Goal: Transaction & Acquisition: Purchase product/service

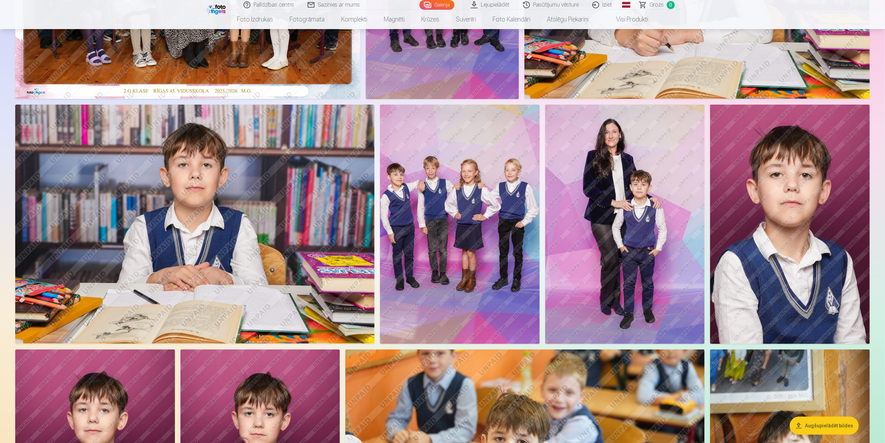
scroll to position [208, 0]
click at [614, 191] on img at bounding box center [625, 223] width 160 height 239
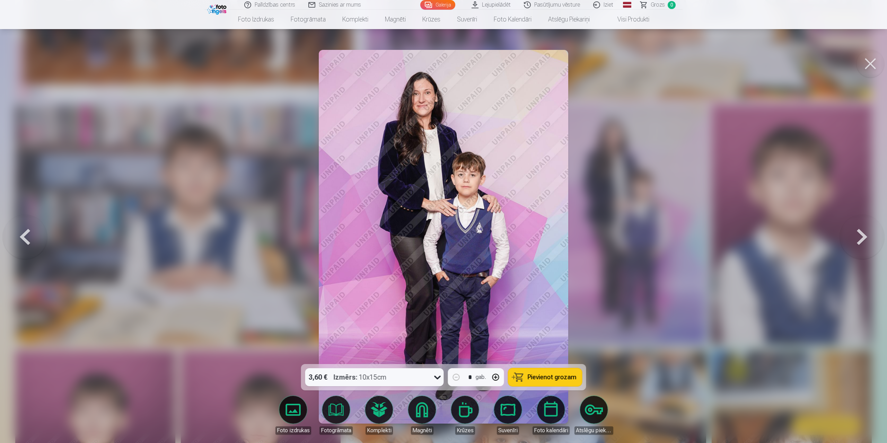
click at [653, 212] on div at bounding box center [443, 221] width 887 height 443
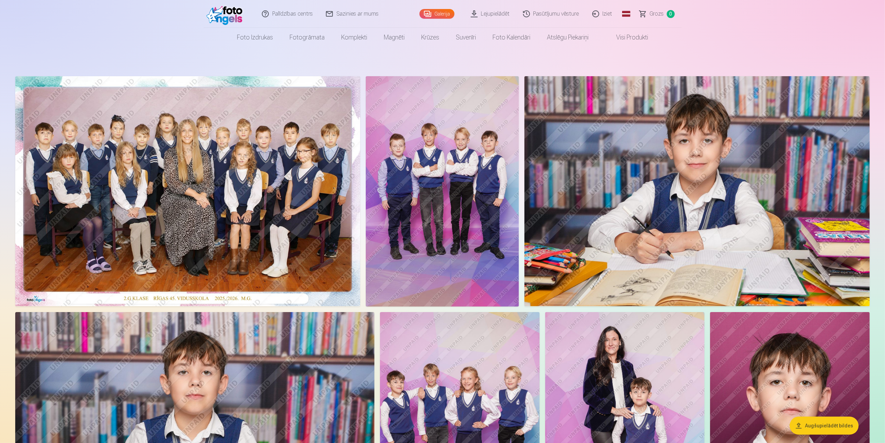
click at [274, 171] on img at bounding box center [187, 191] width 345 height 230
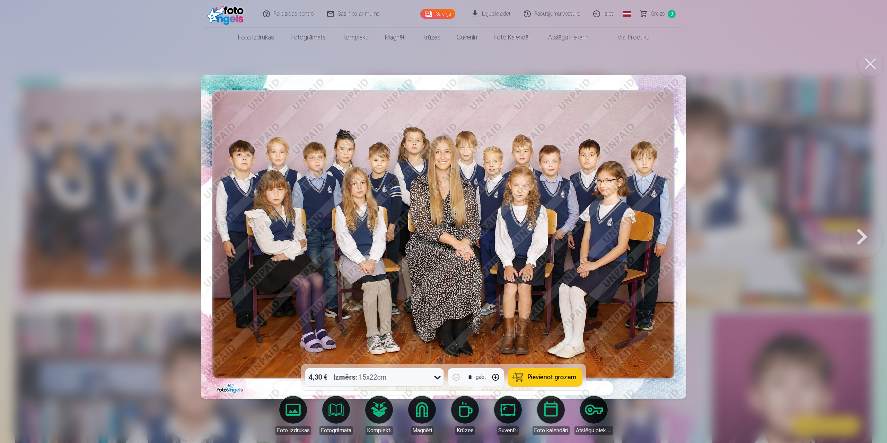
click at [545, 379] on span "Pievienot grozam" at bounding box center [552, 377] width 49 height 6
click at [867, 238] on button at bounding box center [862, 236] width 44 height 241
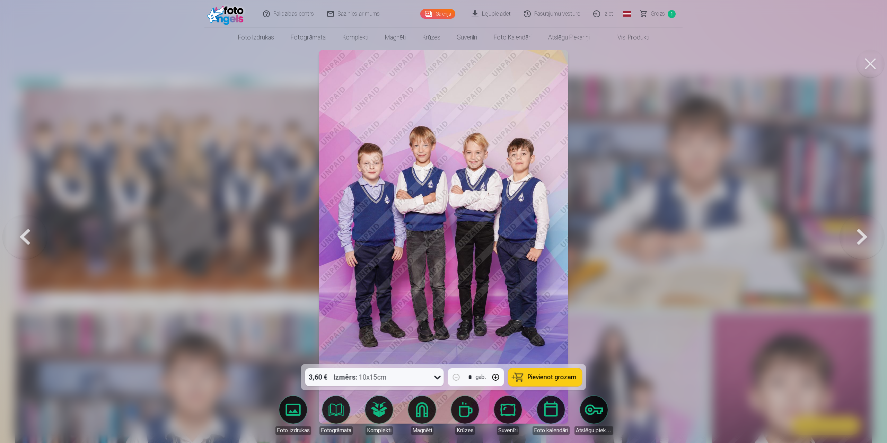
click at [554, 376] on span "Pievienot grozam" at bounding box center [552, 377] width 49 height 6
click at [866, 241] on button at bounding box center [862, 236] width 44 height 241
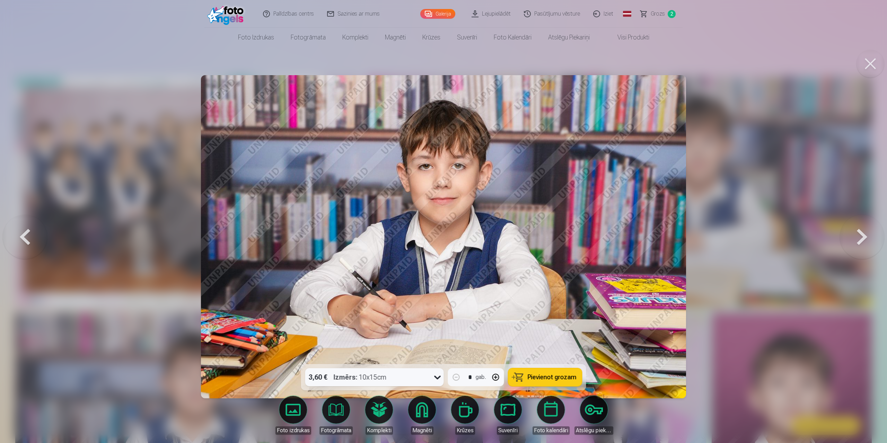
click at [822, 250] on div at bounding box center [443, 221] width 887 height 443
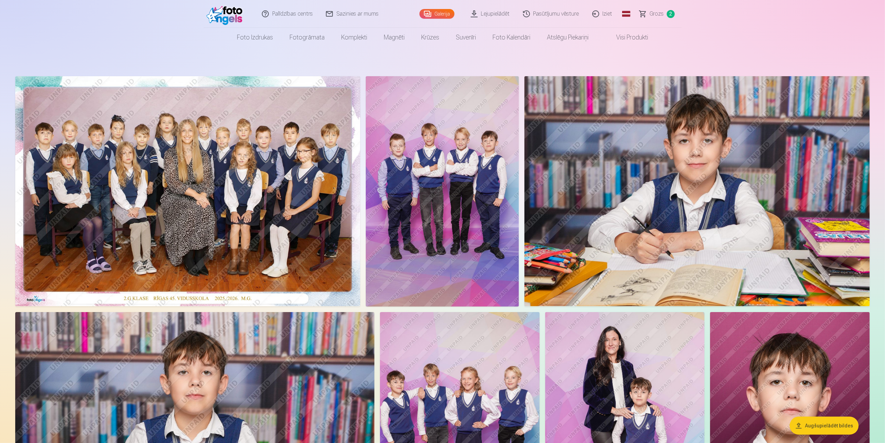
click at [717, 132] on img at bounding box center [696, 191] width 345 height 230
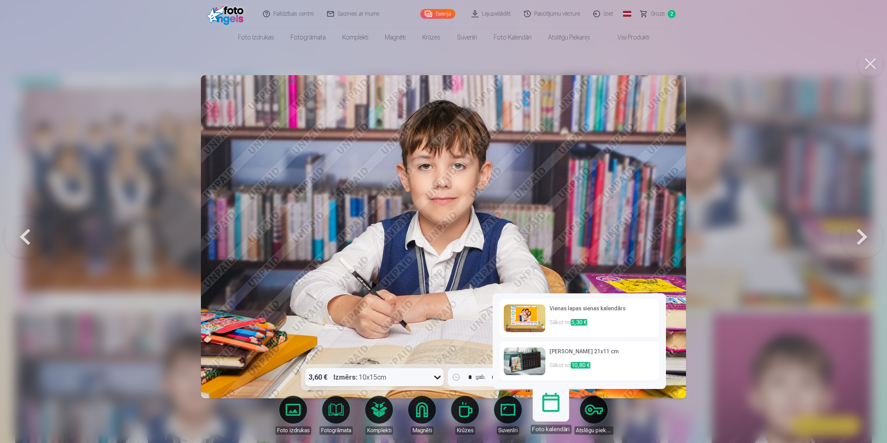
click at [547, 376] on link "Galda kalendārs 21x11 cm Sākot no 10,80 €" at bounding box center [578, 361] width 159 height 39
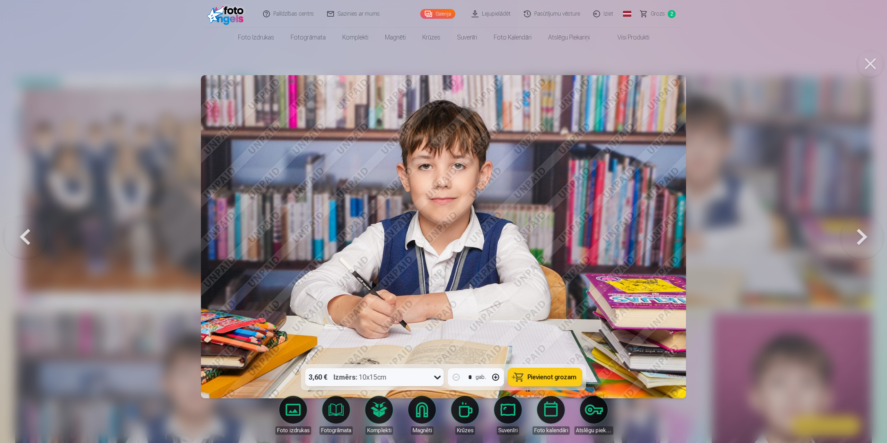
click at [546, 378] on span "Pievienot grozam" at bounding box center [552, 377] width 49 height 6
click at [813, 233] on div at bounding box center [443, 221] width 887 height 443
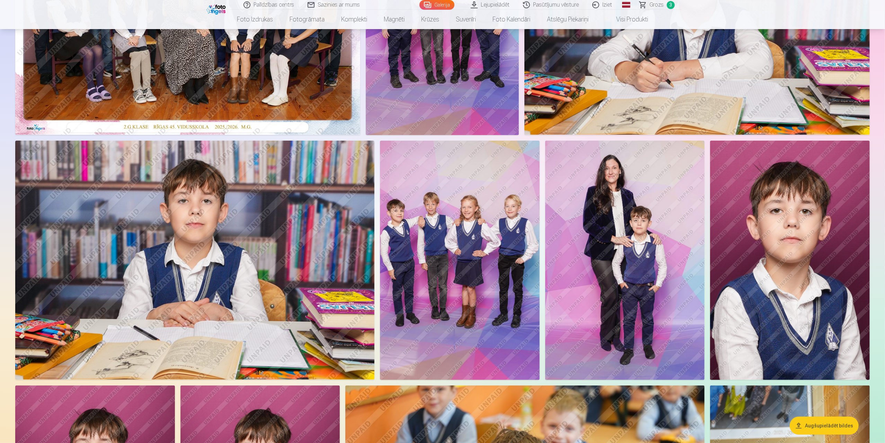
scroll to position [173, 0]
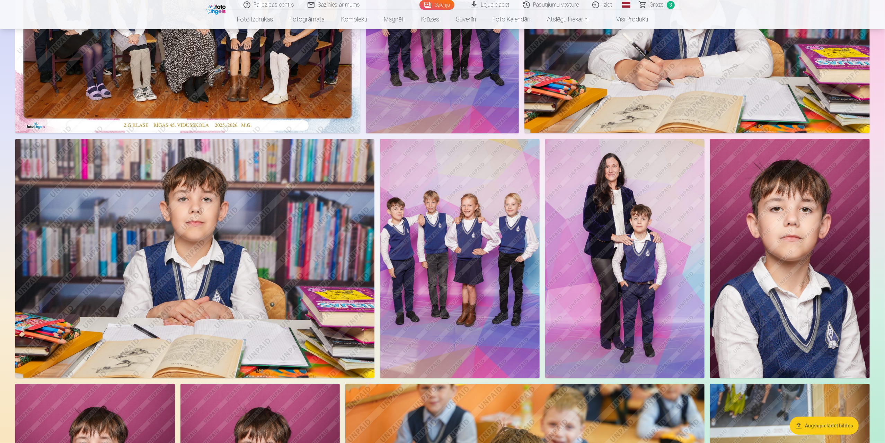
click at [468, 238] on img at bounding box center [460, 258] width 160 height 239
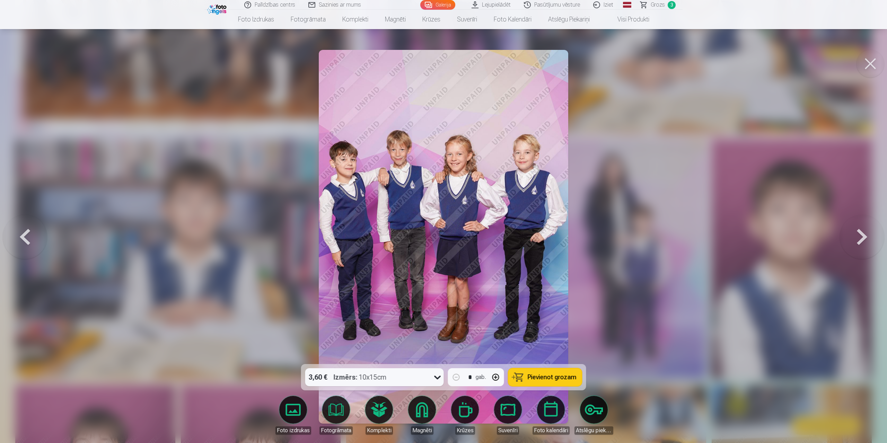
click at [535, 380] on span "Pievienot grozam" at bounding box center [552, 377] width 49 height 6
click at [668, 356] on div at bounding box center [443, 221] width 887 height 443
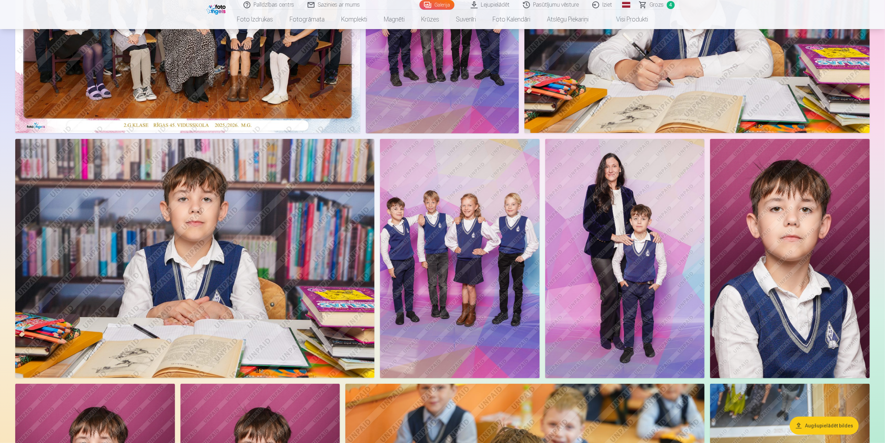
click at [664, 237] on img at bounding box center [625, 258] width 160 height 239
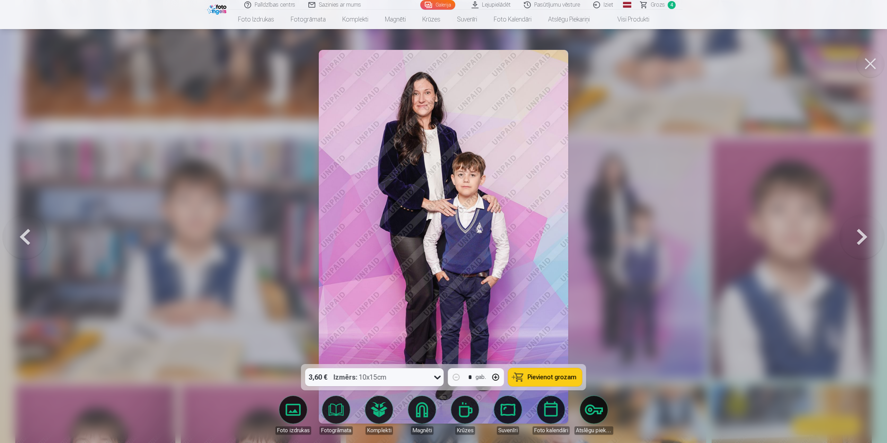
click at [558, 380] on span "Pievienot grozam" at bounding box center [552, 377] width 49 height 6
click at [696, 258] on div at bounding box center [443, 221] width 887 height 443
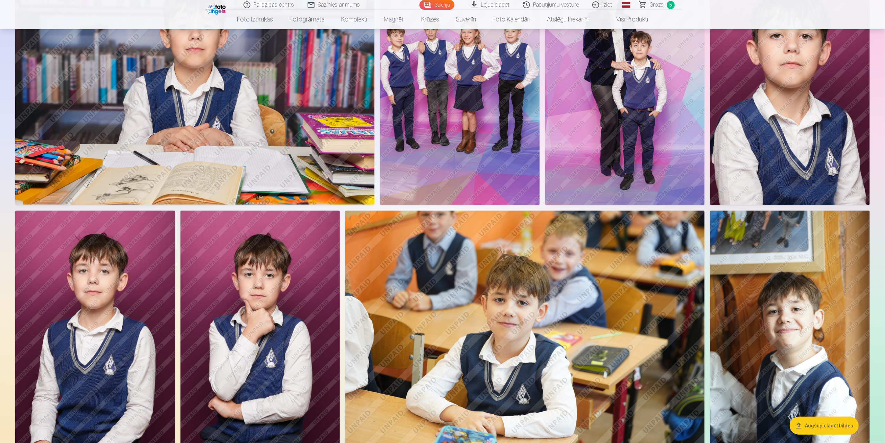
scroll to position [450, 0]
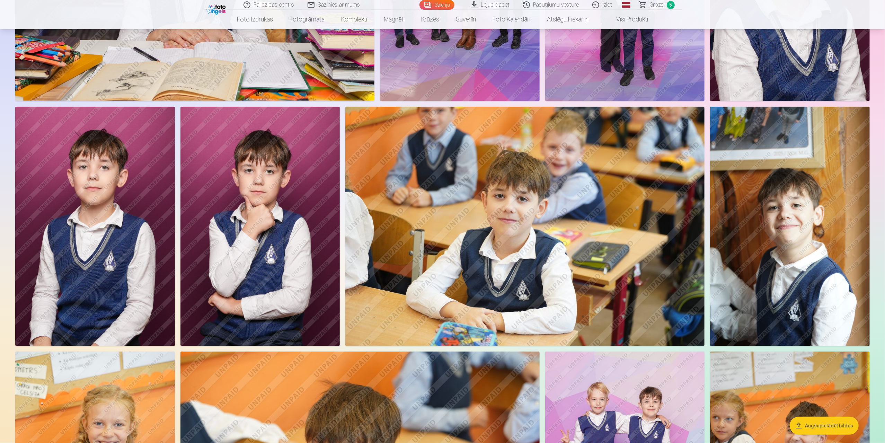
click at [521, 219] on img at bounding box center [524, 226] width 359 height 239
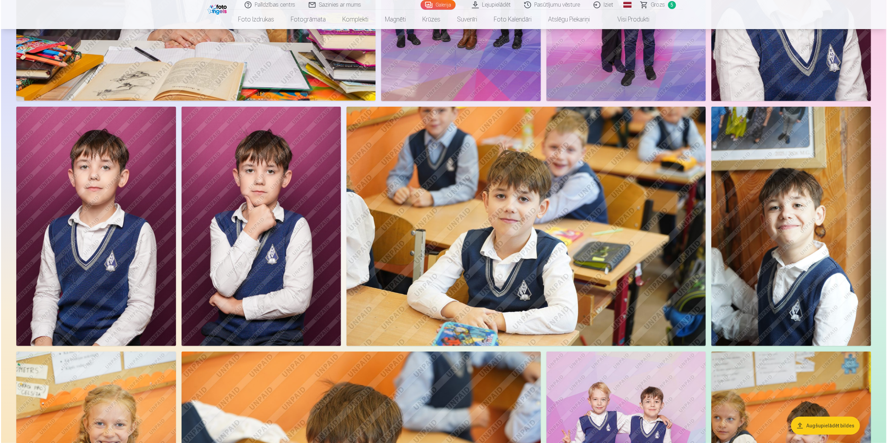
scroll to position [451, 0]
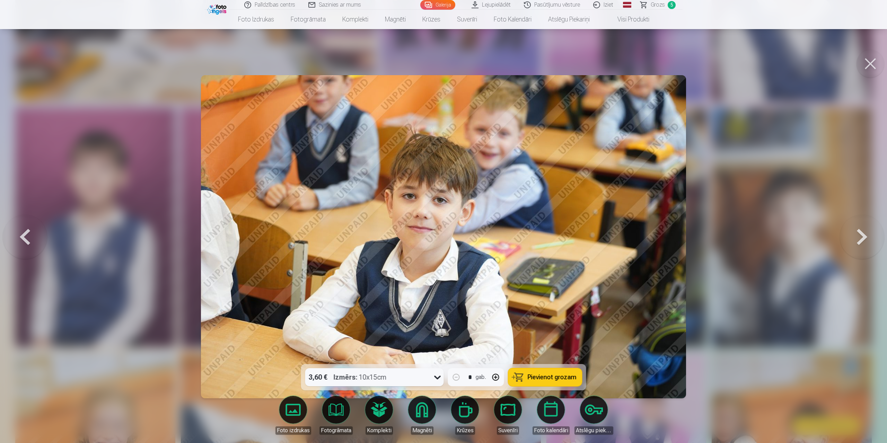
click at [566, 380] on span "Pievienot grozam" at bounding box center [552, 377] width 49 height 6
click at [717, 313] on div at bounding box center [443, 221] width 887 height 443
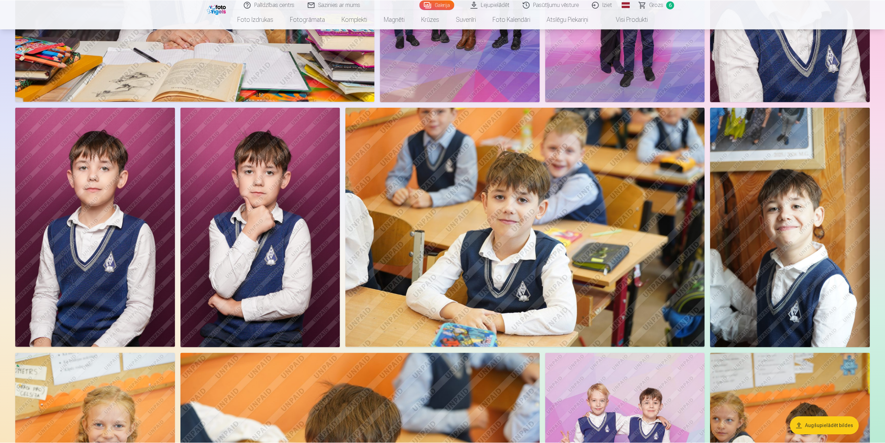
scroll to position [450, 0]
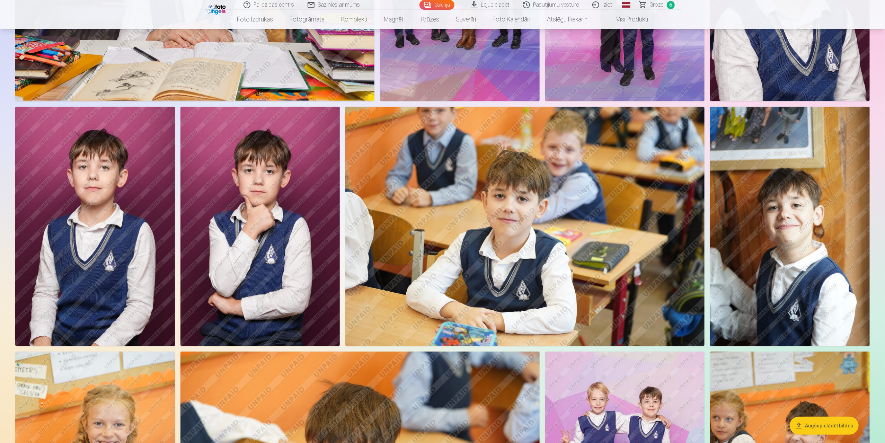
click at [809, 256] on img at bounding box center [790, 226] width 160 height 239
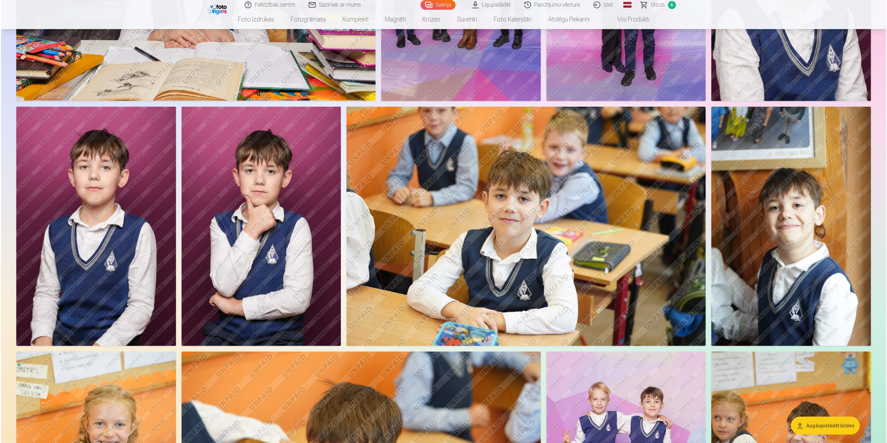
scroll to position [451, 0]
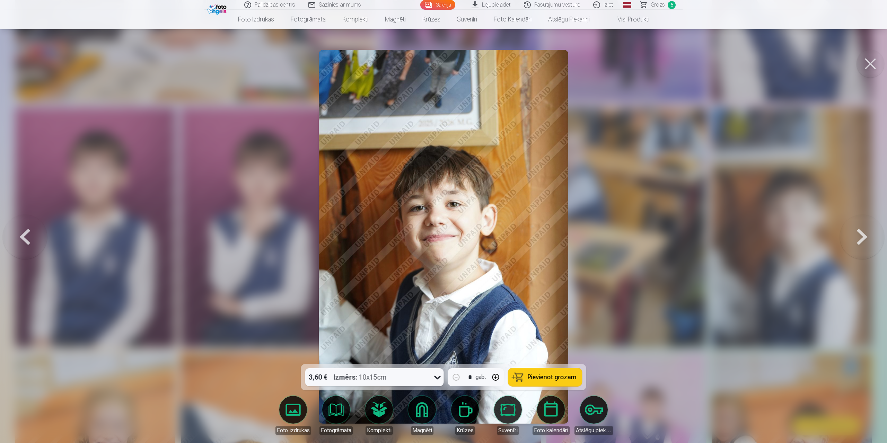
click at [554, 375] on span "Pievienot grozam" at bounding box center [552, 377] width 49 height 6
click at [719, 230] on div at bounding box center [443, 221] width 887 height 443
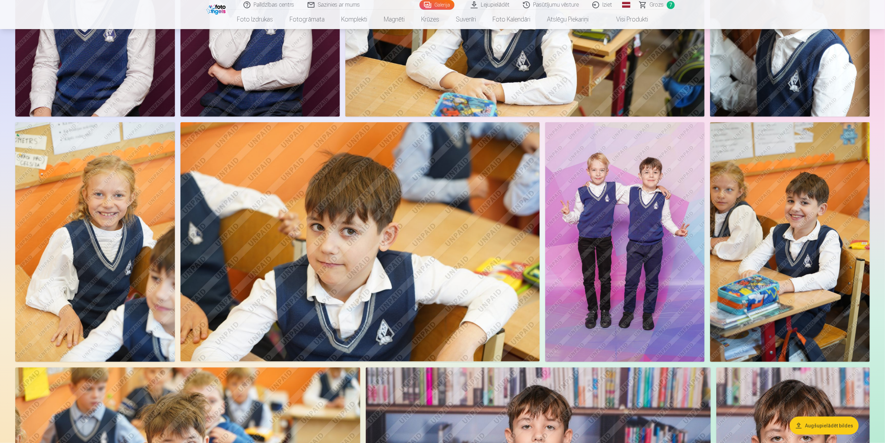
scroll to position [693, 0]
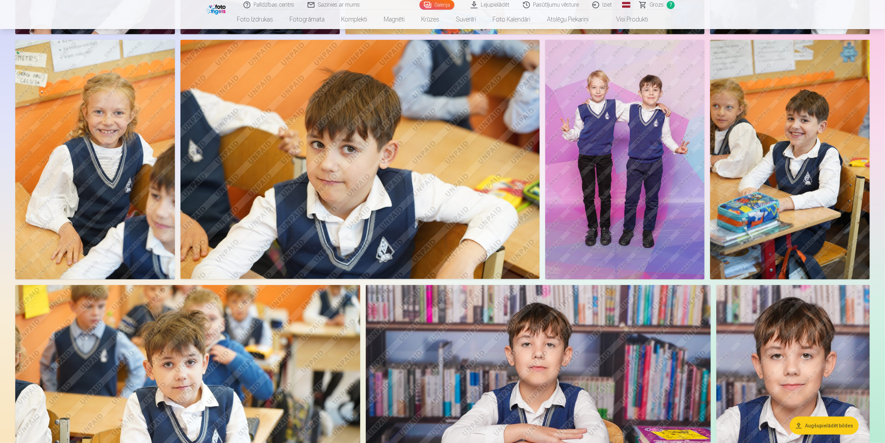
click at [671, 171] on img at bounding box center [625, 159] width 160 height 239
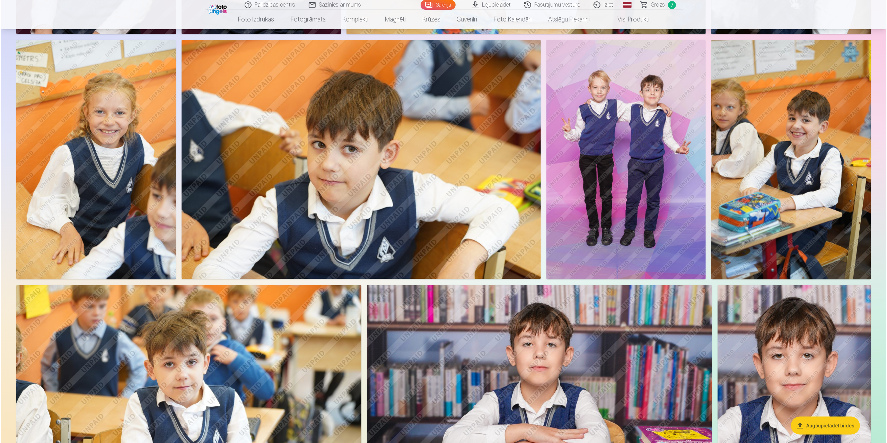
scroll to position [763, 0]
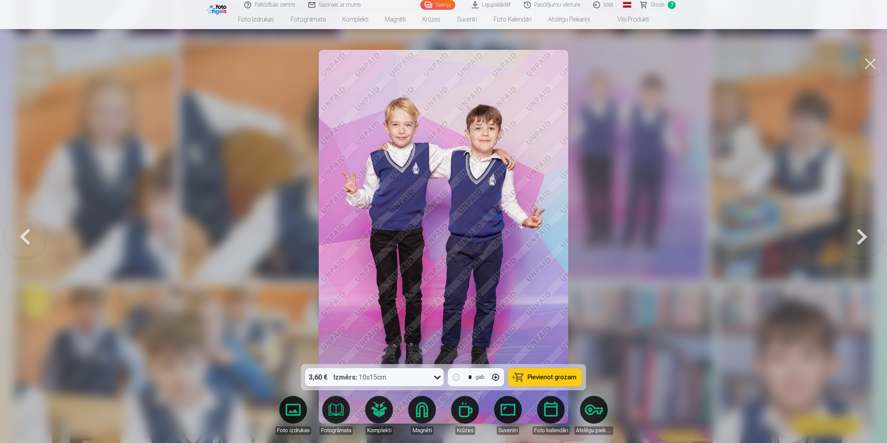
click at [570, 376] on span "Pievienot grozam" at bounding box center [552, 377] width 49 height 6
click at [742, 251] on div at bounding box center [443, 221] width 887 height 443
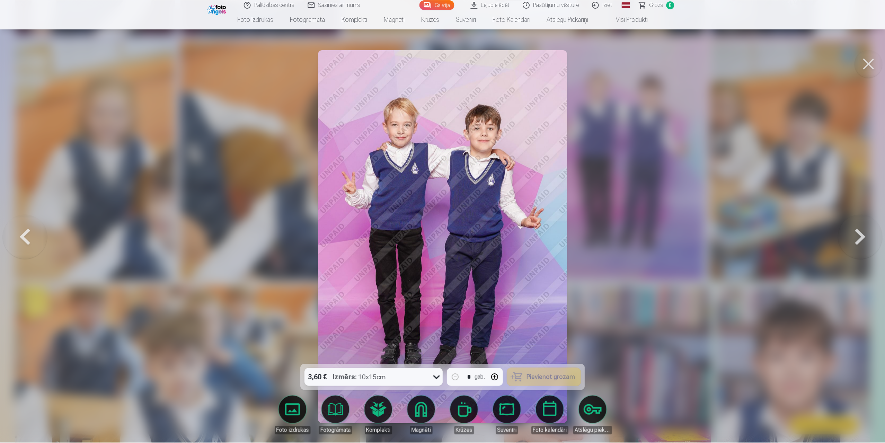
scroll to position [762, 0]
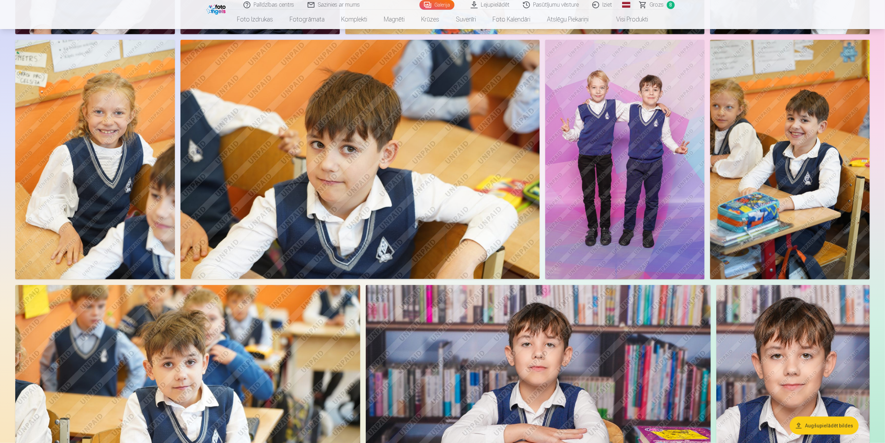
click at [812, 180] on img at bounding box center [790, 159] width 160 height 239
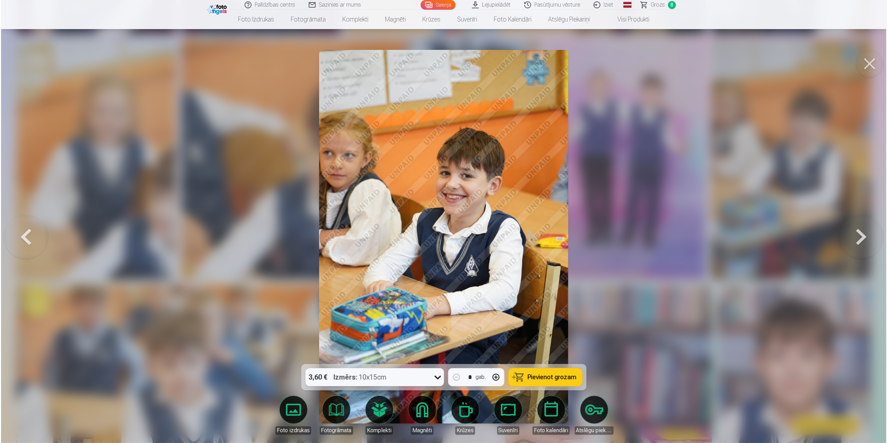
scroll to position [763, 0]
click at [567, 378] on span "Pievienot grozam" at bounding box center [552, 377] width 49 height 6
click at [665, 231] on div at bounding box center [443, 221] width 887 height 443
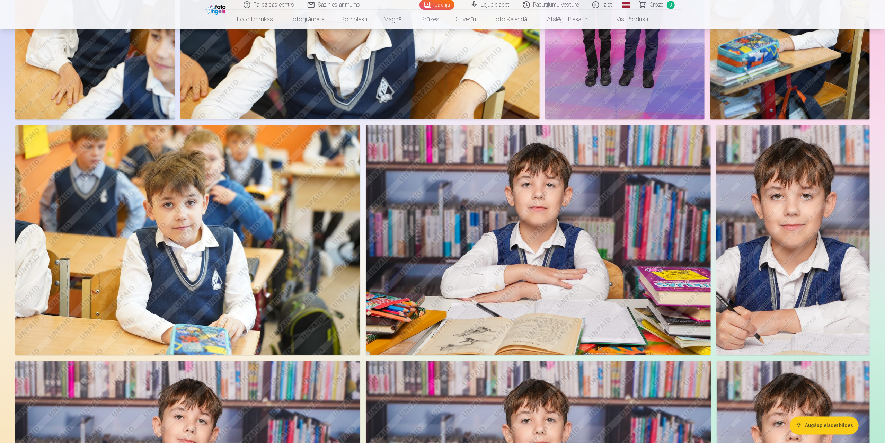
scroll to position [970, 0]
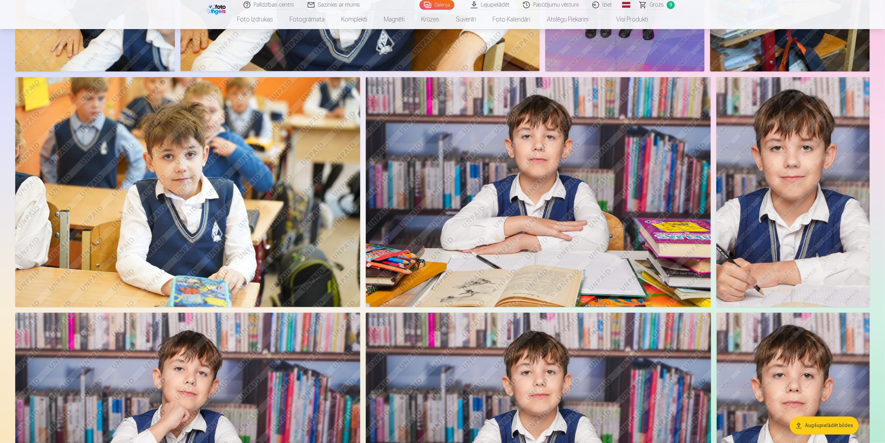
click at [286, 180] on img at bounding box center [187, 192] width 345 height 230
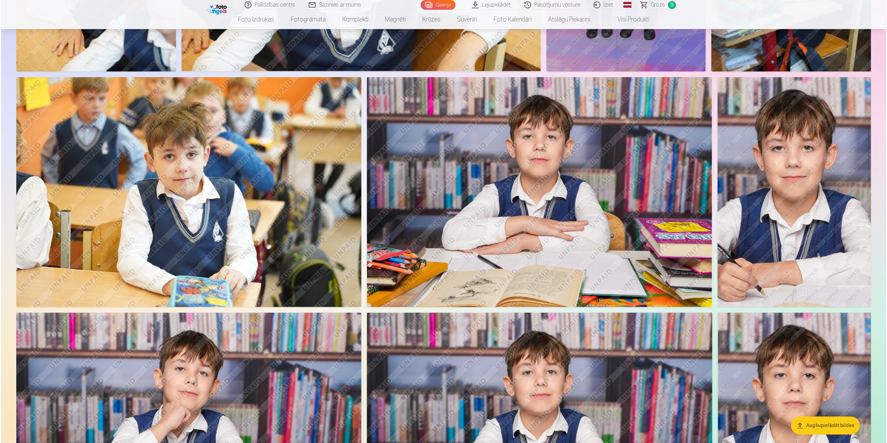
scroll to position [971, 0]
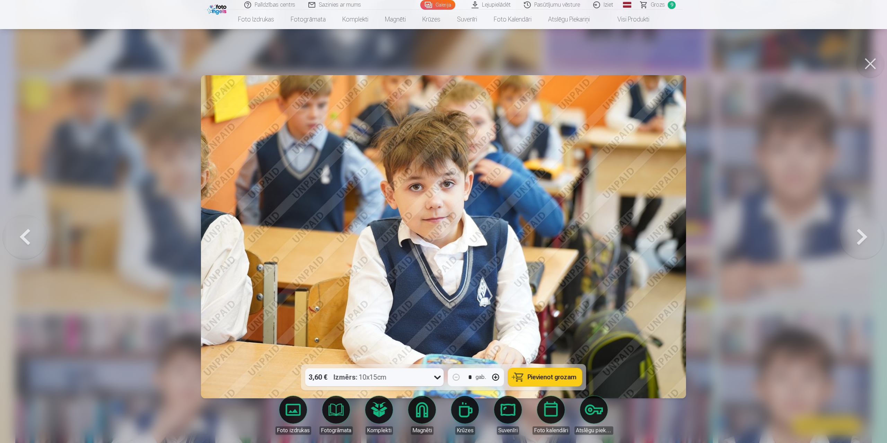
click at [570, 377] on span "Pievienot grozam" at bounding box center [552, 377] width 49 height 6
click at [765, 165] on div at bounding box center [443, 221] width 887 height 443
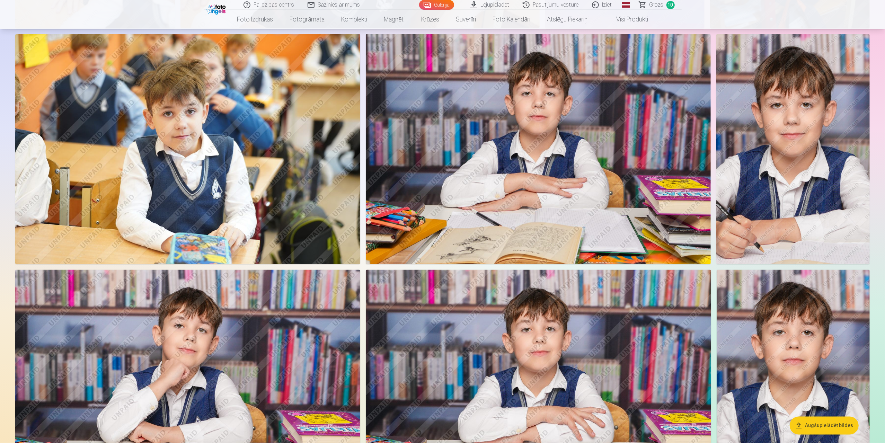
scroll to position [1004, 0]
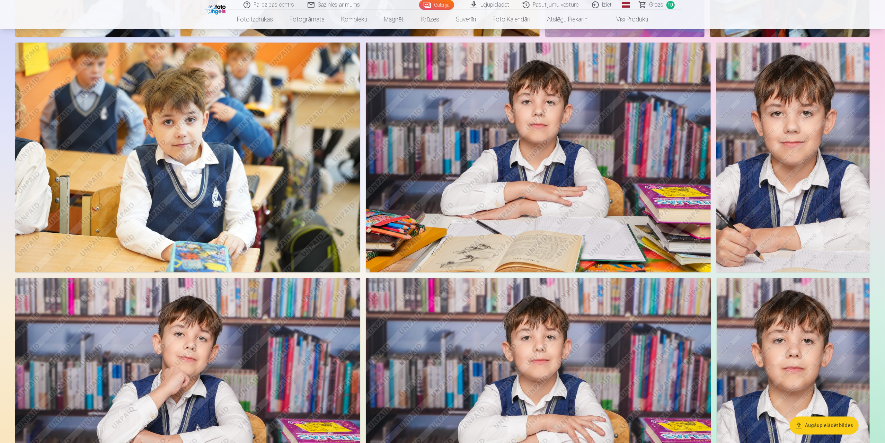
click at [796, 143] on img at bounding box center [792, 158] width 153 height 230
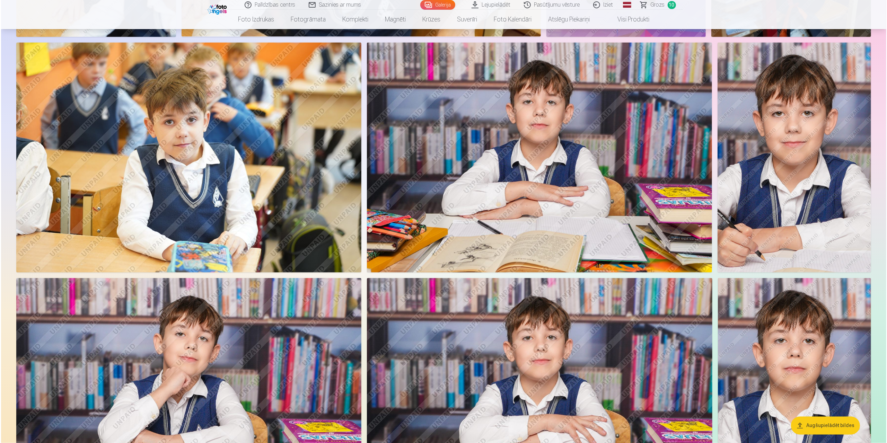
scroll to position [1006, 0]
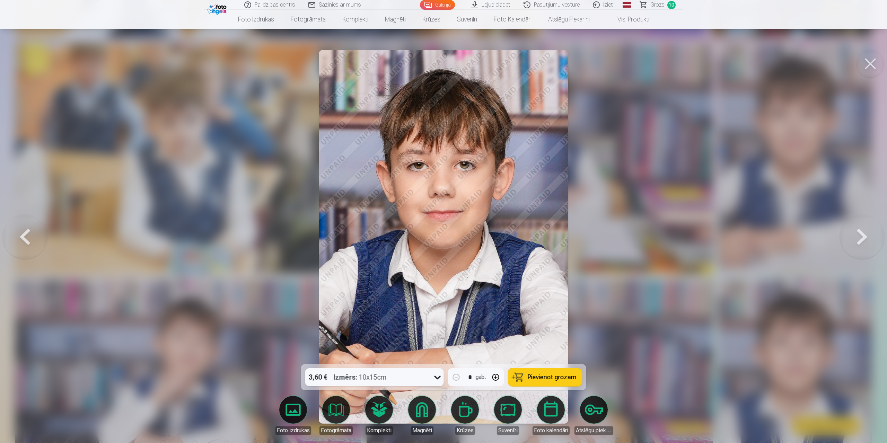
click at [576, 374] on button "Pievienot grozam" at bounding box center [545, 377] width 74 height 18
click at [747, 213] on div at bounding box center [443, 221] width 887 height 443
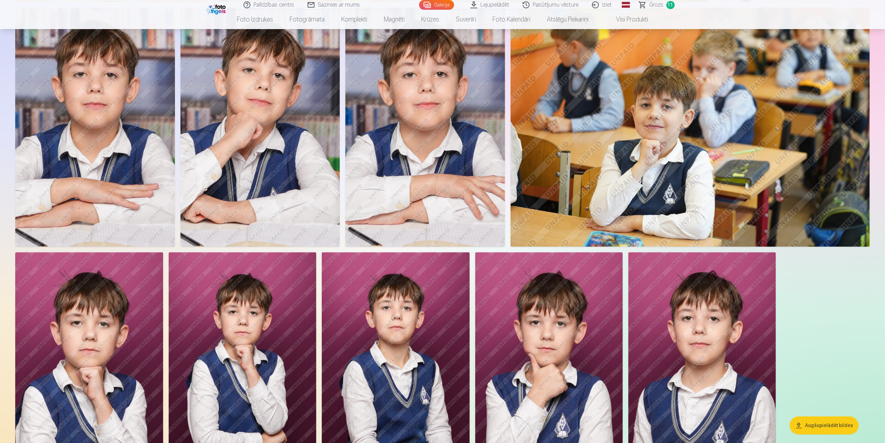
scroll to position [1524, 0]
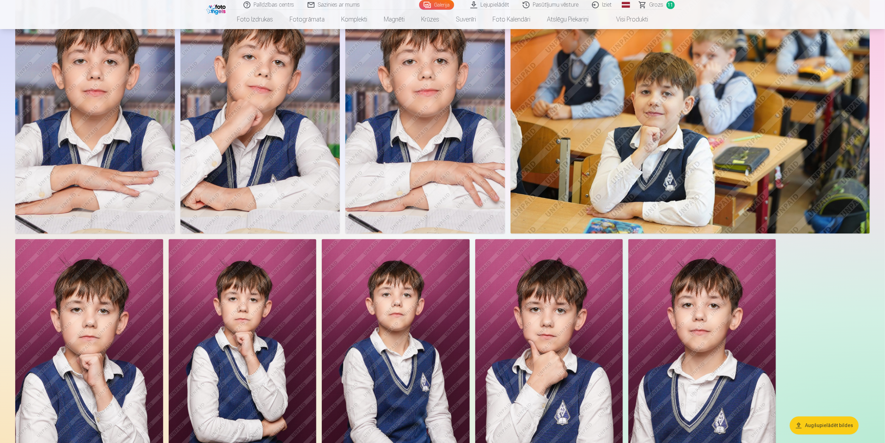
click at [565, 330] on img at bounding box center [549, 350] width 148 height 222
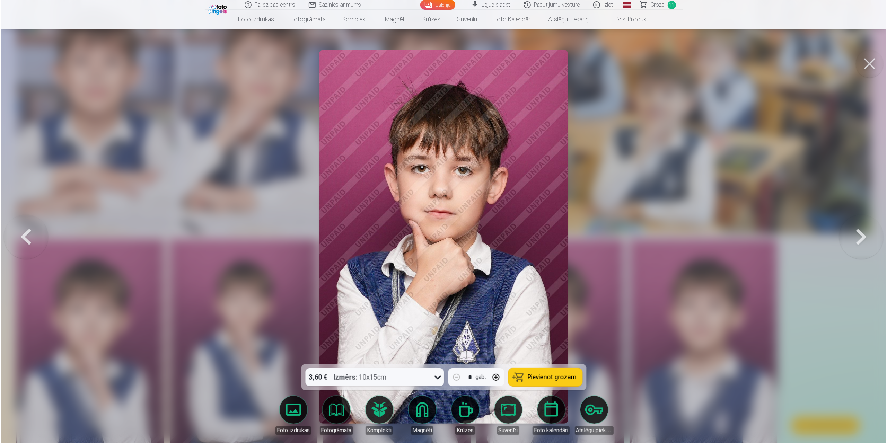
scroll to position [1527, 0]
click at [549, 374] on span "Pievienot grozam" at bounding box center [552, 377] width 49 height 6
click at [420, 413] on link "Magnēti" at bounding box center [421, 412] width 43 height 43
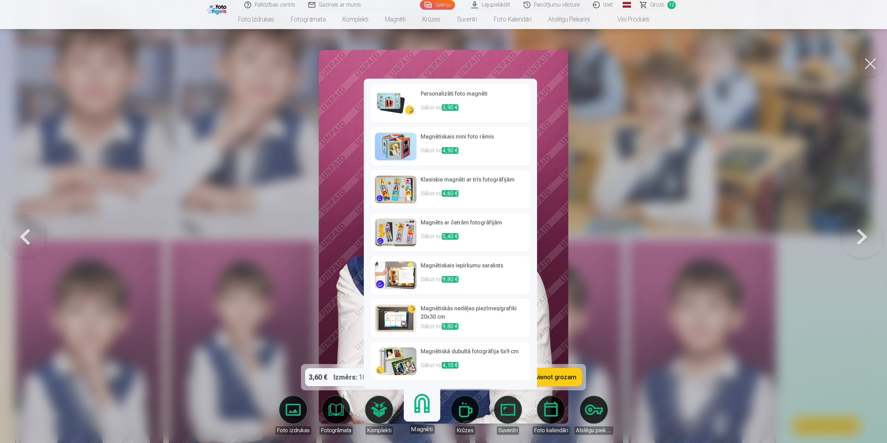
click at [405, 357] on img at bounding box center [396, 361] width 42 height 28
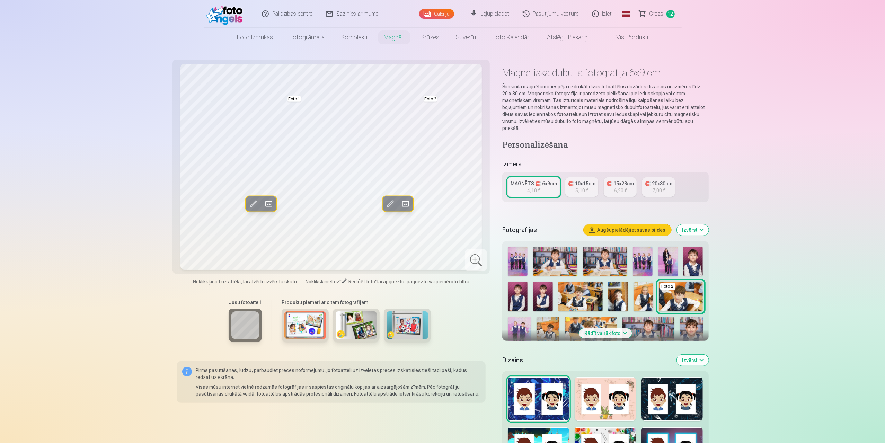
click at [405, 206] on span at bounding box center [405, 203] width 11 height 11
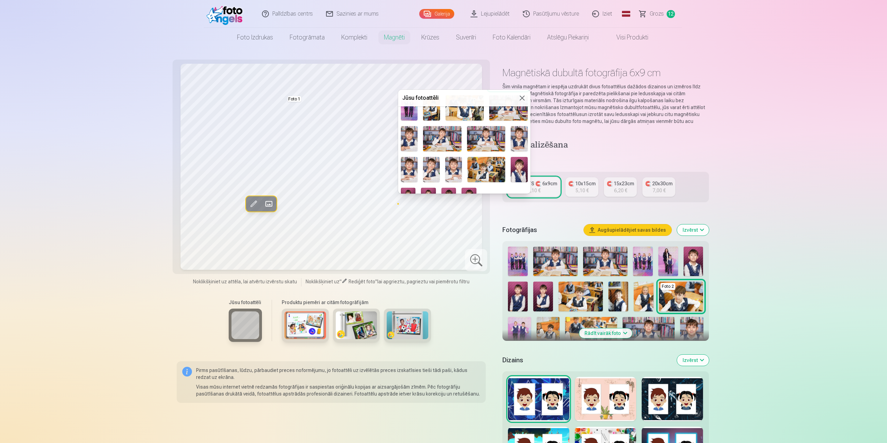
scroll to position [132, 0]
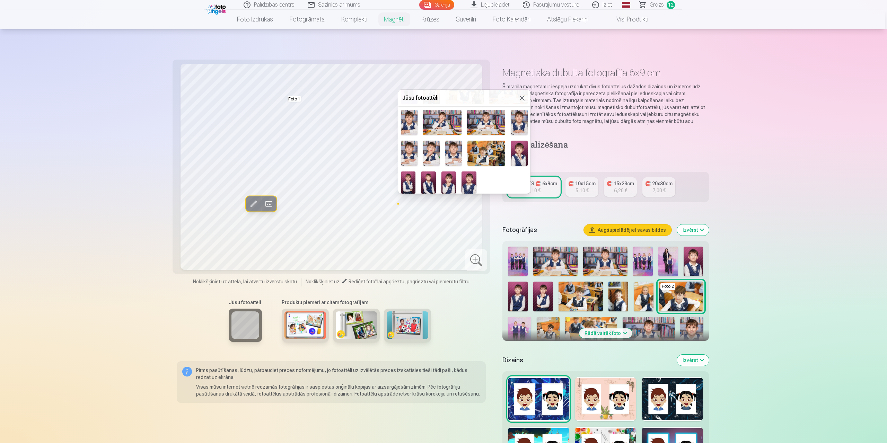
scroll to position [1527, 0]
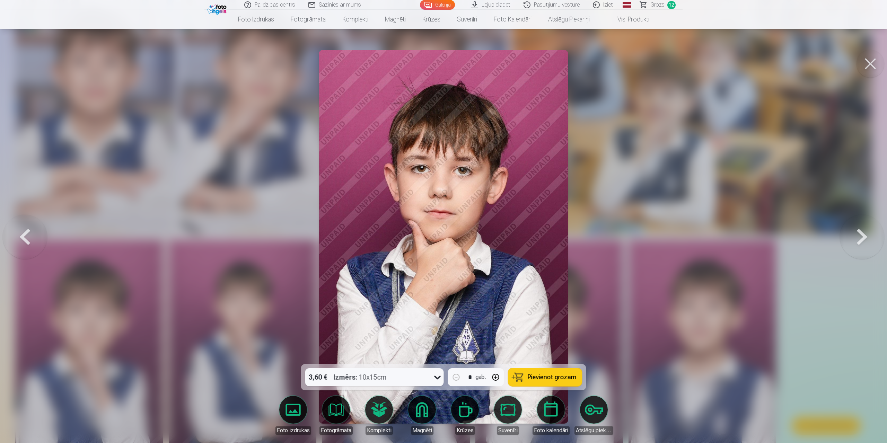
click at [425, 417] on link "Magnēti" at bounding box center [421, 415] width 39 height 39
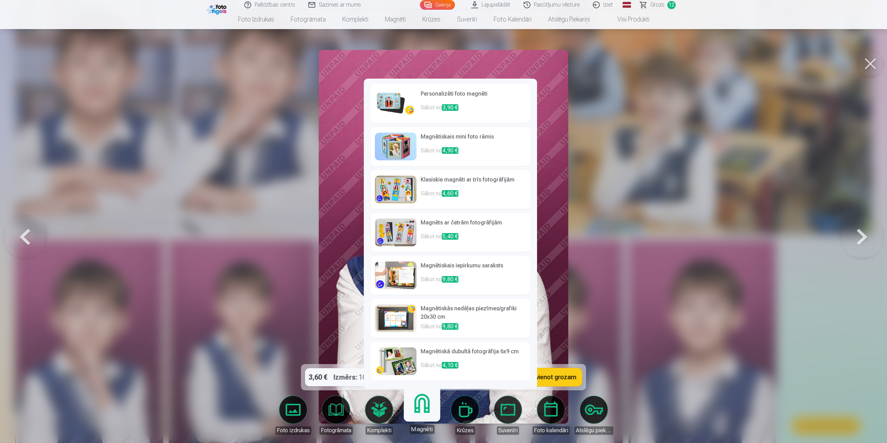
click at [397, 190] on img at bounding box center [396, 190] width 42 height 28
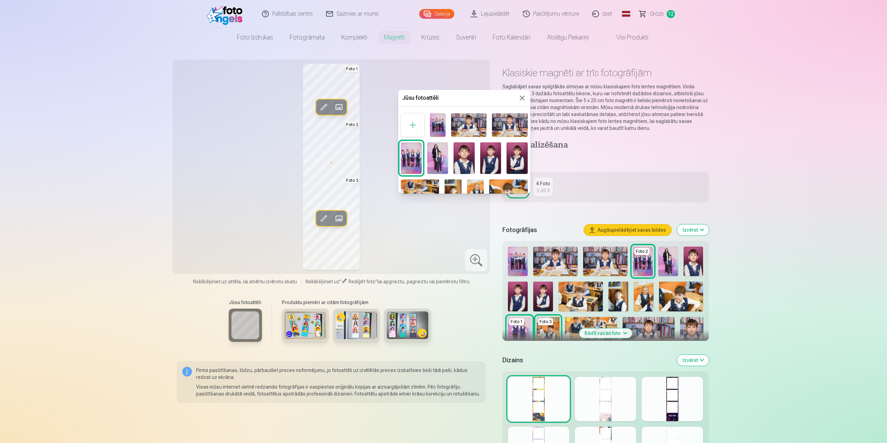
click at [339, 108] on div at bounding box center [443, 221] width 887 height 443
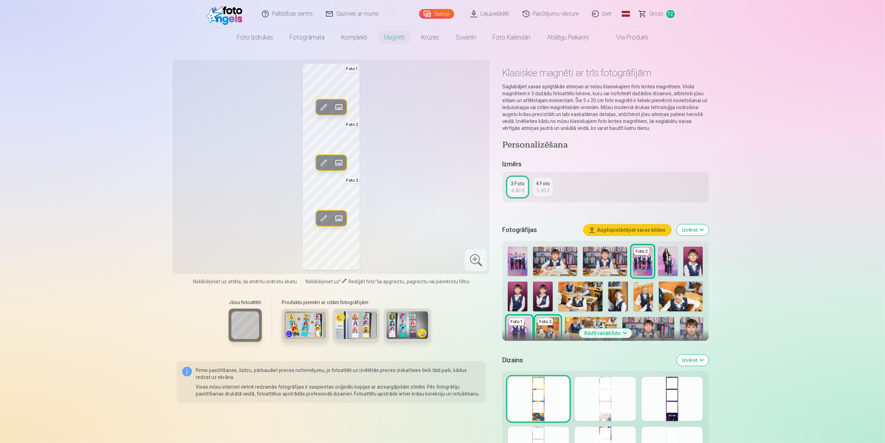
click at [339, 109] on span at bounding box center [338, 106] width 11 height 11
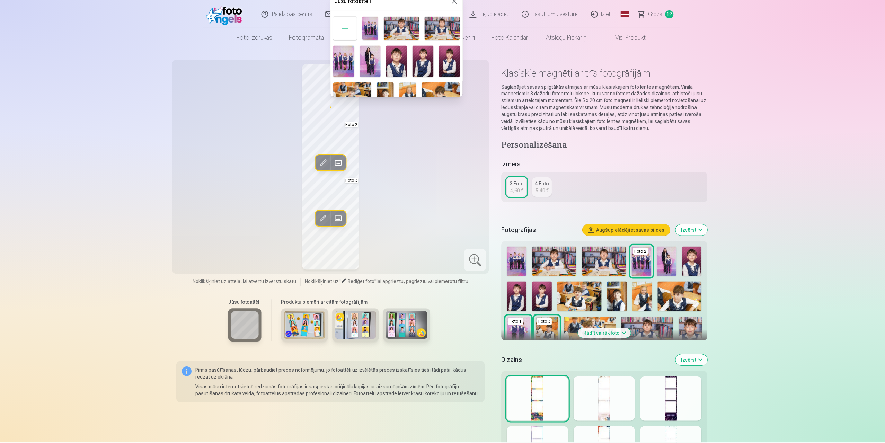
scroll to position [132, 0]
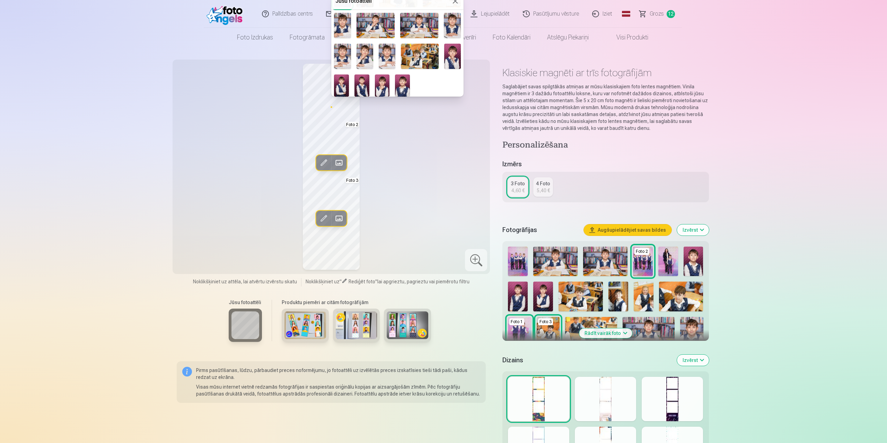
click at [384, 81] on img at bounding box center [382, 85] width 15 height 22
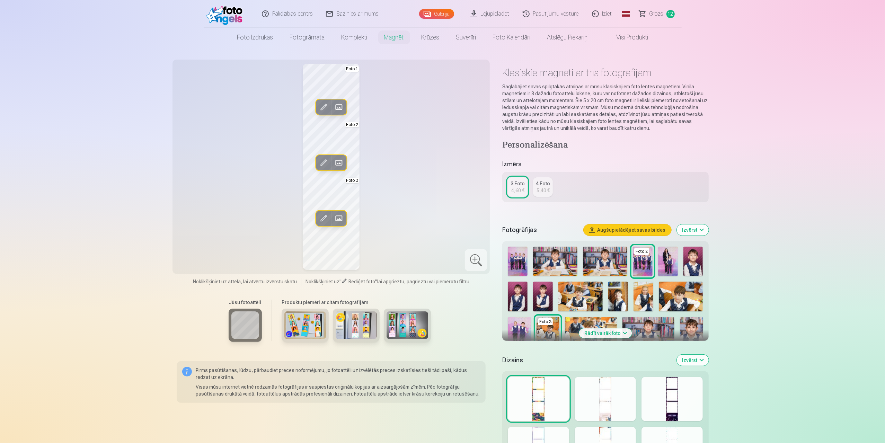
click at [339, 160] on span at bounding box center [338, 162] width 11 height 11
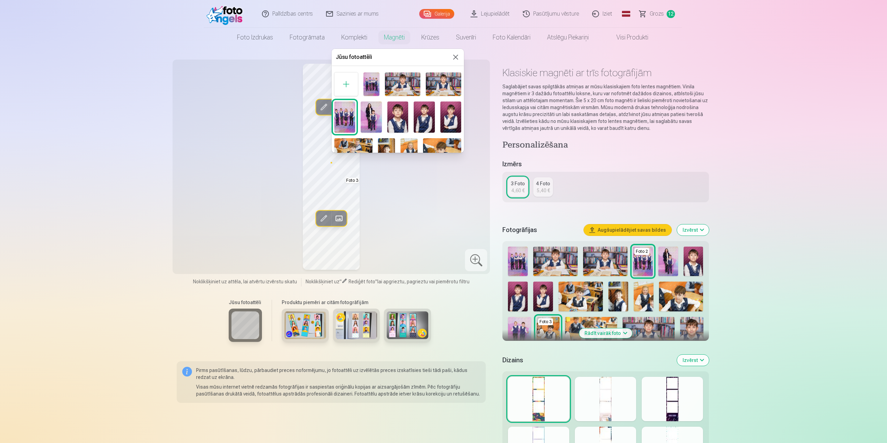
click at [415, 77] on img at bounding box center [402, 84] width 35 height 24
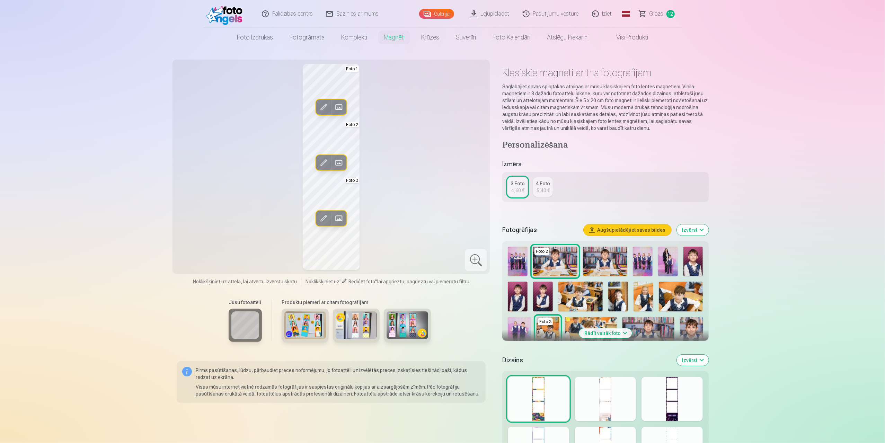
click at [423, 208] on div "Rediģēt foto Aizstāt Foto 1 Rediģēt foto Aizstāt Foto 2 Rediģēt foto Aizstāt Fo…" at bounding box center [331, 167] width 309 height 206
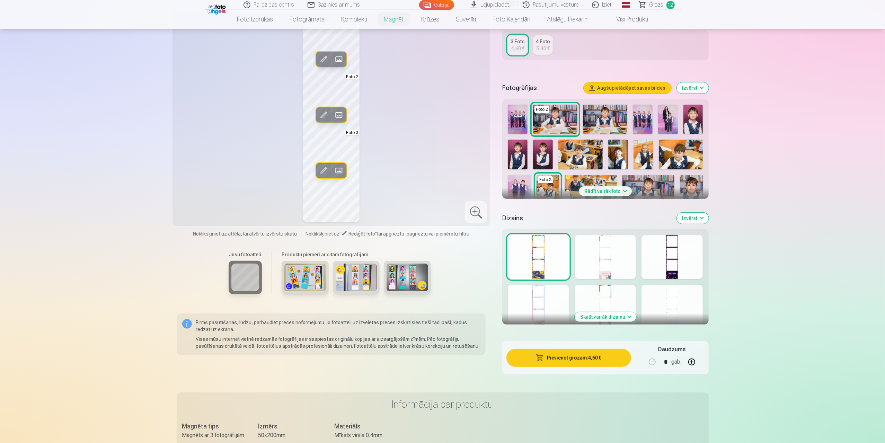
scroll to position [173, 0]
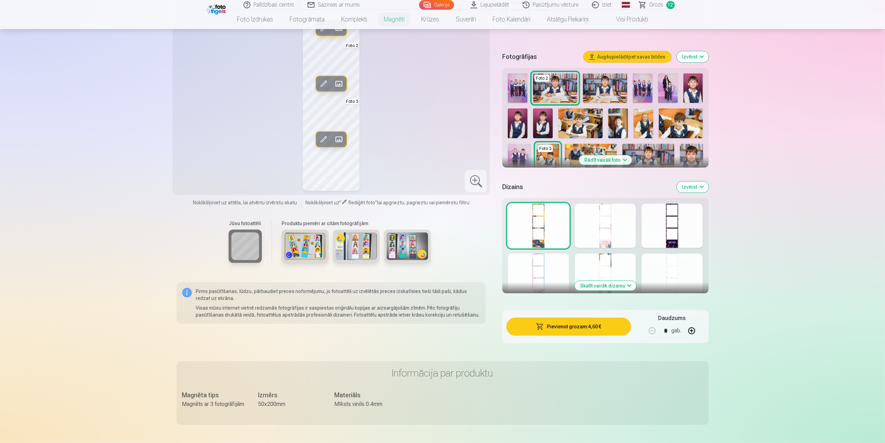
click at [607, 285] on button "Skatīt vairāk dizainu" at bounding box center [606, 286] width 62 height 10
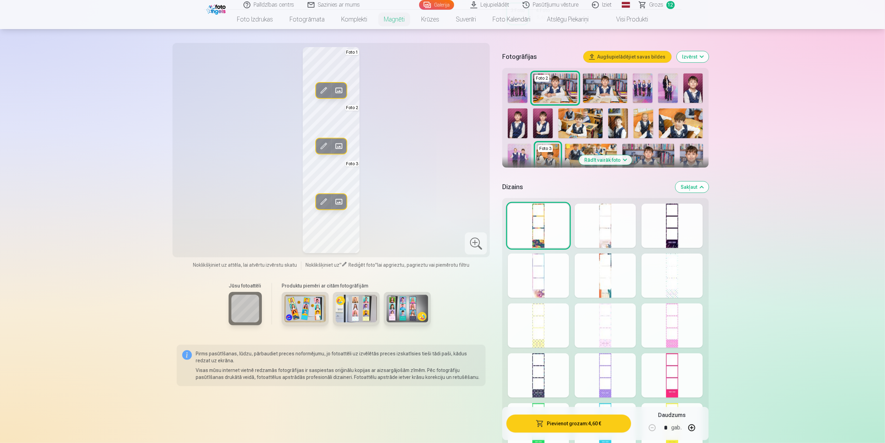
click at [533, 384] on div at bounding box center [538, 375] width 61 height 44
click at [609, 316] on div at bounding box center [605, 325] width 61 height 44
click at [656, 322] on div at bounding box center [671, 325] width 61 height 44
click at [671, 265] on div at bounding box center [671, 276] width 61 height 44
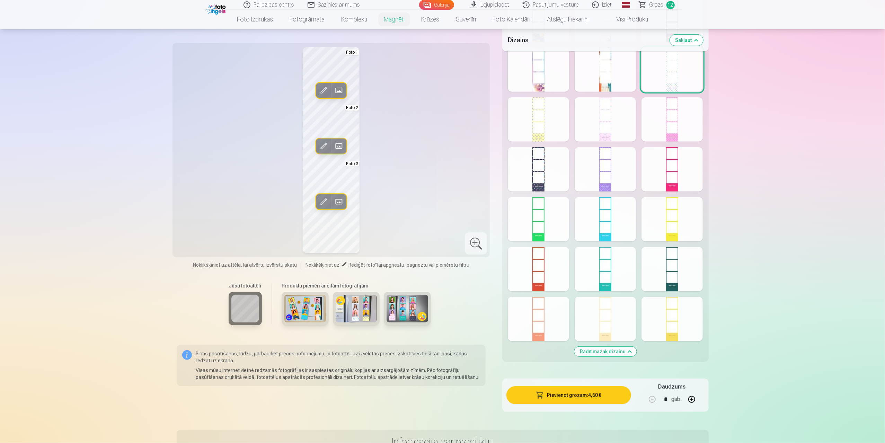
scroll to position [450, 0]
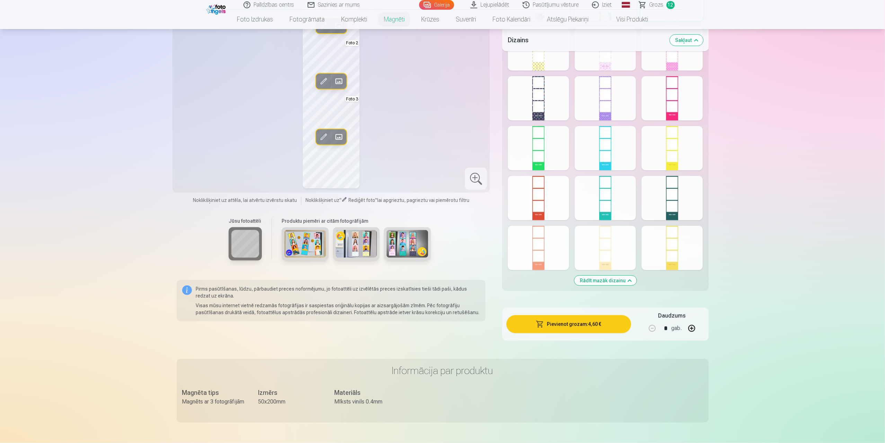
click at [674, 247] on div at bounding box center [671, 248] width 61 height 44
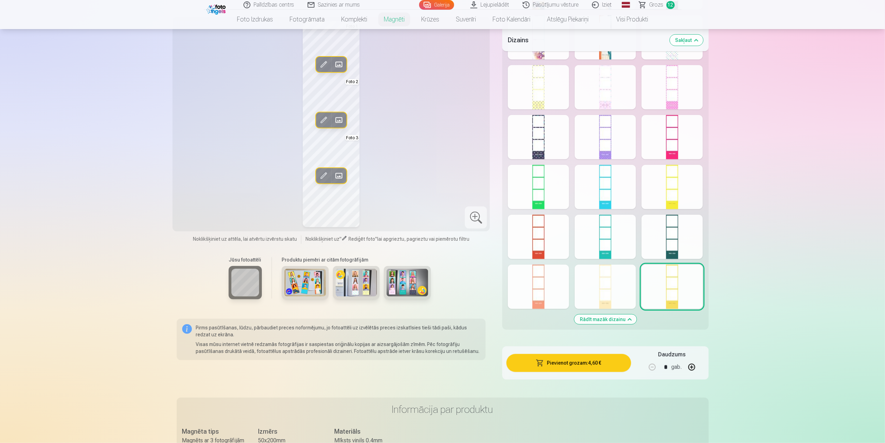
scroll to position [346, 0]
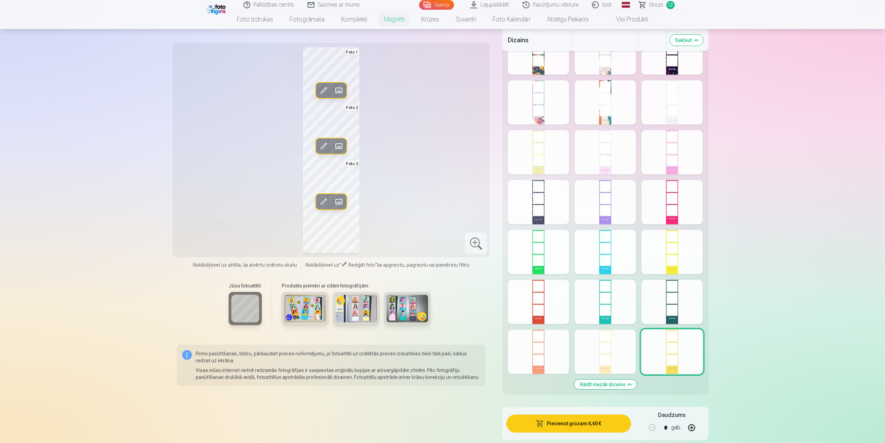
click at [608, 357] on div at bounding box center [605, 352] width 61 height 44
click at [614, 309] on div at bounding box center [605, 302] width 61 height 44
click at [670, 65] on div at bounding box center [671, 52] width 61 height 44
click at [547, 210] on div at bounding box center [538, 202] width 61 height 44
click at [670, 303] on div at bounding box center [671, 302] width 61 height 44
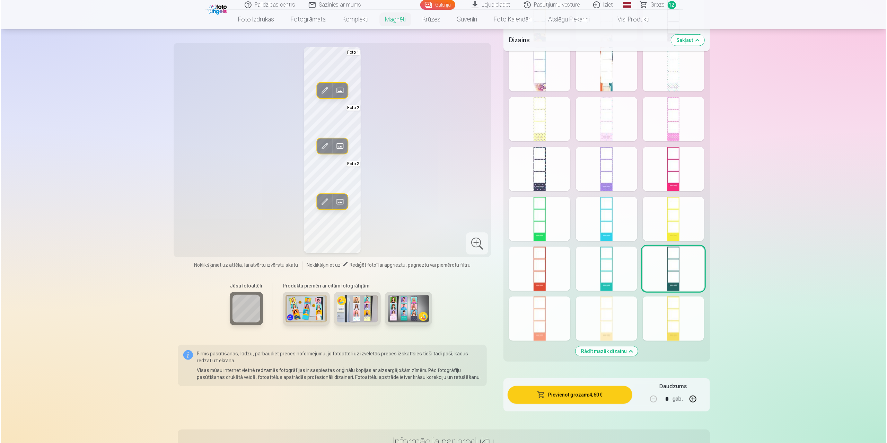
scroll to position [381, 0]
click at [614, 260] on div at bounding box center [605, 267] width 61 height 44
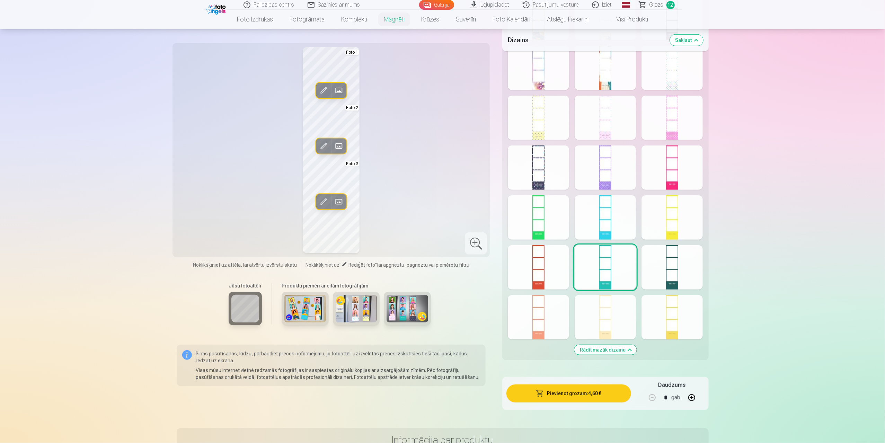
click at [607, 217] on div at bounding box center [605, 217] width 61 height 44
click at [675, 281] on div at bounding box center [671, 267] width 61 height 44
click at [568, 397] on button "Pievienot grozam : 4,60 €" at bounding box center [568, 393] width 124 height 18
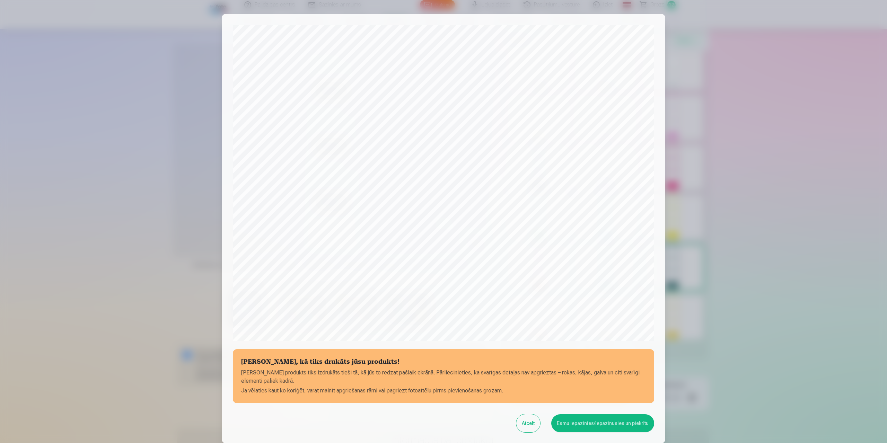
scroll to position [55, 0]
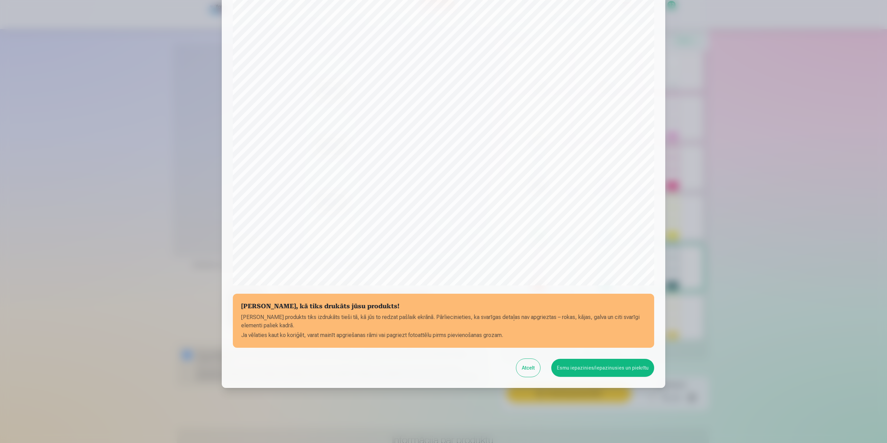
click at [526, 365] on button "Atcelt" at bounding box center [528, 368] width 24 height 18
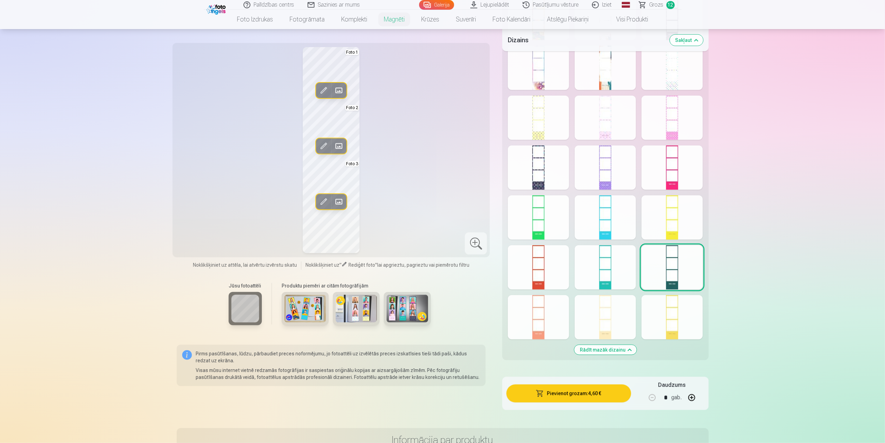
click at [340, 202] on span at bounding box center [338, 201] width 11 height 11
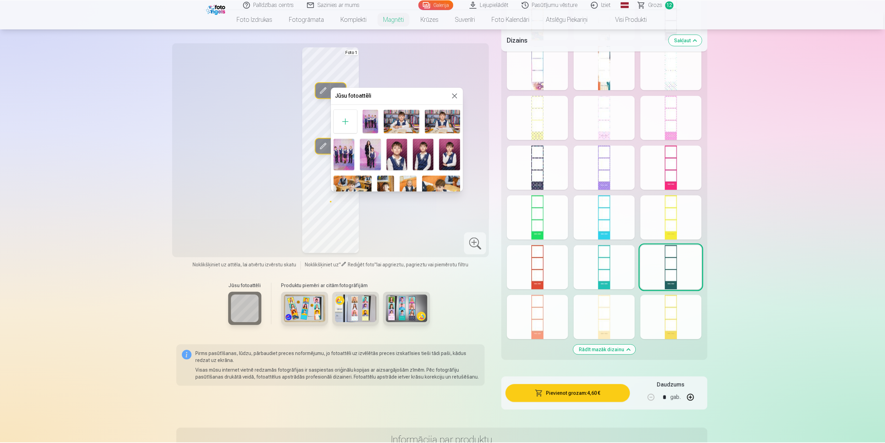
scroll to position [0, 0]
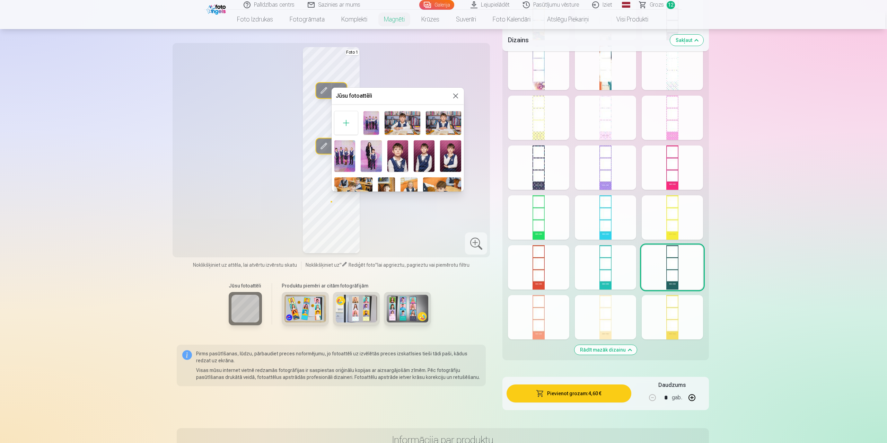
click at [454, 96] on button at bounding box center [455, 96] width 8 height 8
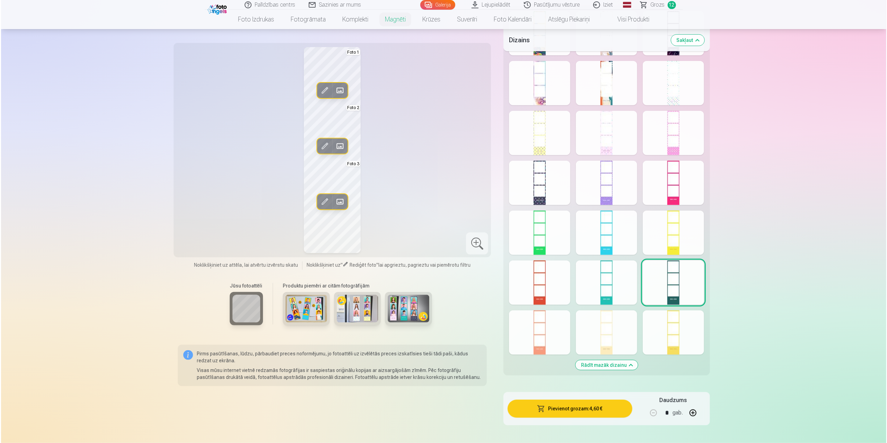
scroll to position [346, 0]
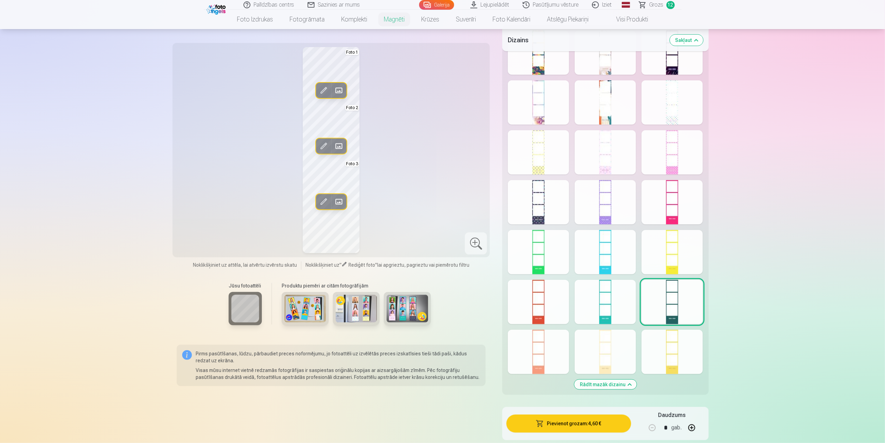
click at [339, 202] on span at bounding box center [338, 201] width 11 height 11
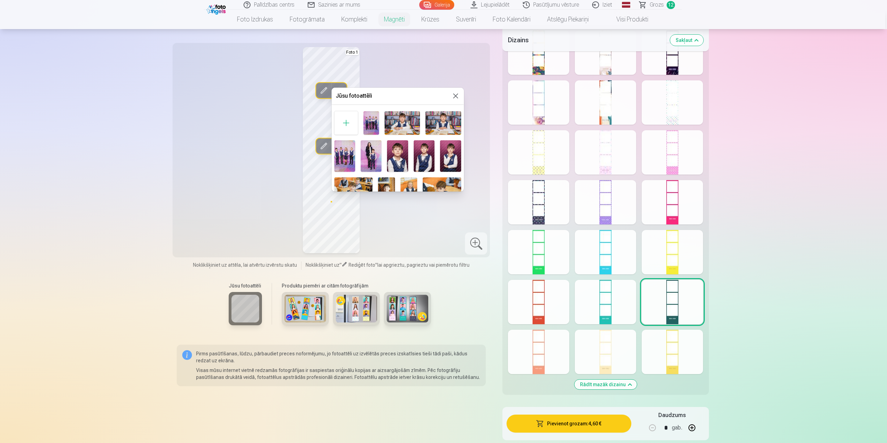
scroll to position [69, 0]
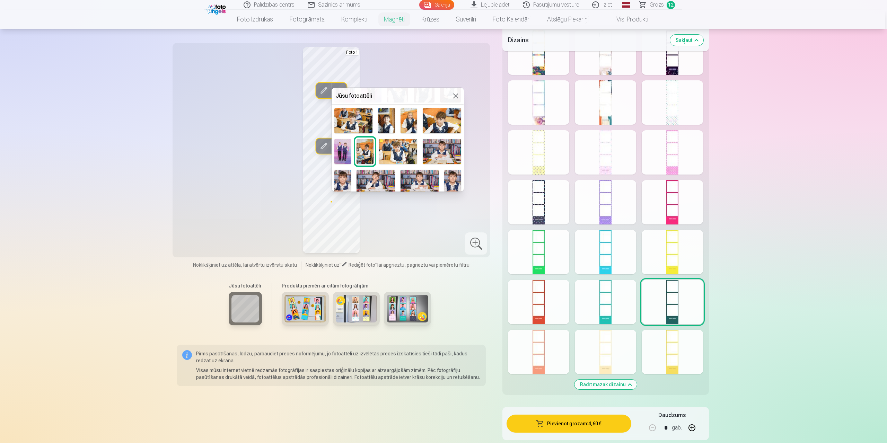
click at [401, 149] on img at bounding box center [398, 151] width 38 height 25
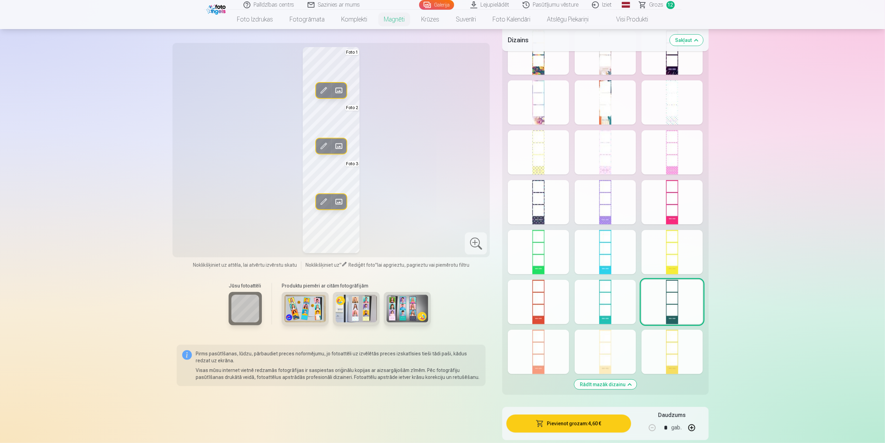
click at [341, 201] on span at bounding box center [338, 201] width 11 height 11
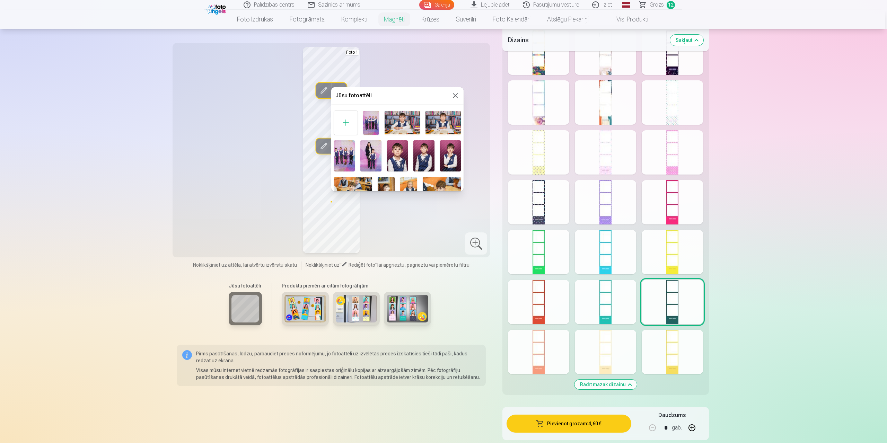
click at [374, 155] on img at bounding box center [370, 156] width 21 height 32
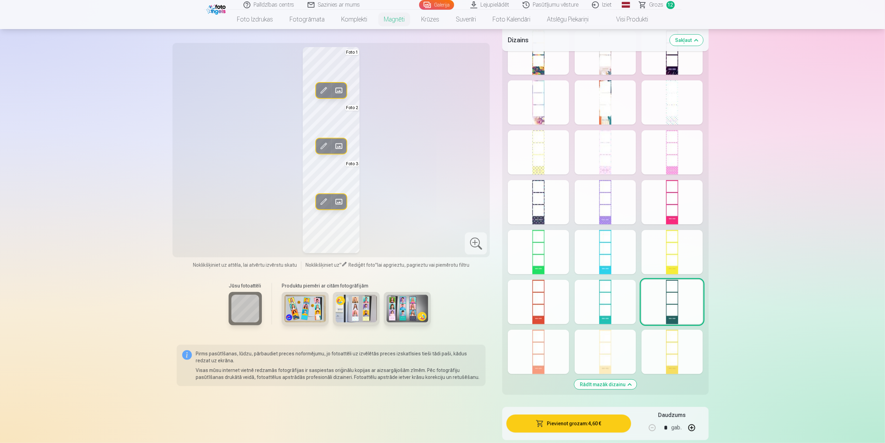
click at [339, 199] on span at bounding box center [338, 201] width 11 height 11
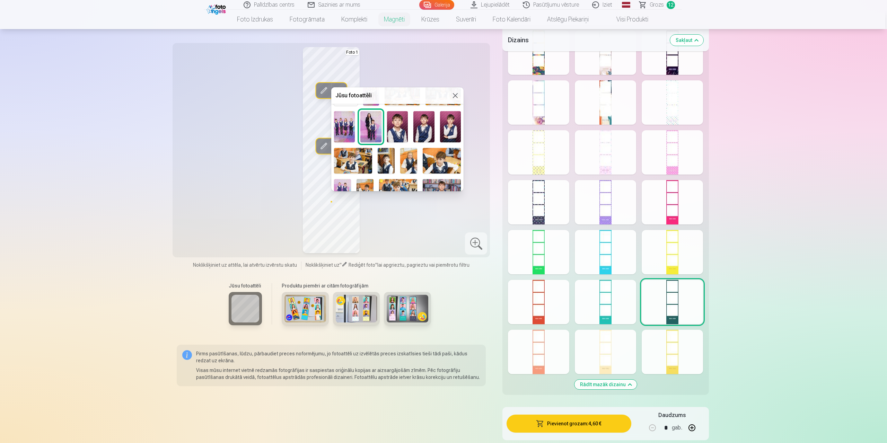
scroll to position [28, 0]
click at [387, 158] on img at bounding box center [386, 161] width 17 height 25
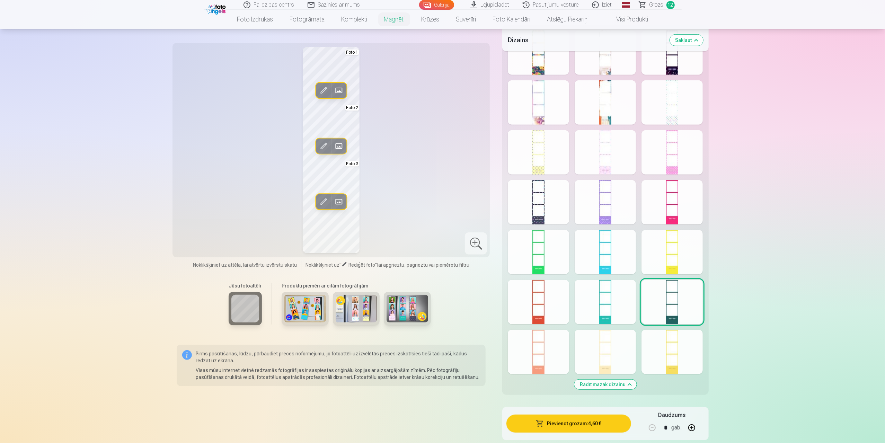
click at [430, 223] on div "Rediģēt foto Aizstāt Foto 1 Rediģēt foto Aizstāt Foto 2 Rediģēt foto Aizstāt Fo…" at bounding box center [331, 150] width 309 height 206
click at [563, 423] on button "Pievienot grozam : 4,60 €" at bounding box center [568, 424] width 124 height 18
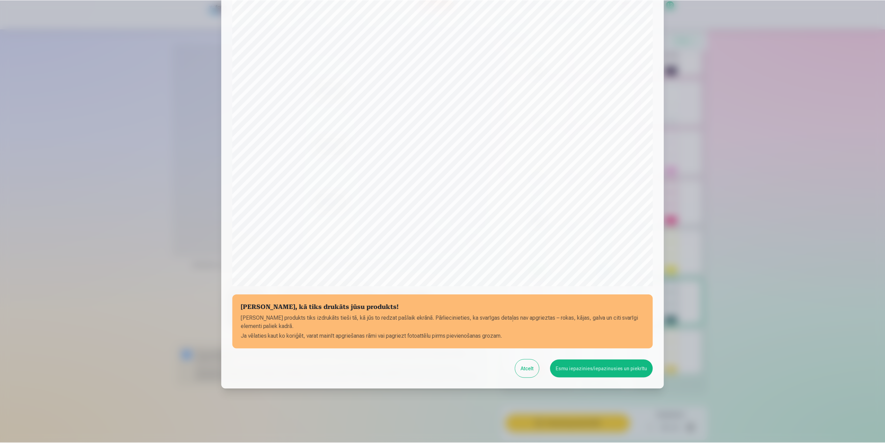
scroll to position [55, 0]
click at [607, 365] on button "Esmu iepazinies/iepazinusies un piekrītu" at bounding box center [602, 368] width 103 height 18
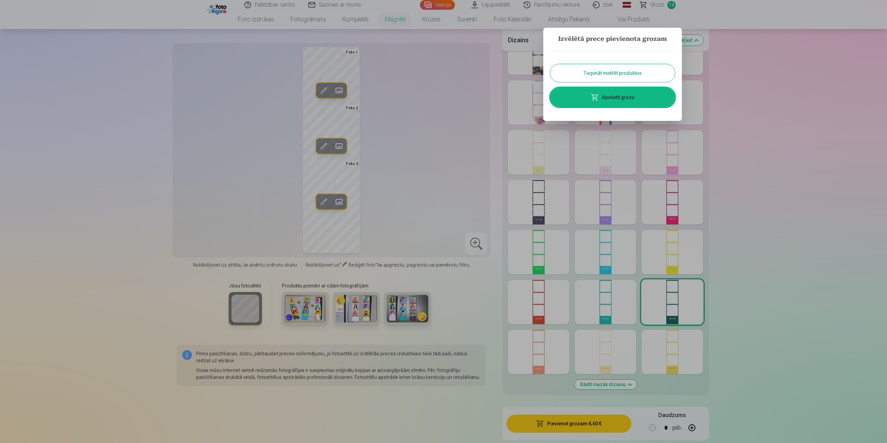
click at [423, 132] on div at bounding box center [443, 221] width 887 height 443
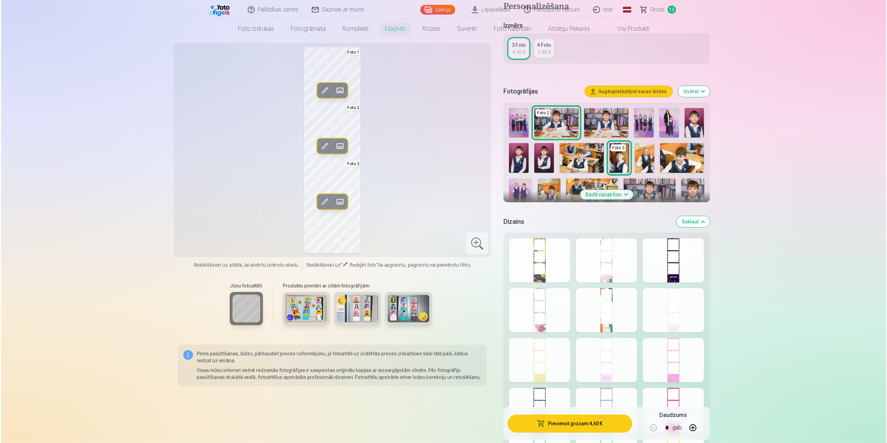
scroll to position [0, 0]
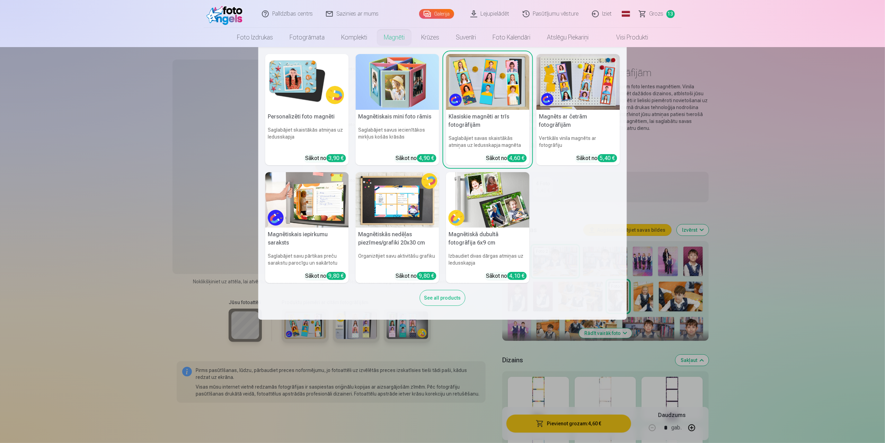
click at [392, 39] on link "Magnēti" at bounding box center [393, 37] width 37 height 19
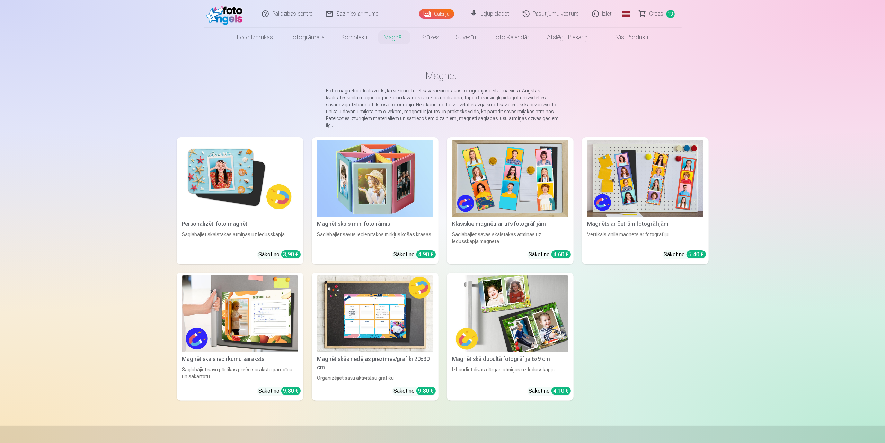
click at [503, 318] on img at bounding box center [510, 313] width 116 height 77
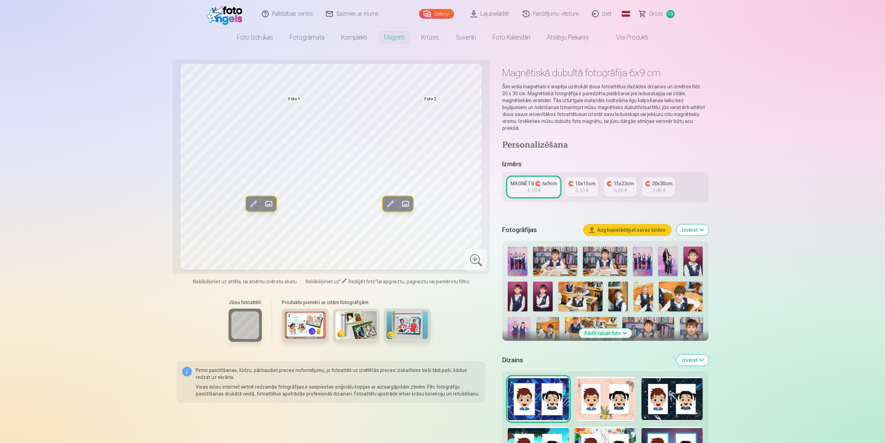
click at [405, 207] on span at bounding box center [405, 203] width 11 height 11
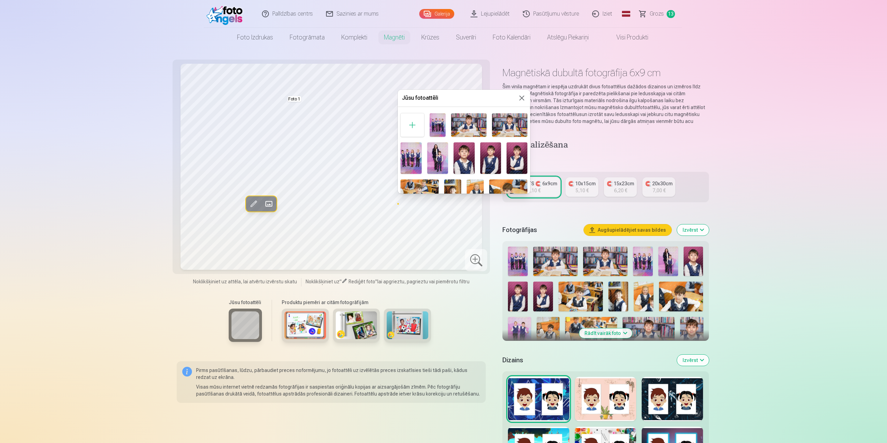
click at [466, 125] on img at bounding box center [468, 125] width 35 height 24
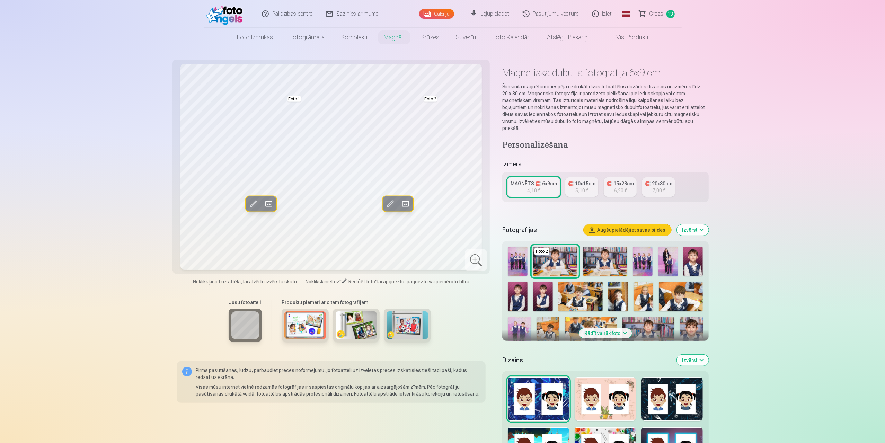
click at [269, 203] on span at bounding box center [268, 203] width 11 height 11
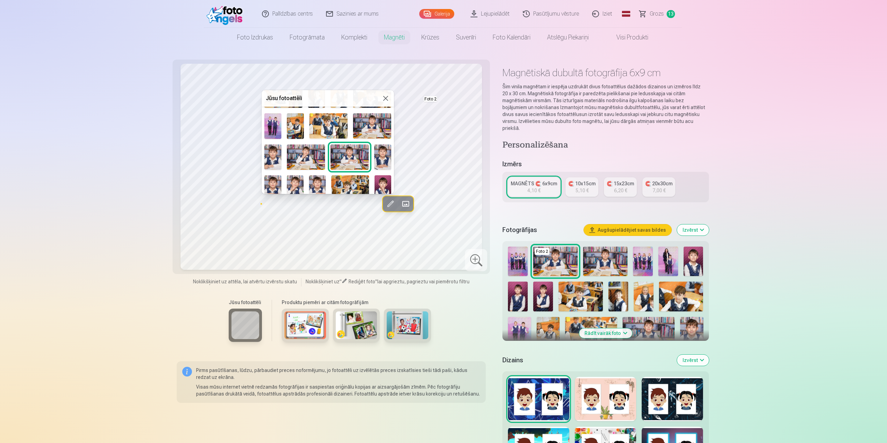
scroll to position [97, 0]
click at [345, 150] on img at bounding box center [349, 157] width 38 height 25
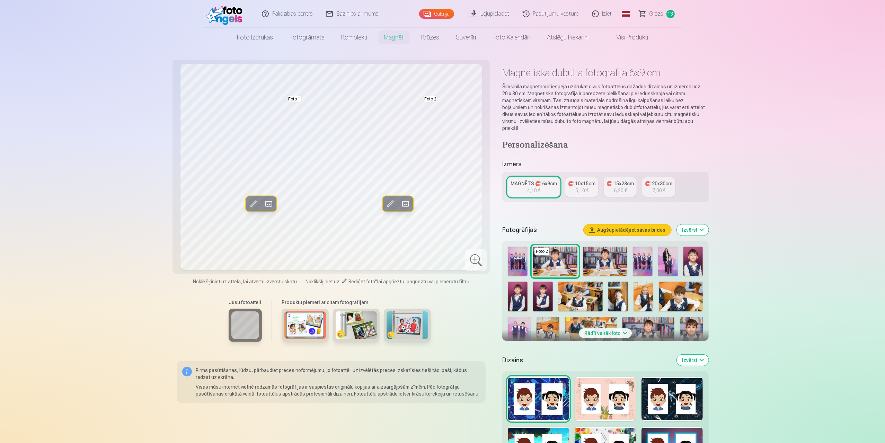
click at [407, 205] on span at bounding box center [405, 203] width 11 height 11
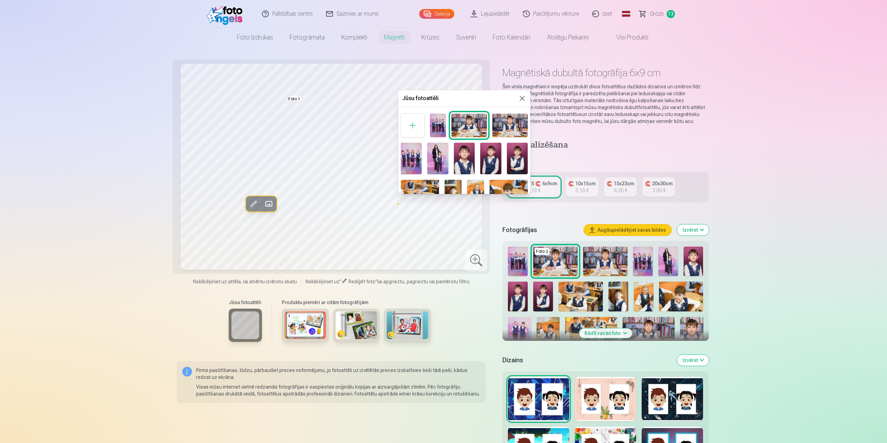
scroll to position [132, 0]
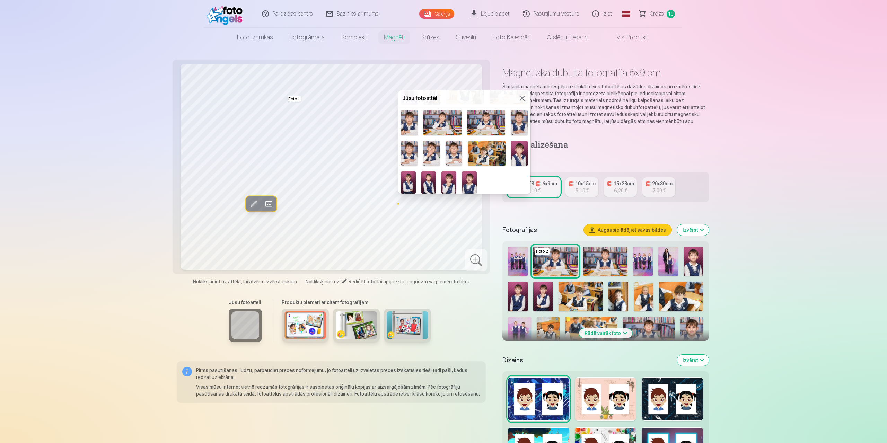
click at [468, 178] on img at bounding box center [469, 182] width 15 height 22
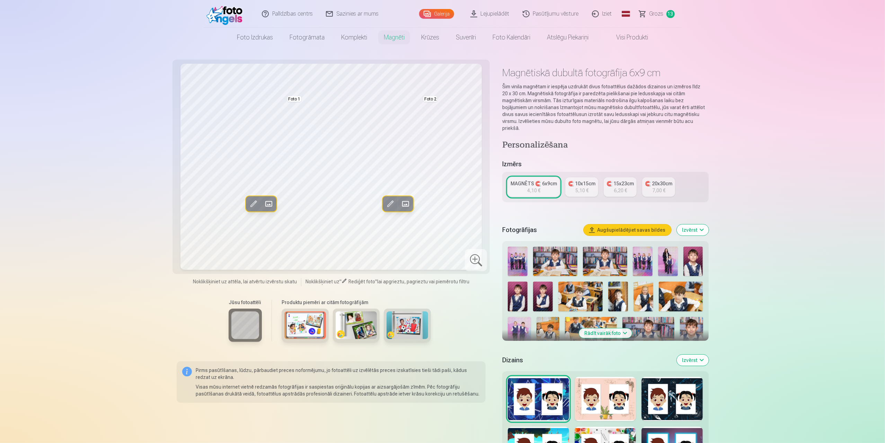
click at [272, 206] on span at bounding box center [268, 203] width 11 height 11
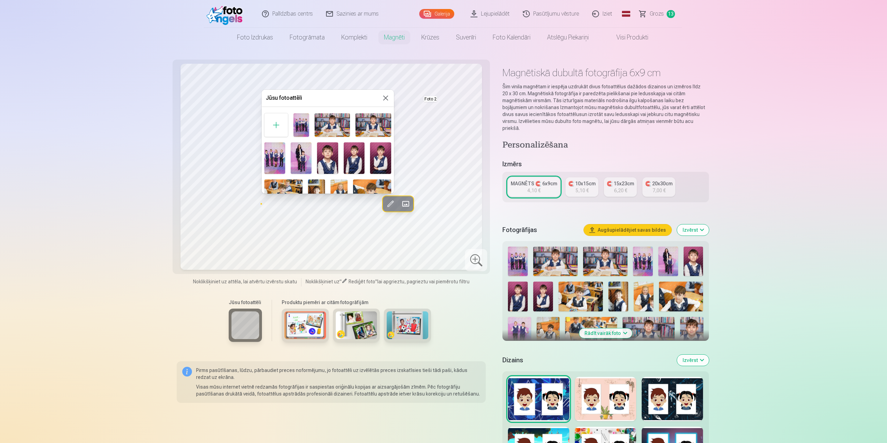
click at [336, 127] on img at bounding box center [332, 125] width 35 height 24
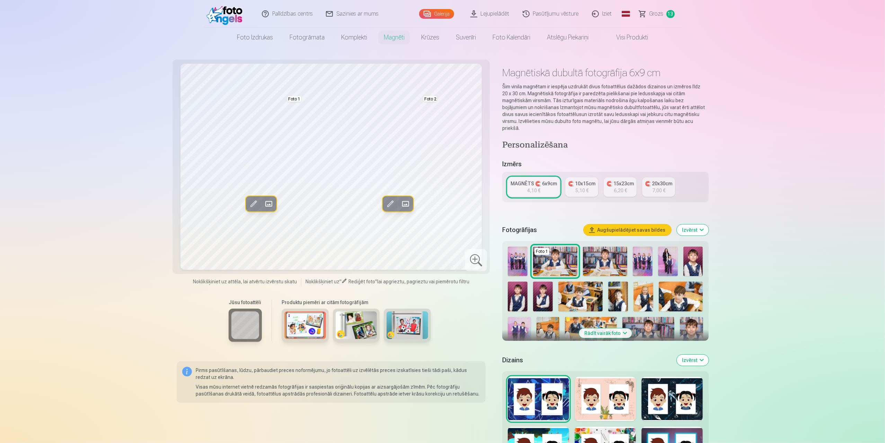
click at [406, 205] on span at bounding box center [405, 203] width 11 height 11
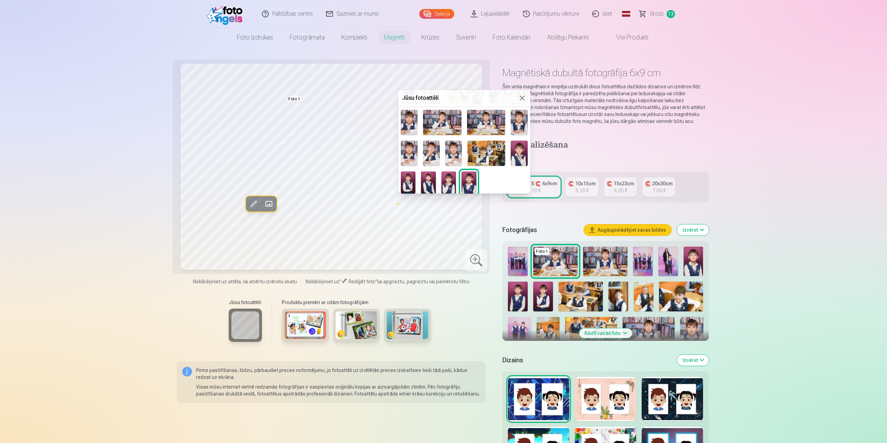
click at [445, 181] on img at bounding box center [448, 182] width 15 height 22
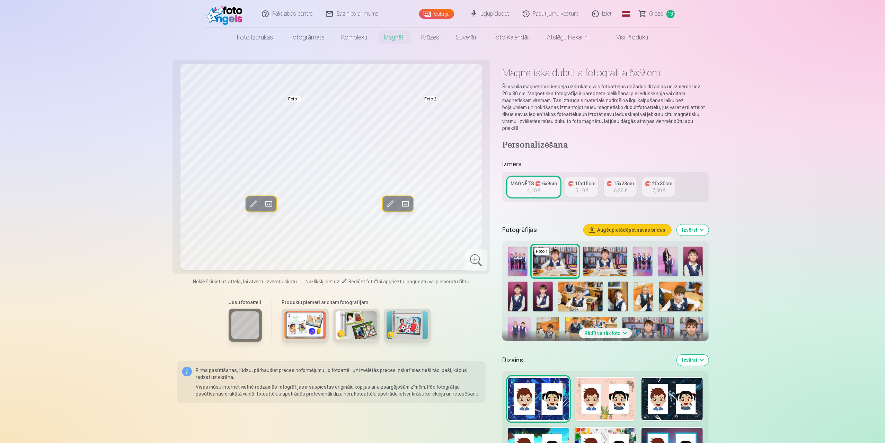
click at [580, 187] on div "5,10 €" at bounding box center [581, 190] width 13 height 7
click at [531, 180] on div "MAGNĒTS 🧲 6x9cm" at bounding box center [534, 183] width 46 height 7
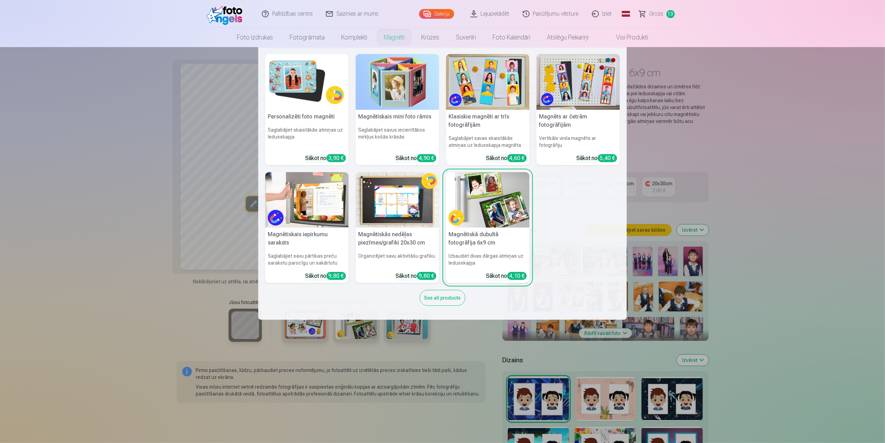
click at [306, 76] on img at bounding box center [306, 82] width 83 height 56
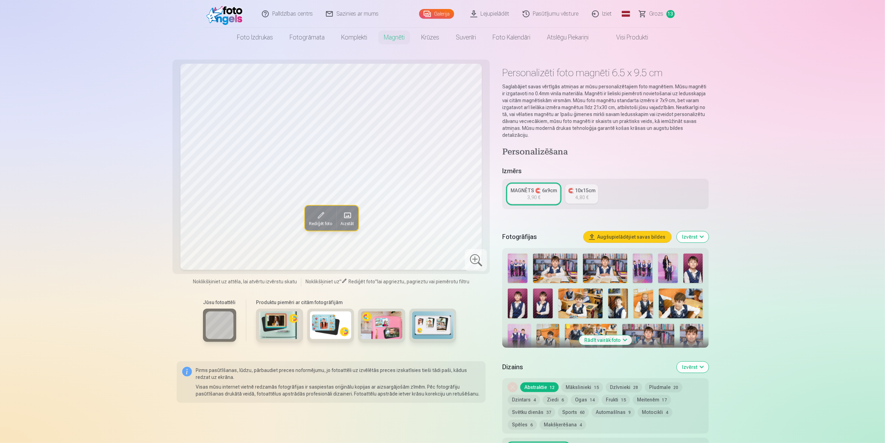
click at [351, 217] on span at bounding box center [346, 215] width 11 height 11
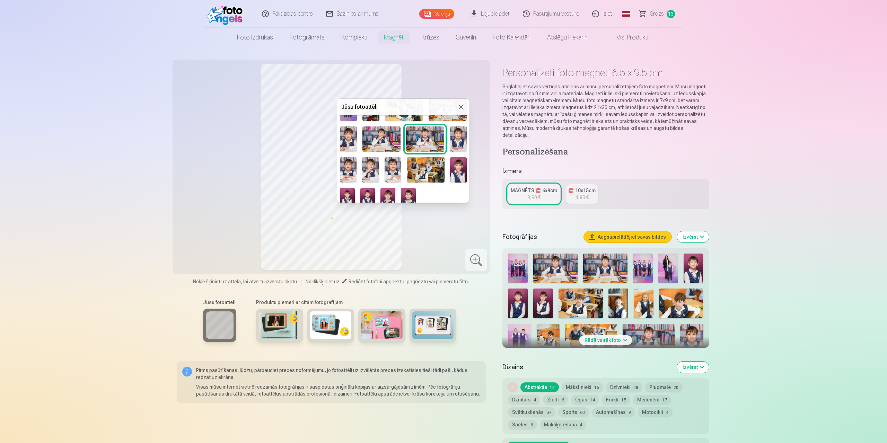
scroll to position [132, 0]
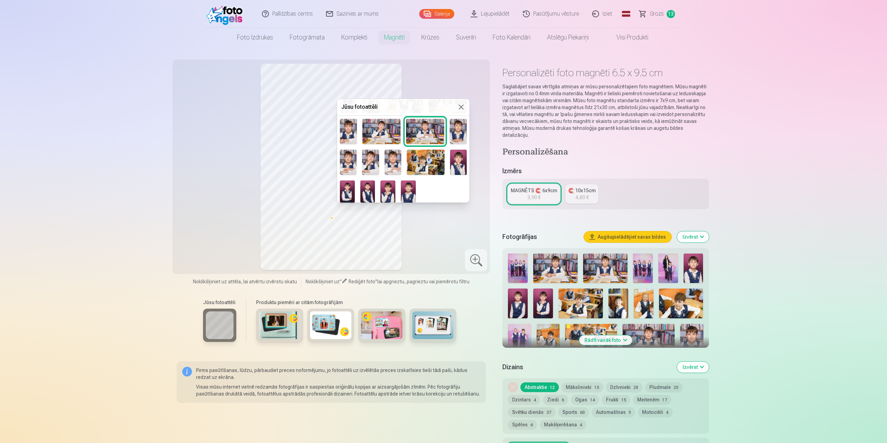
click at [346, 136] on img at bounding box center [348, 131] width 17 height 25
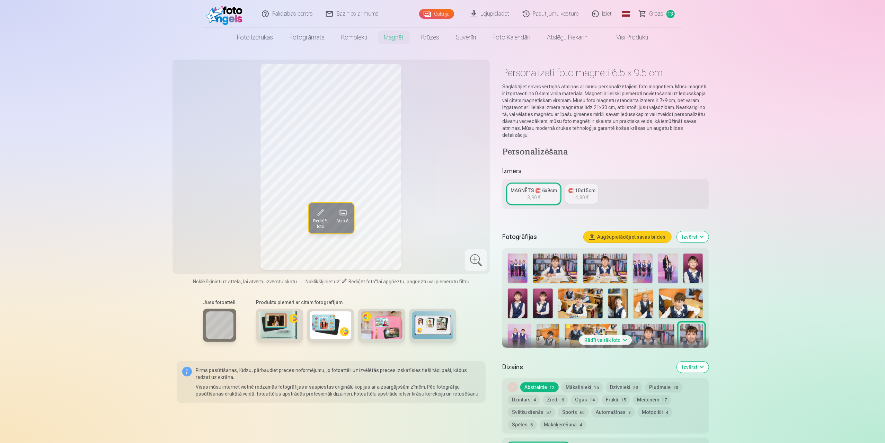
click at [319, 225] on span "Rediģēt foto" at bounding box center [320, 223] width 15 height 11
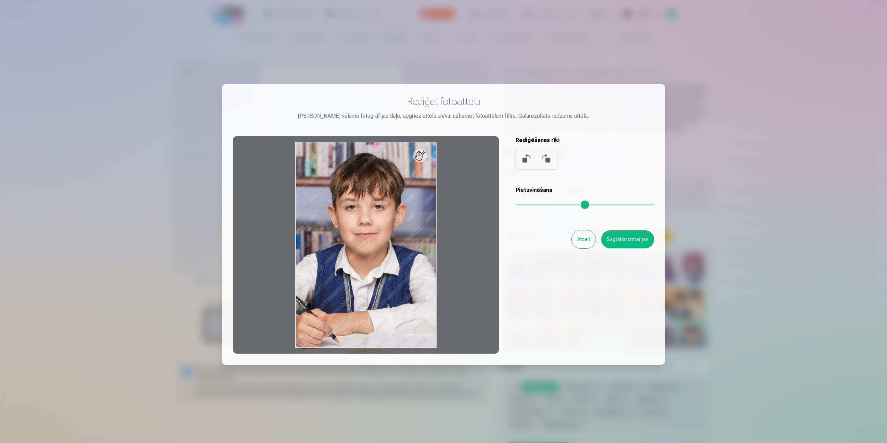
click at [585, 244] on button "Atcelt" at bounding box center [584, 239] width 24 height 18
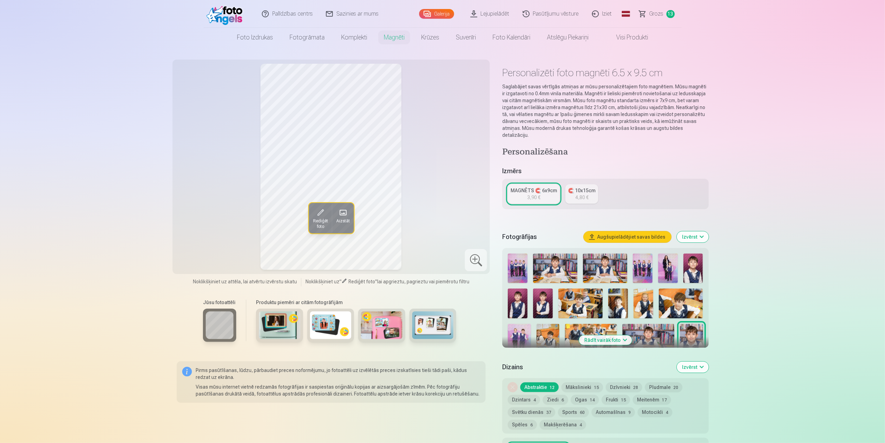
click at [321, 215] on span at bounding box center [320, 212] width 11 height 11
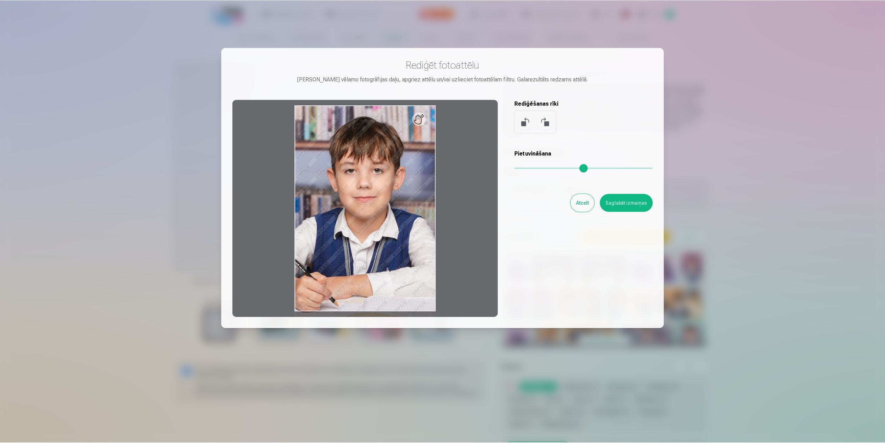
scroll to position [47, 0]
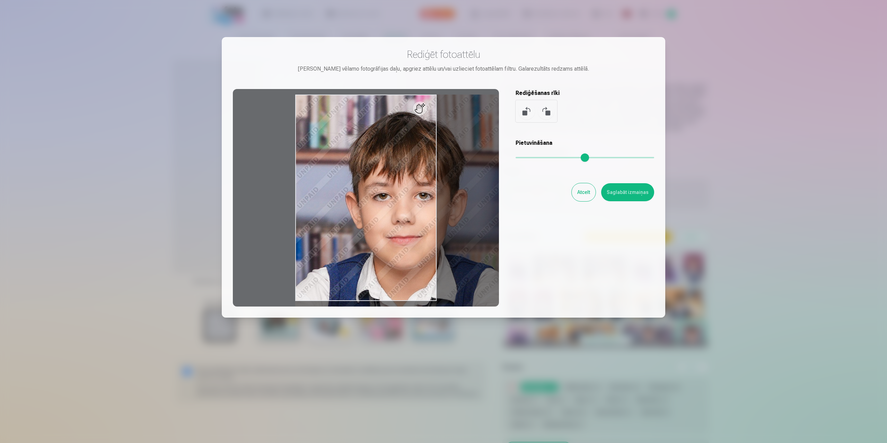
type input "*"
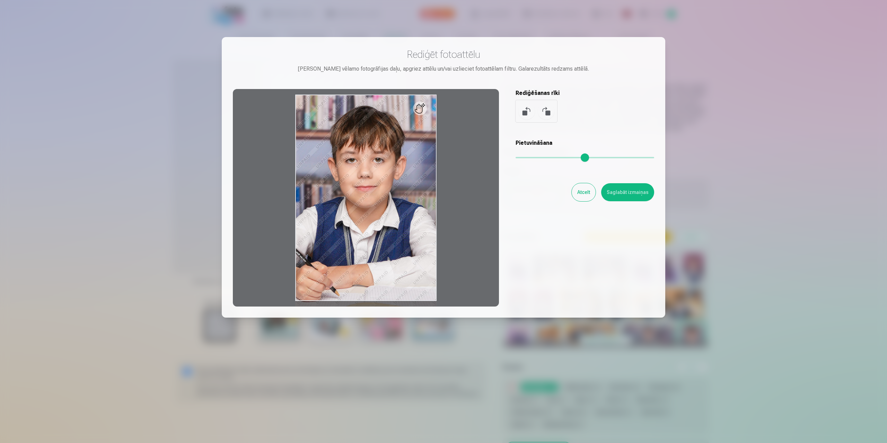
drag, startPoint x: 520, startPoint y: 159, endPoint x: 475, endPoint y: 159, distance: 45.7
click at [515, 158] on input "range" at bounding box center [584, 157] width 139 height 1
click at [583, 191] on button "Atcelt" at bounding box center [584, 192] width 24 height 18
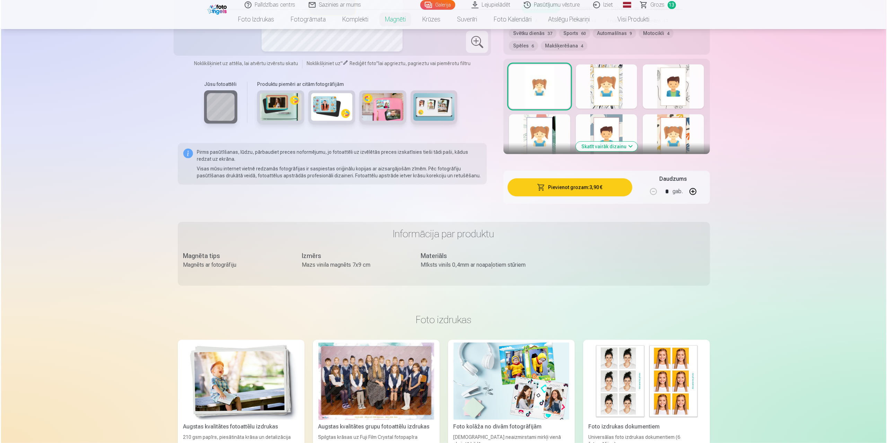
scroll to position [381, 0]
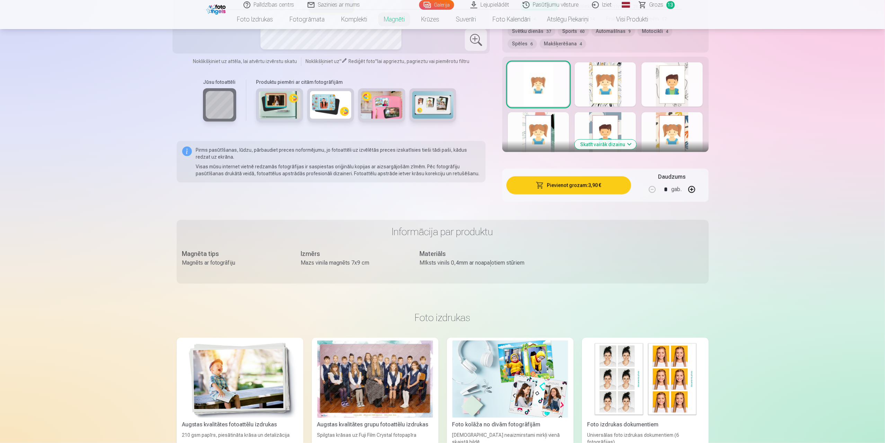
click at [579, 185] on button "Pievienot grozam : 3,90 €" at bounding box center [568, 185] width 124 height 18
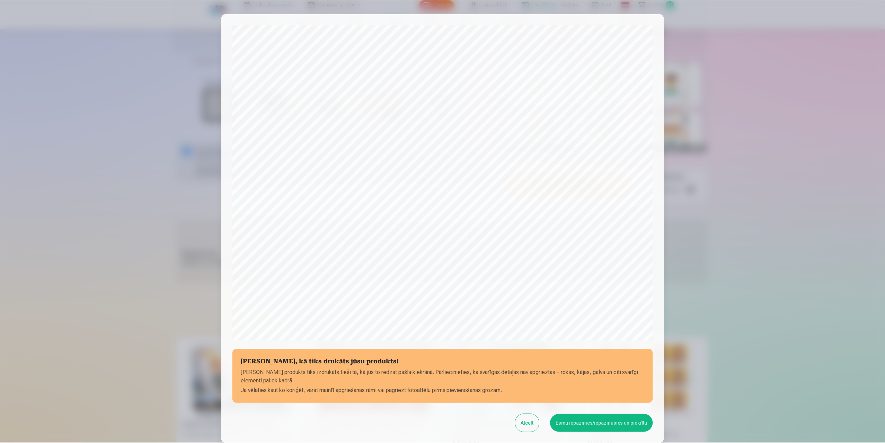
scroll to position [55, 0]
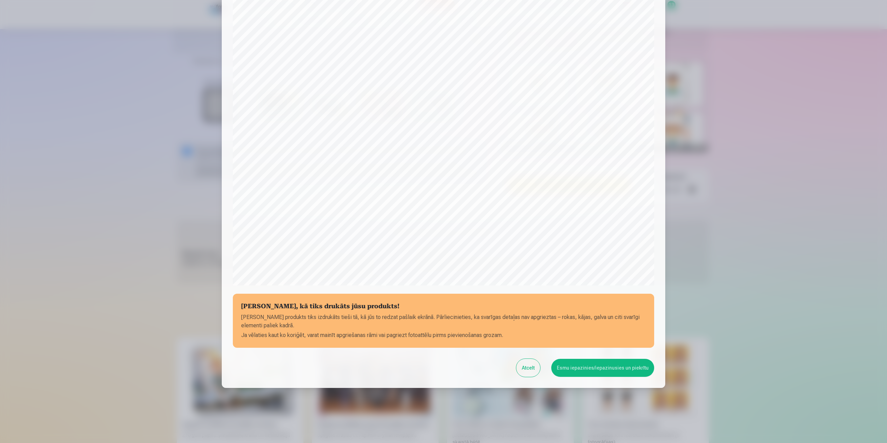
click at [598, 363] on button "Esmu iepazinies/iepazinusies un piekrītu" at bounding box center [602, 368] width 103 height 18
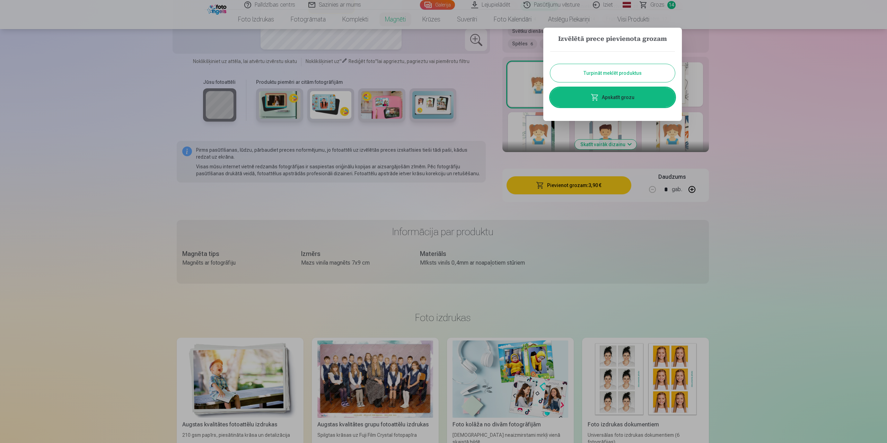
click at [643, 97] on link "Apskatīt grozu" at bounding box center [612, 97] width 125 height 19
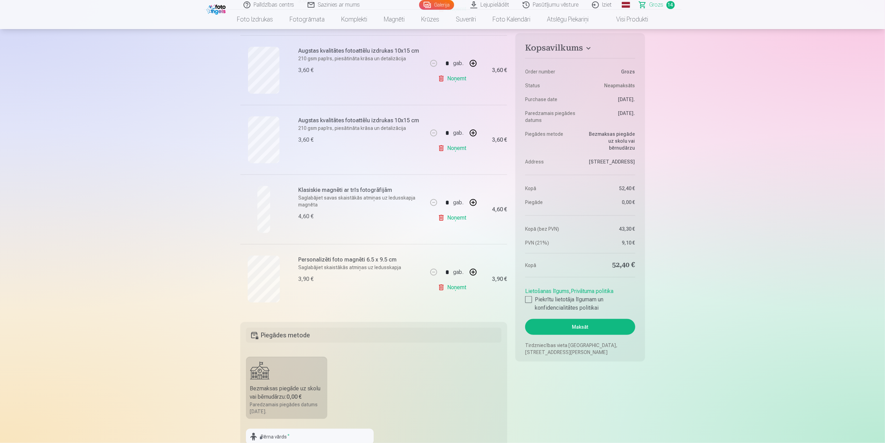
scroll to position [901, 0]
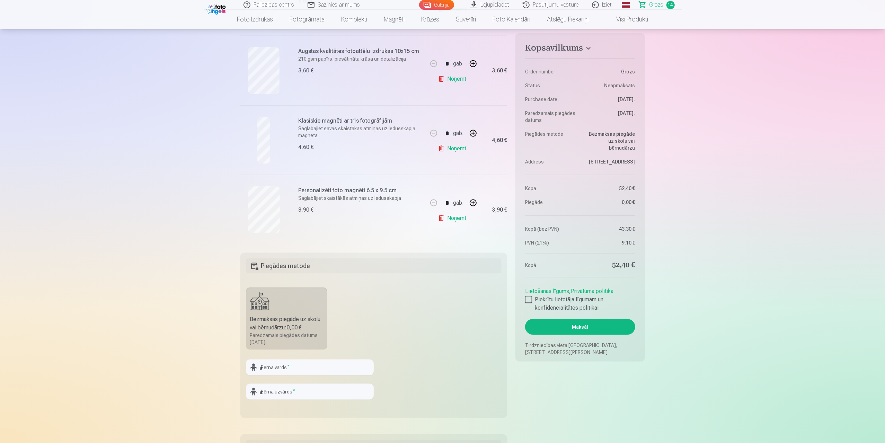
click at [321, 121] on h6 "Klasiskie magnēti ar trīs fotogrāfijām" at bounding box center [361, 121] width 125 height 8
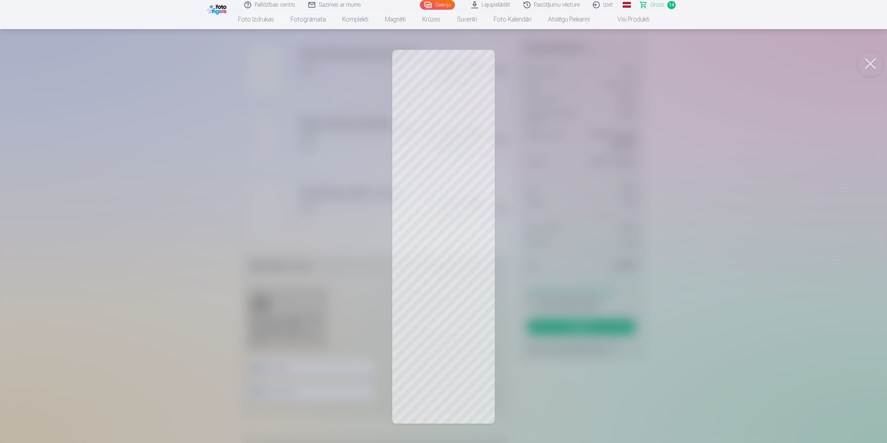
click at [868, 64] on button at bounding box center [870, 64] width 28 height 28
click at [872, 65] on button at bounding box center [870, 64] width 28 height 28
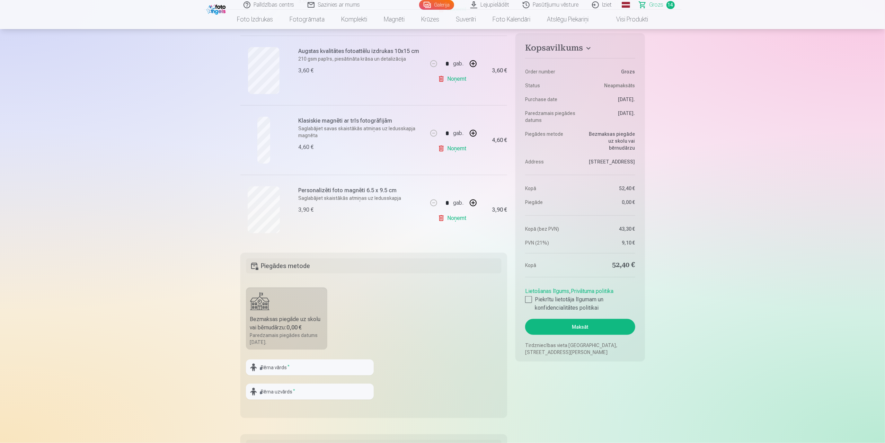
click at [457, 147] on link "Noņemt" at bounding box center [454, 149] width 32 height 14
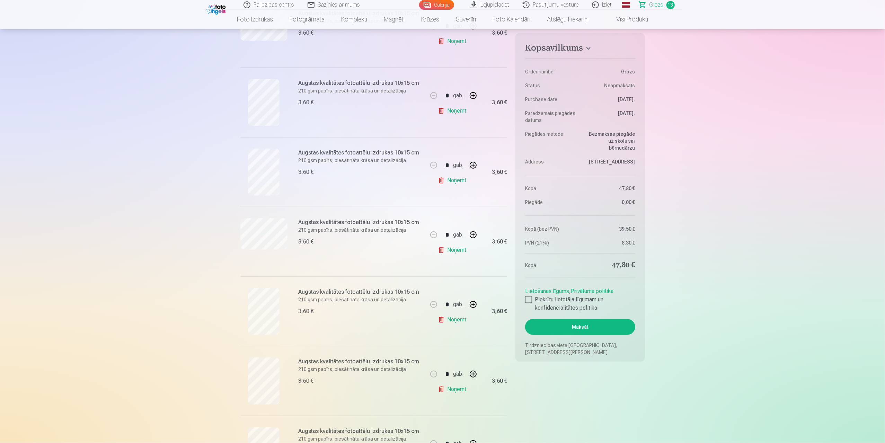
scroll to position [208, 0]
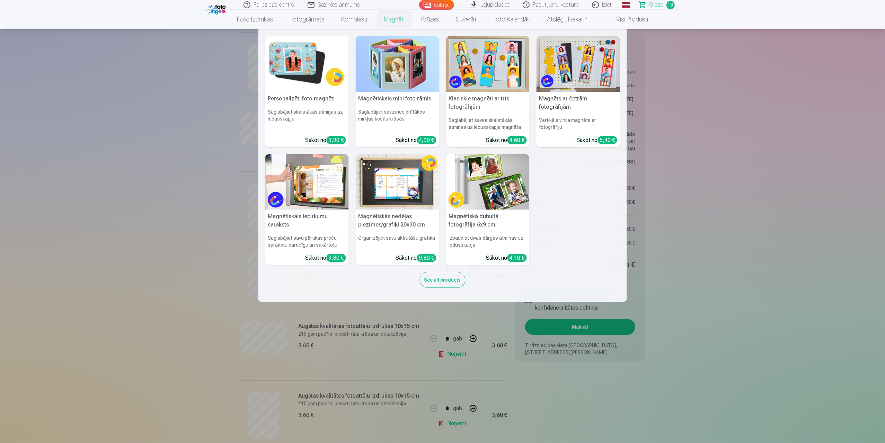
click at [493, 59] on img at bounding box center [487, 64] width 83 height 56
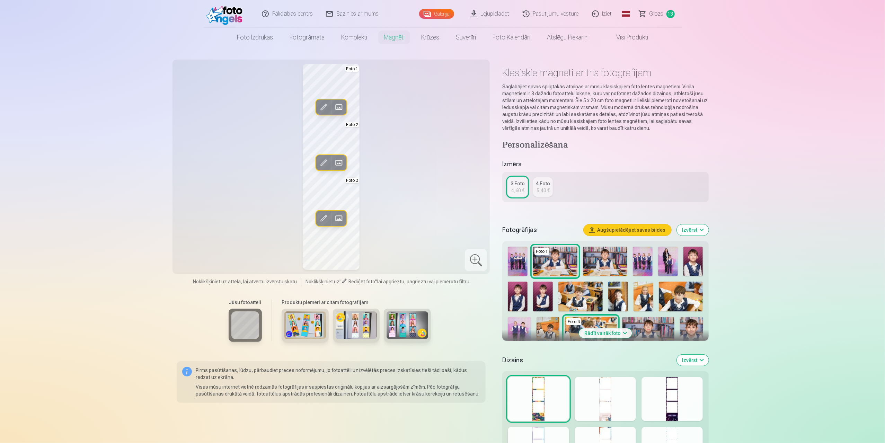
click at [340, 108] on span at bounding box center [338, 106] width 11 height 11
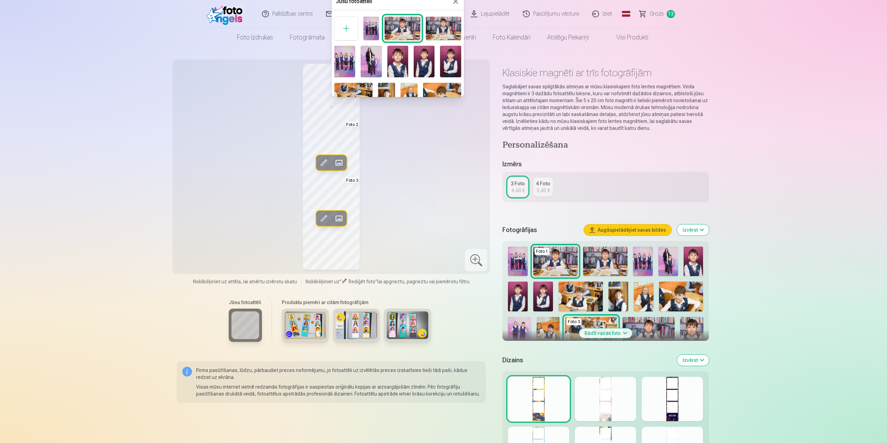
scroll to position [132, 0]
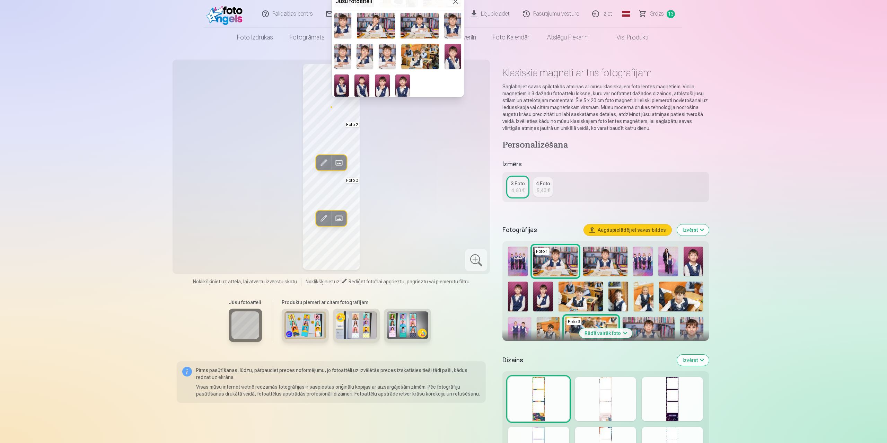
click at [384, 83] on img at bounding box center [382, 85] width 15 height 22
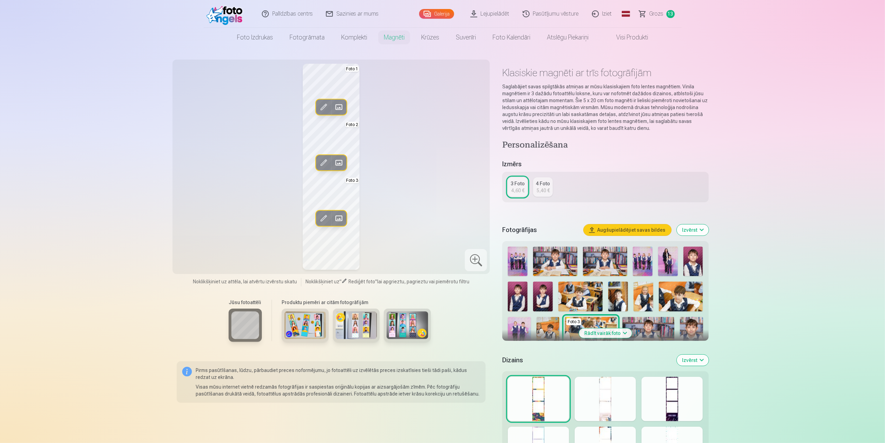
click at [339, 165] on span at bounding box center [338, 162] width 11 height 11
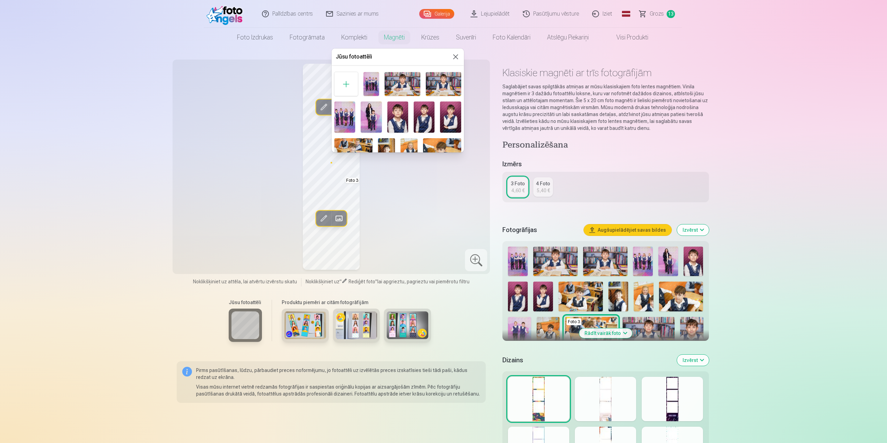
click at [395, 92] on img at bounding box center [401, 84] width 35 height 24
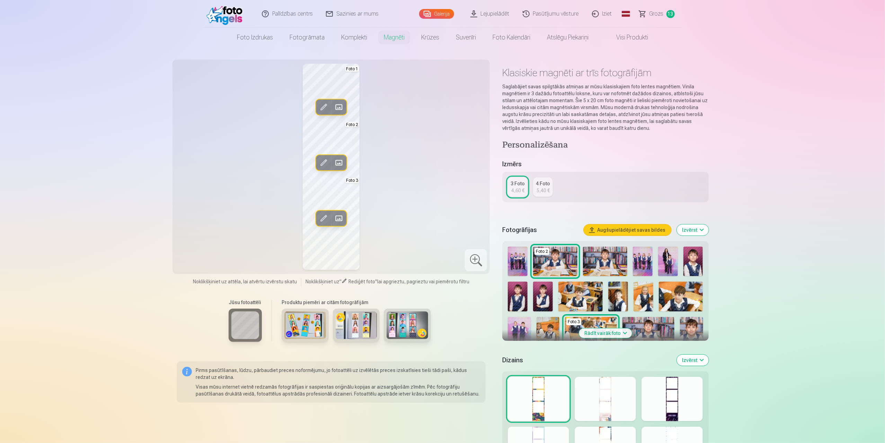
click at [338, 216] on span at bounding box center [338, 218] width 11 height 11
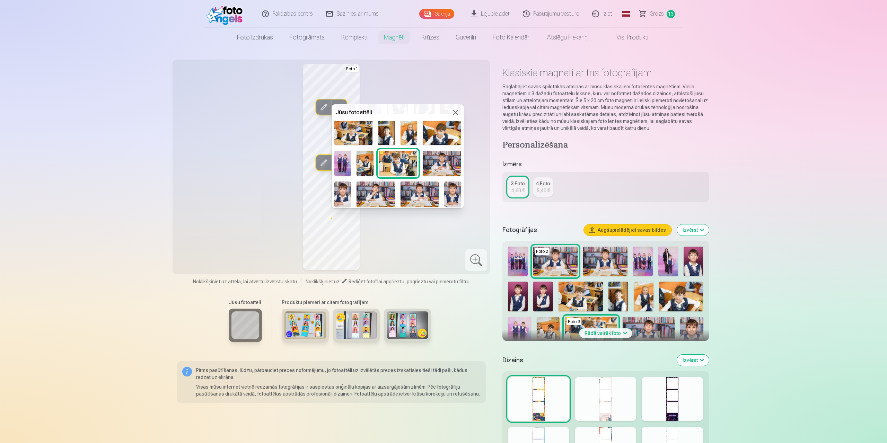
scroll to position [97, 0]
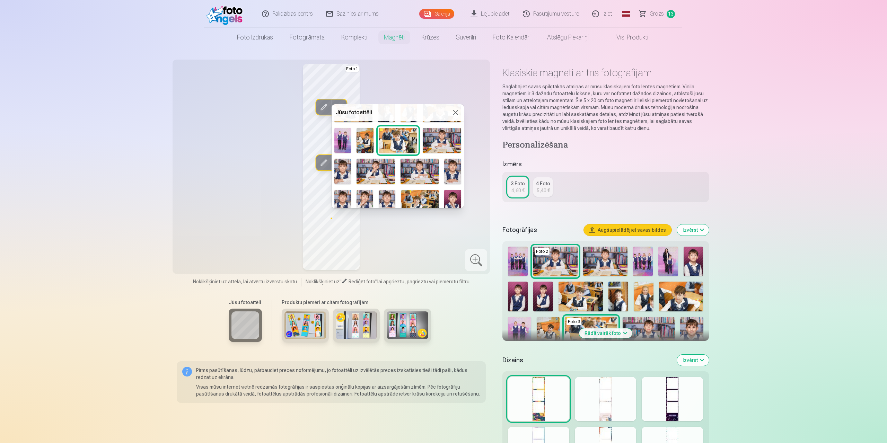
click at [367, 140] on img at bounding box center [364, 140] width 17 height 25
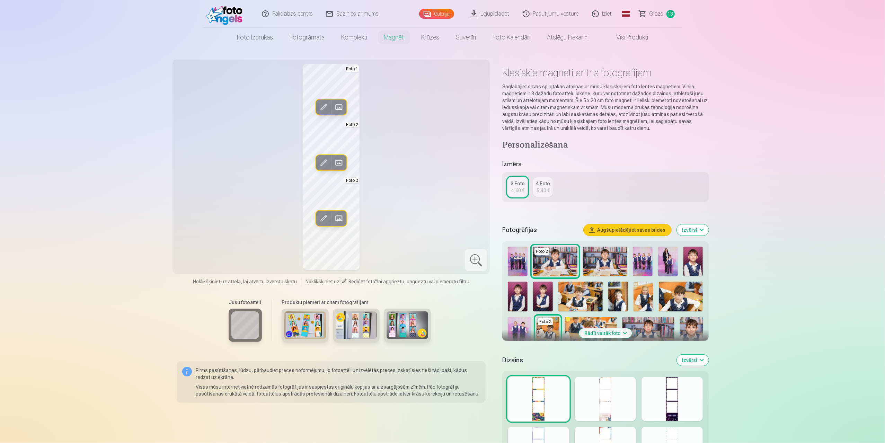
click at [325, 219] on span at bounding box center [323, 218] width 11 height 11
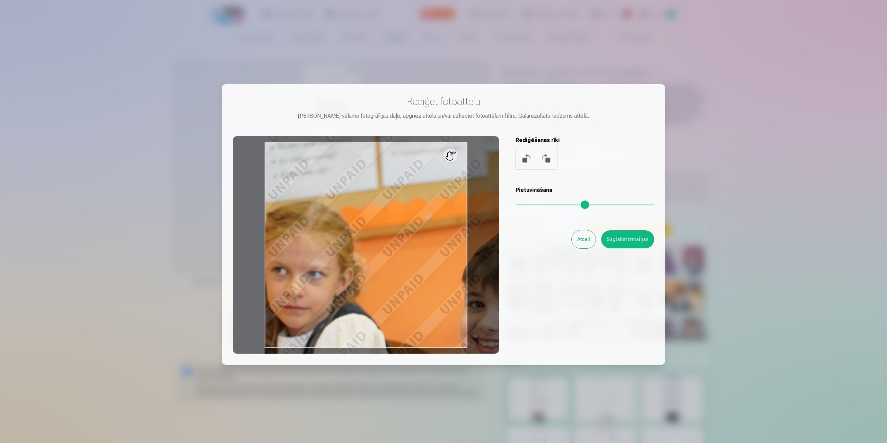
drag, startPoint x: 517, startPoint y: 204, endPoint x: 546, endPoint y: 207, distance: 28.9
click at [546, 205] on input "range" at bounding box center [584, 204] width 139 height 1
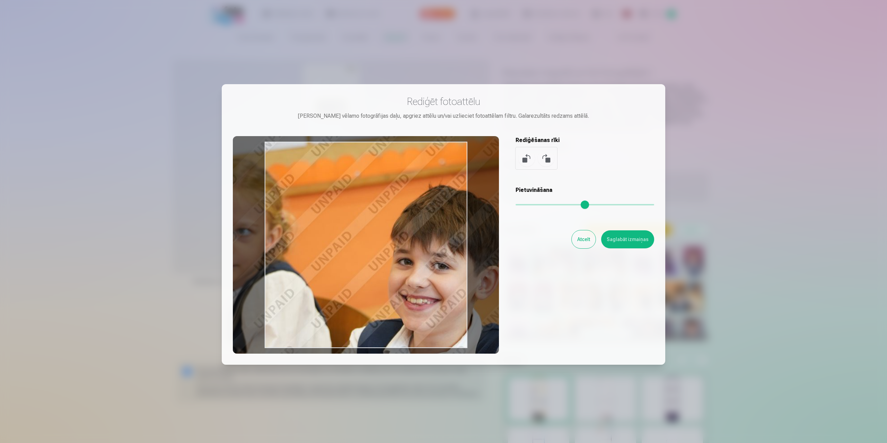
drag, startPoint x: 405, startPoint y: 215, endPoint x: 317, endPoint y: 163, distance: 102.6
click at [317, 163] on div at bounding box center [366, 245] width 266 height 218
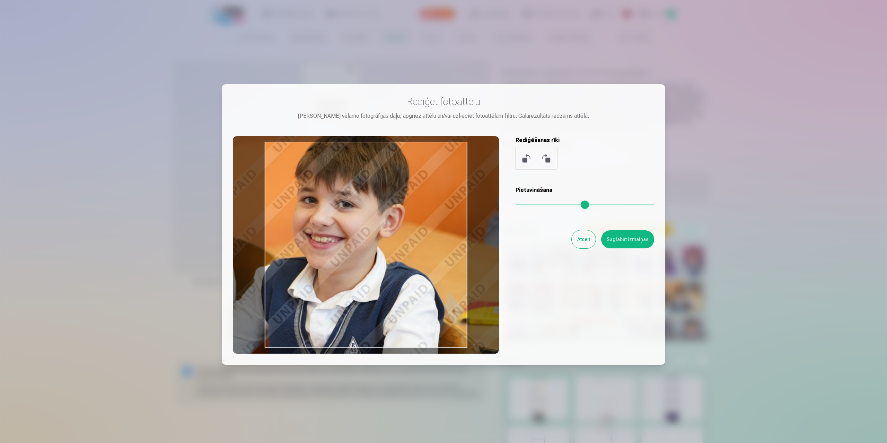
drag, startPoint x: 359, startPoint y: 194, endPoint x: 291, endPoint y: 145, distance: 83.1
click at [291, 145] on div at bounding box center [366, 245] width 266 height 218
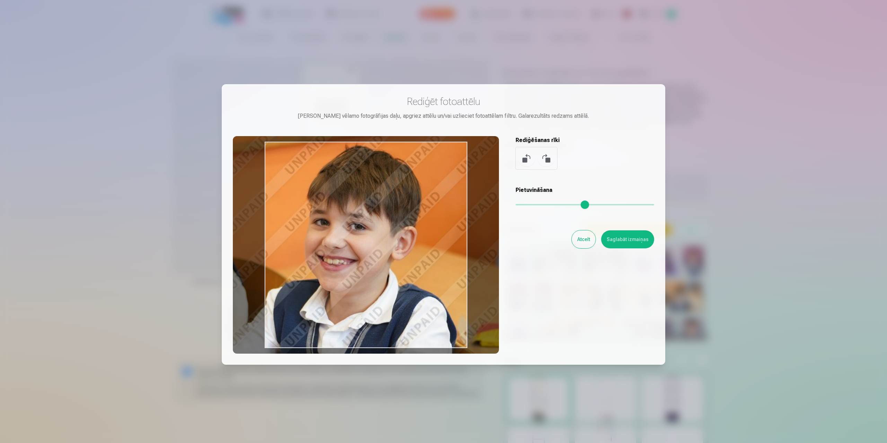
drag, startPoint x: 336, startPoint y: 166, endPoint x: 378, endPoint y: 190, distance: 47.9
click at [351, 189] on div at bounding box center [366, 245] width 266 height 218
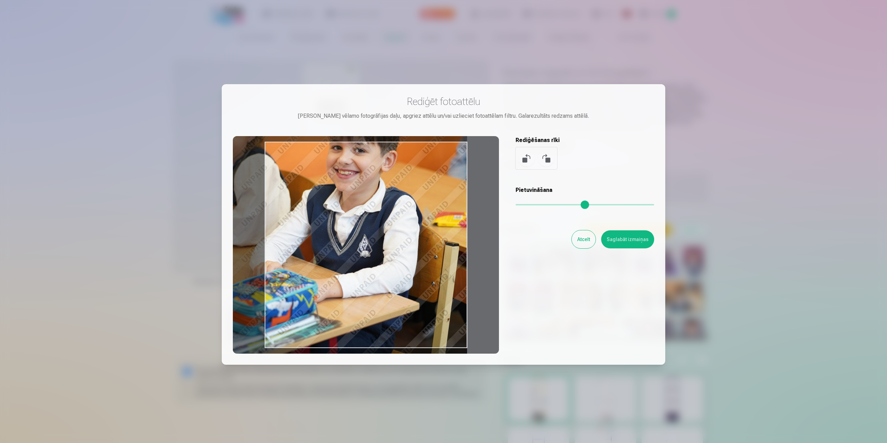
drag, startPoint x: 544, startPoint y: 206, endPoint x: 527, endPoint y: 207, distance: 17.1
click at [527, 205] on input "range" at bounding box center [584, 204] width 139 height 1
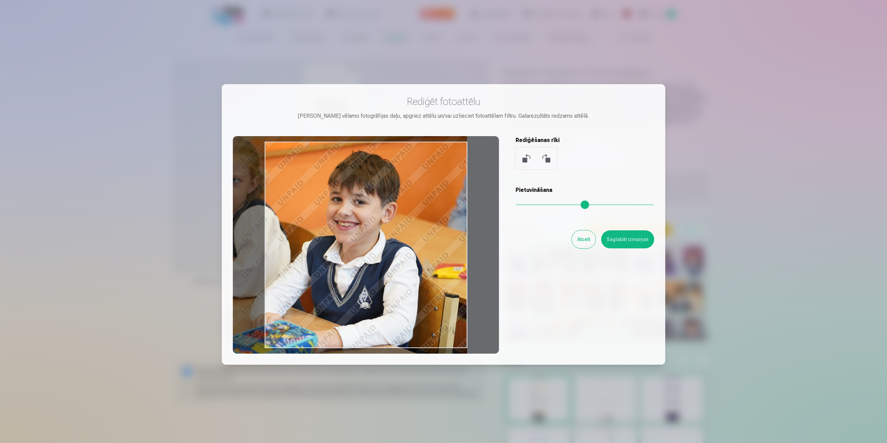
drag, startPoint x: 337, startPoint y: 175, endPoint x: 336, endPoint y: 226, distance: 51.6
click at [336, 226] on div at bounding box center [366, 245] width 266 height 218
type input "****"
click at [626, 239] on button "Saglabāt izmaiņas" at bounding box center [627, 239] width 53 height 18
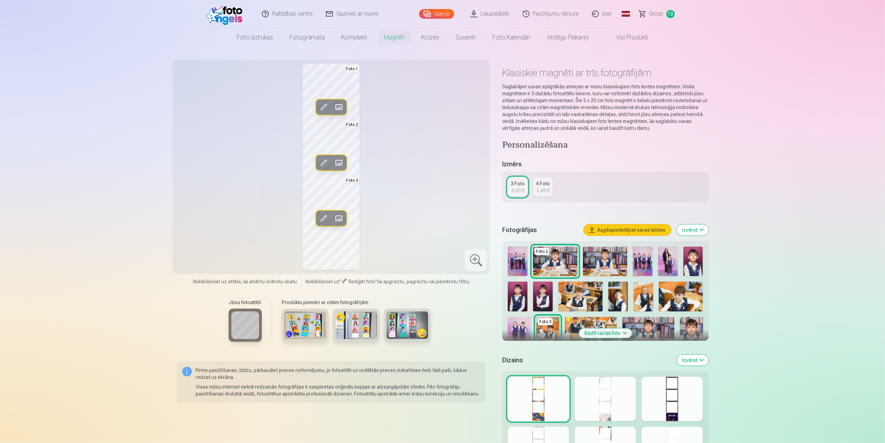
click at [341, 162] on span at bounding box center [338, 162] width 11 height 11
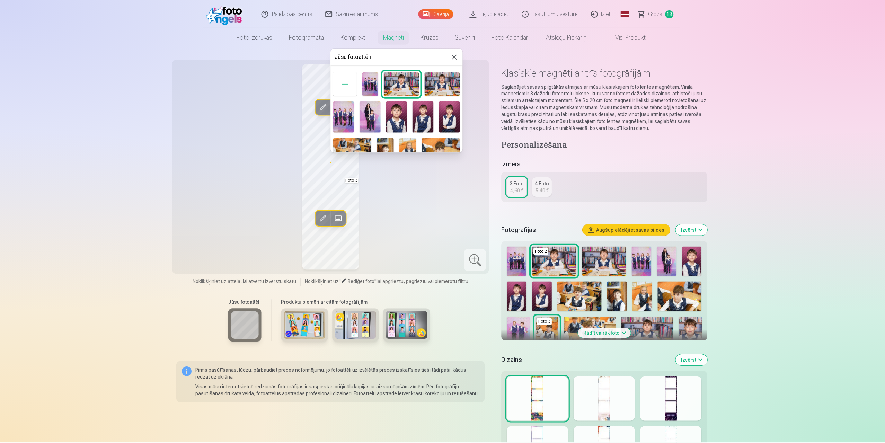
scroll to position [132, 0]
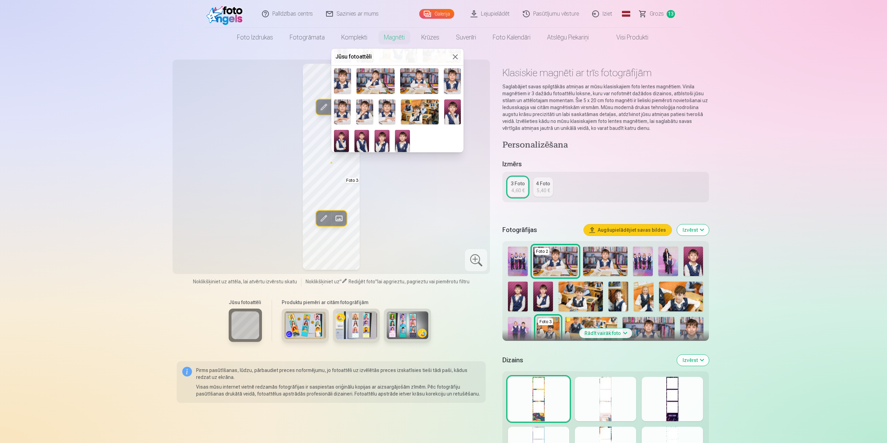
click at [382, 133] on img at bounding box center [381, 141] width 15 height 22
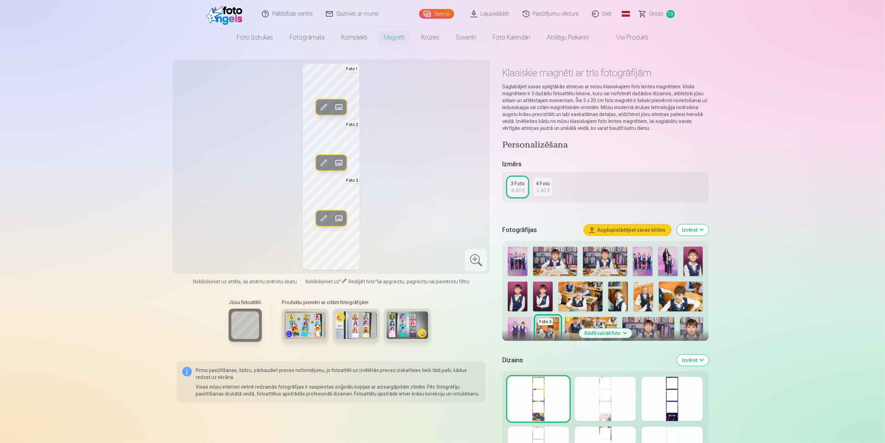
click at [341, 106] on span at bounding box center [338, 106] width 11 height 11
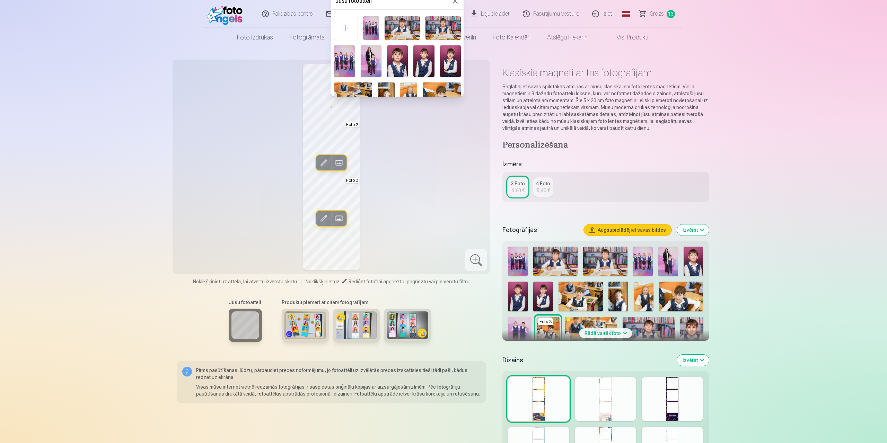
click at [407, 23] on img at bounding box center [401, 28] width 35 height 24
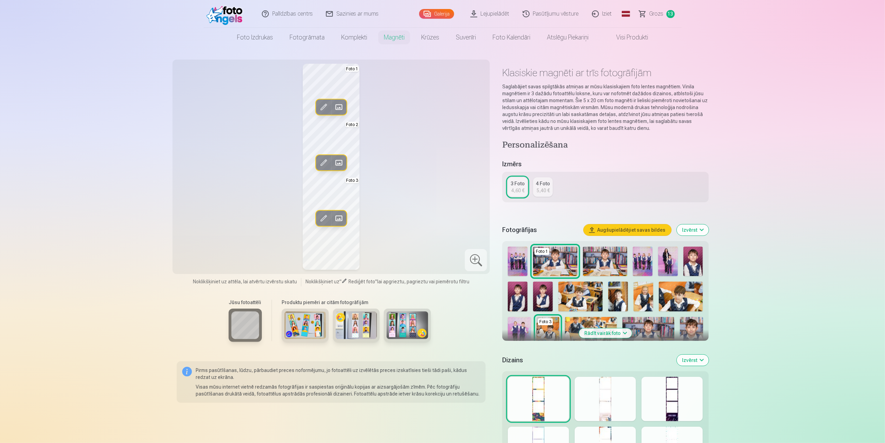
click at [434, 165] on div "Rediģēt foto Aizstāt Foto 1 Rediģēt foto Aizstāt Foto 2 Rediģēt foto Aizstāt Fo…" at bounding box center [331, 167] width 309 height 206
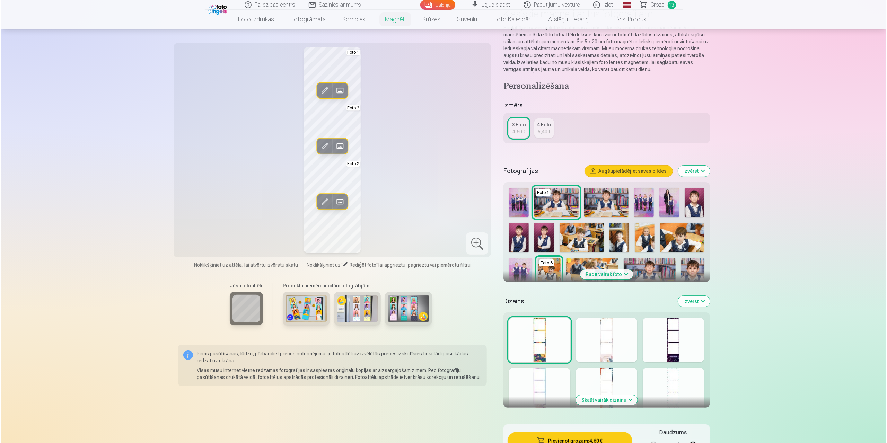
scroll to position [173, 0]
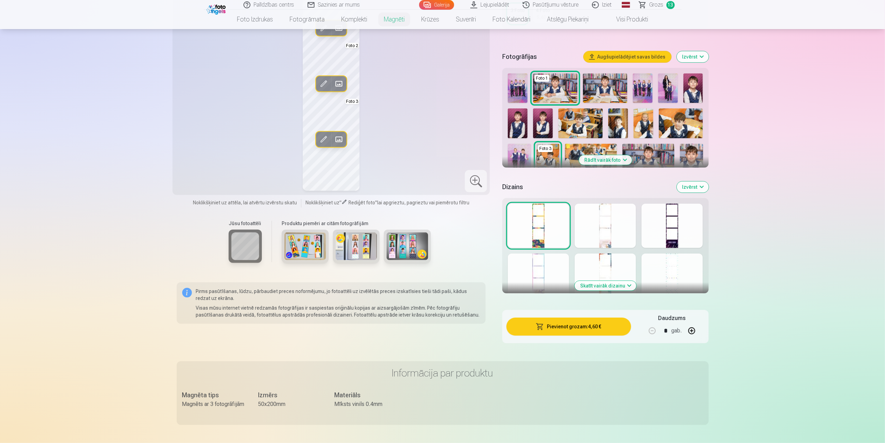
click at [582, 329] on button "Pievienot grozam : 4,60 €" at bounding box center [568, 327] width 124 height 18
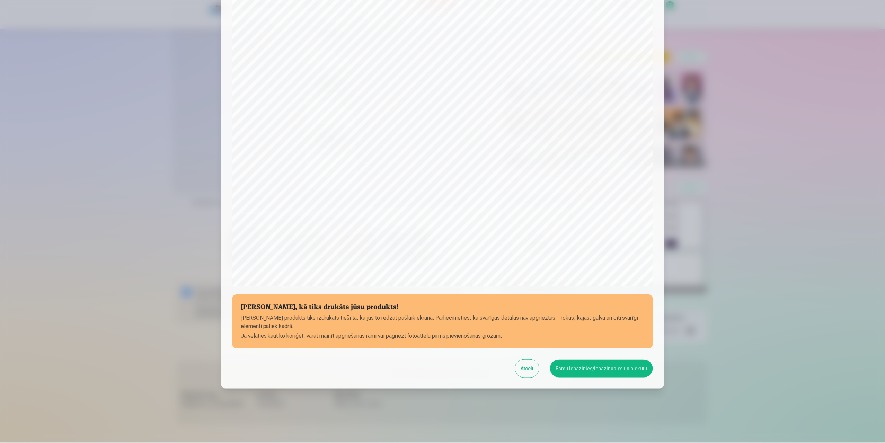
scroll to position [55, 0]
click at [603, 365] on button "Esmu iepazinies/iepazinusies un piekrītu" at bounding box center [602, 368] width 103 height 18
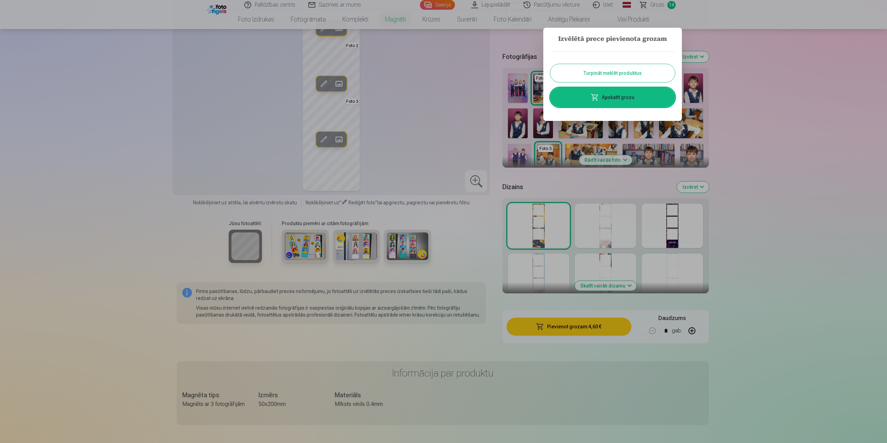
click at [752, 133] on div at bounding box center [443, 221] width 887 height 443
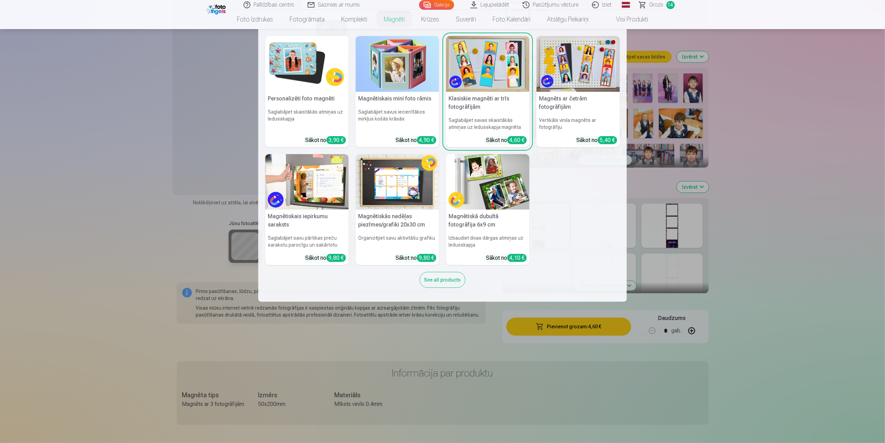
click at [386, 20] on link "Magnēti" at bounding box center [393, 19] width 37 height 19
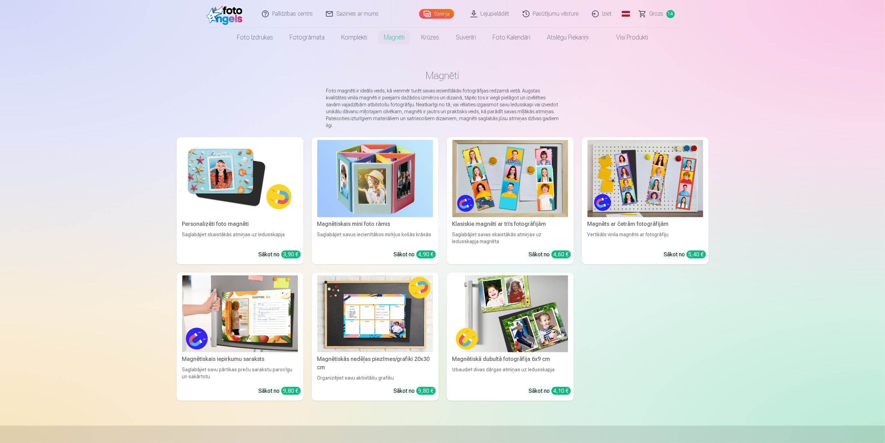
click at [241, 163] on img at bounding box center [240, 178] width 116 height 77
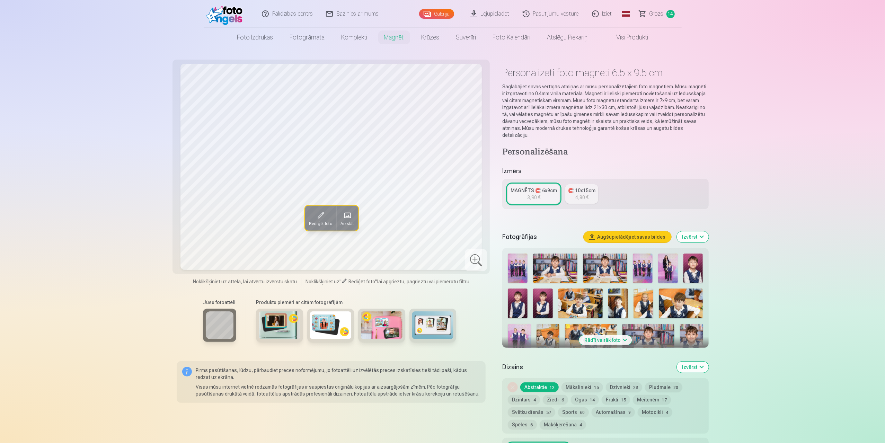
click at [644, 15] on link "Grozs 14" at bounding box center [657, 14] width 49 height 28
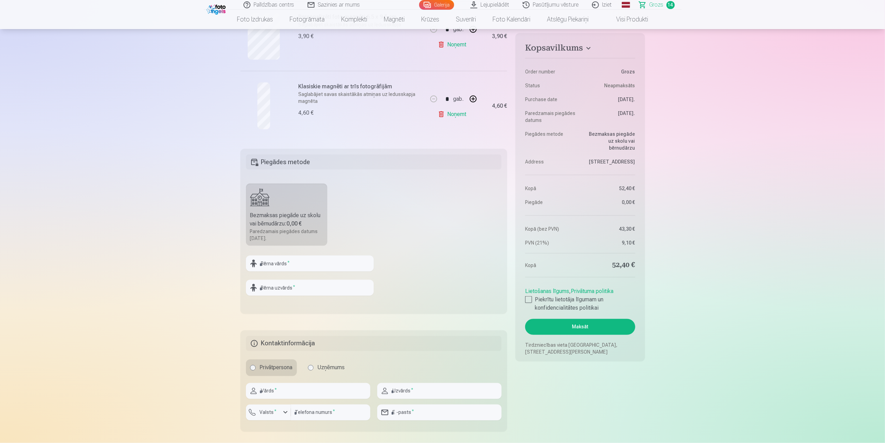
scroll to position [866, 0]
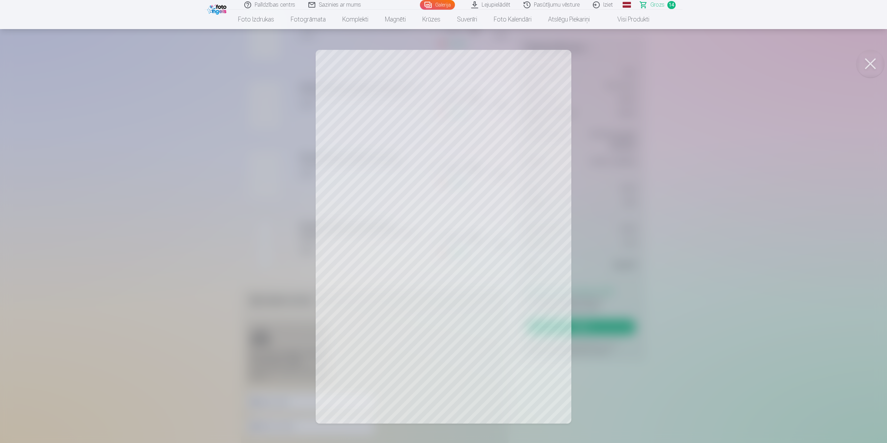
click at [871, 65] on button at bounding box center [870, 64] width 28 height 28
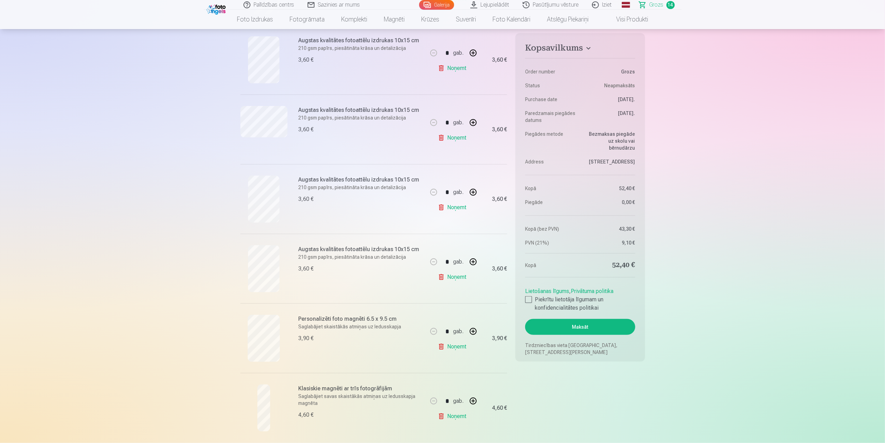
scroll to position [727, 0]
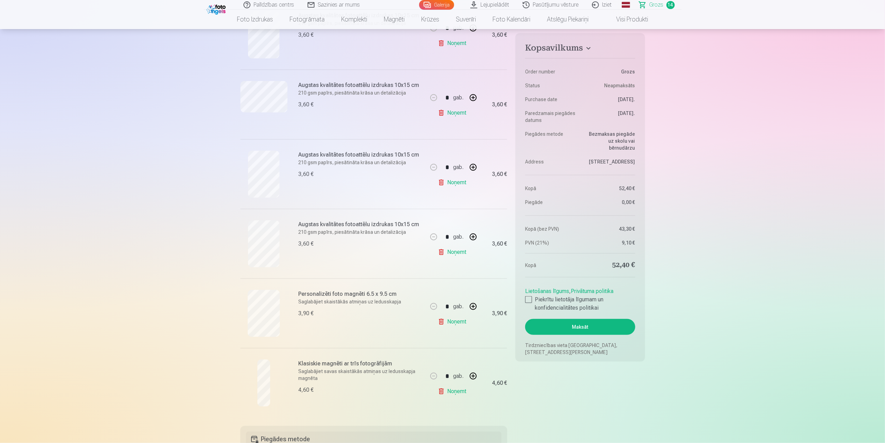
click at [453, 251] on link "Noņemt" at bounding box center [454, 252] width 32 height 14
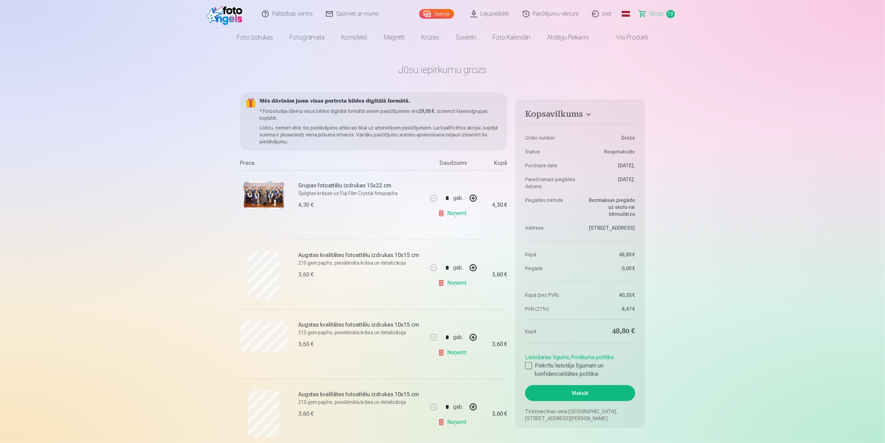
scroll to position [0, 0]
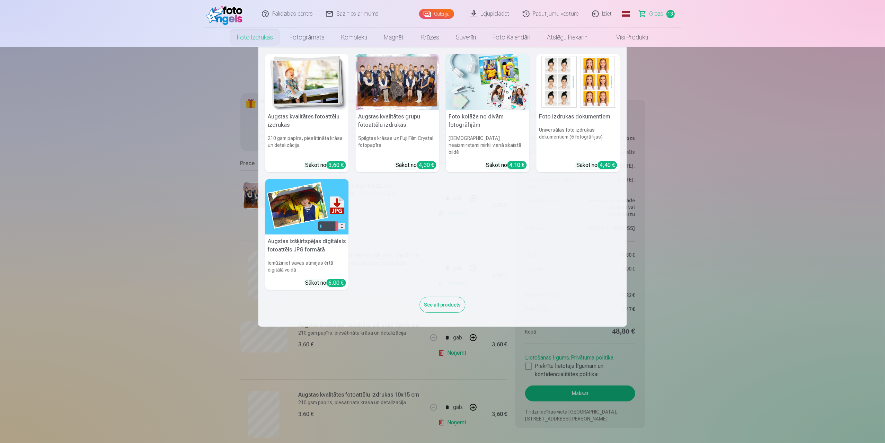
click at [265, 36] on link "Foto izdrukas" at bounding box center [255, 37] width 53 height 19
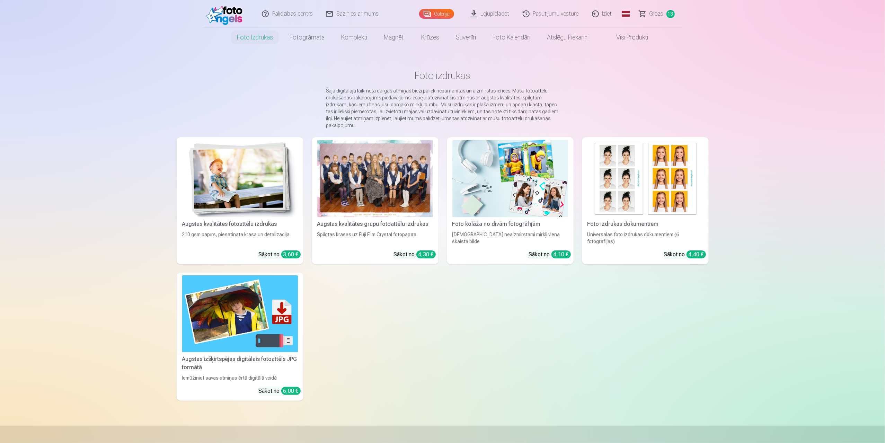
click at [627, 31] on link "Visi produkti" at bounding box center [627, 37] width 60 height 19
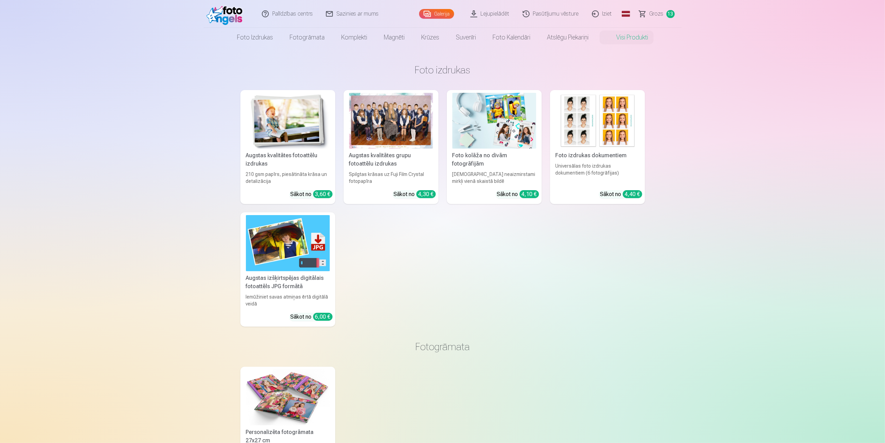
click at [268, 136] on img at bounding box center [288, 121] width 84 height 56
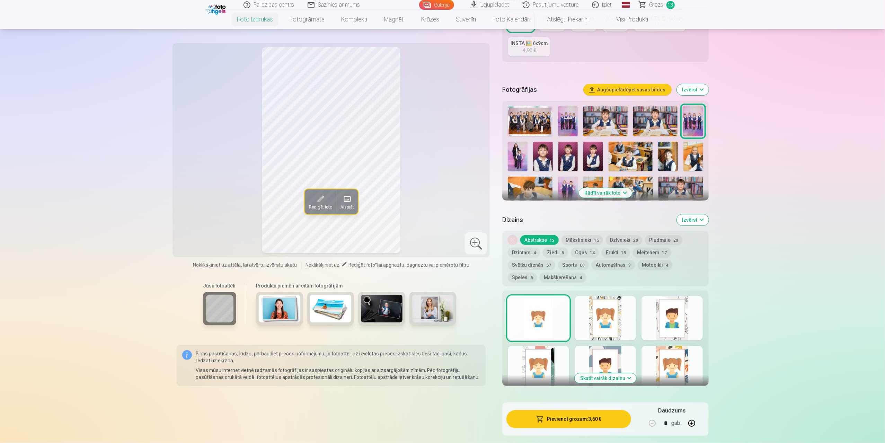
scroll to position [139, 0]
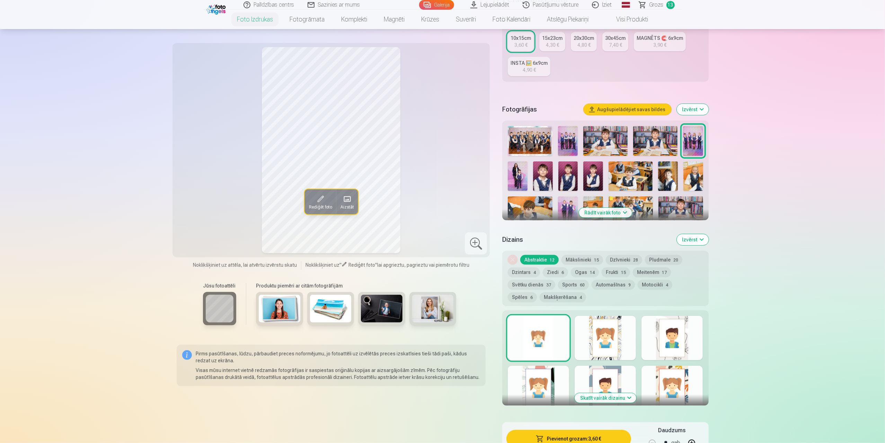
click at [612, 212] on button "Rādīt vairāk foto" at bounding box center [605, 213] width 53 height 10
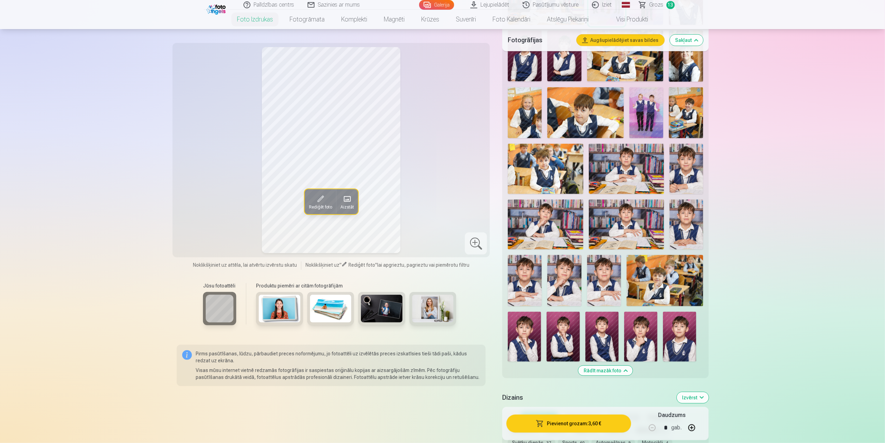
scroll to position [485, 0]
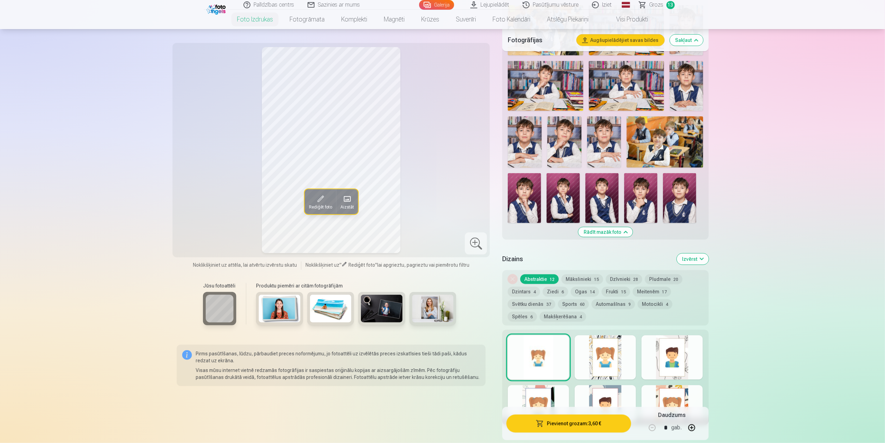
click at [641, 201] on img at bounding box center [640, 198] width 33 height 50
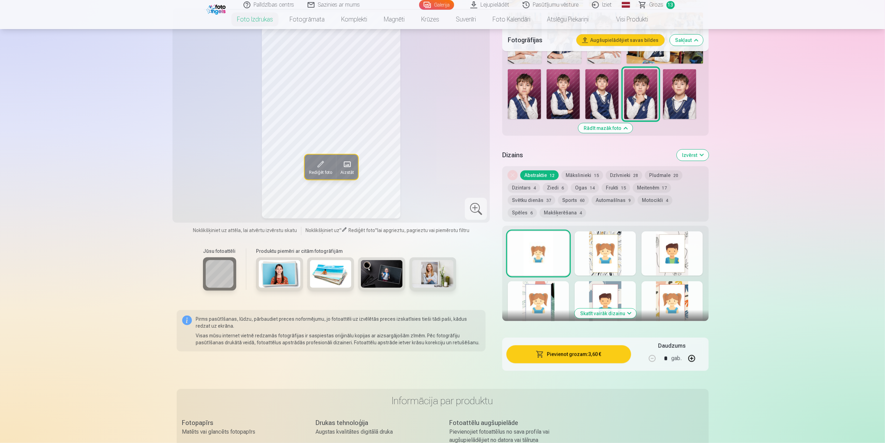
click at [577, 353] on button "Pievienot grozam : 3,60 €" at bounding box center [568, 354] width 124 height 18
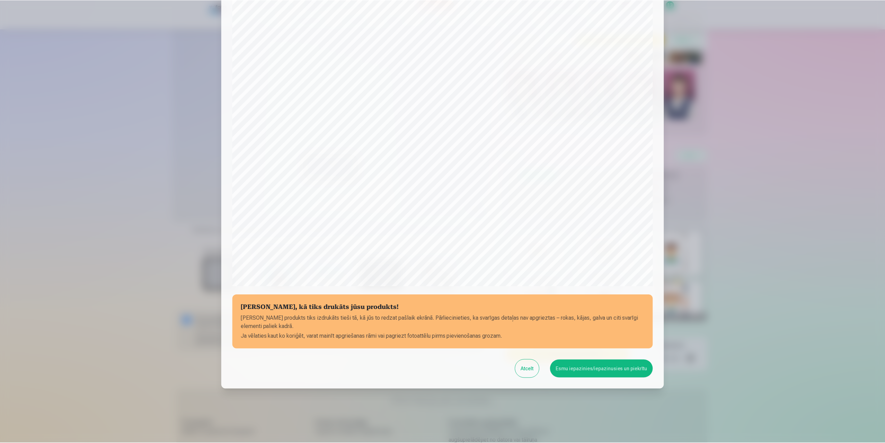
scroll to position [55, 0]
click at [602, 379] on div "[PERSON_NAME], kā tiks drukāts jūsu produkts! Jūsu produkts tiks izdrukāts tieš…" at bounding box center [443, 173] width 443 height 430
click at [602, 372] on button "Esmu iepazinies/iepazinusies un piekrītu" at bounding box center [602, 368] width 103 height 18
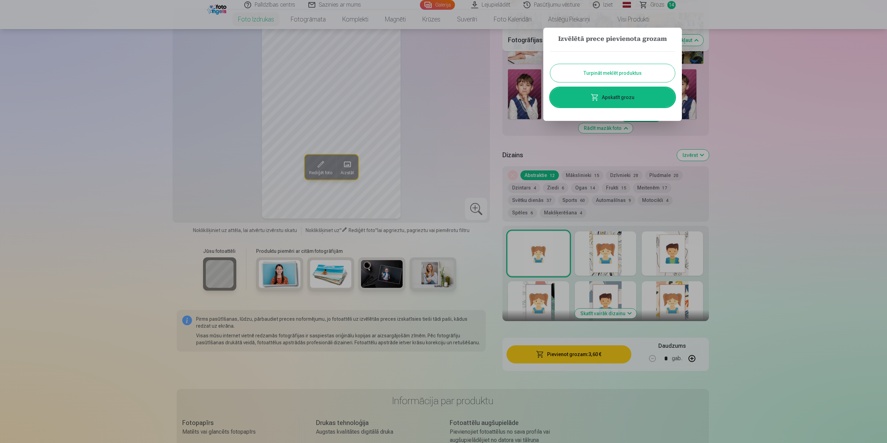
click at [774, 127] on div at bounding box center [443, 221] width 887 height 443
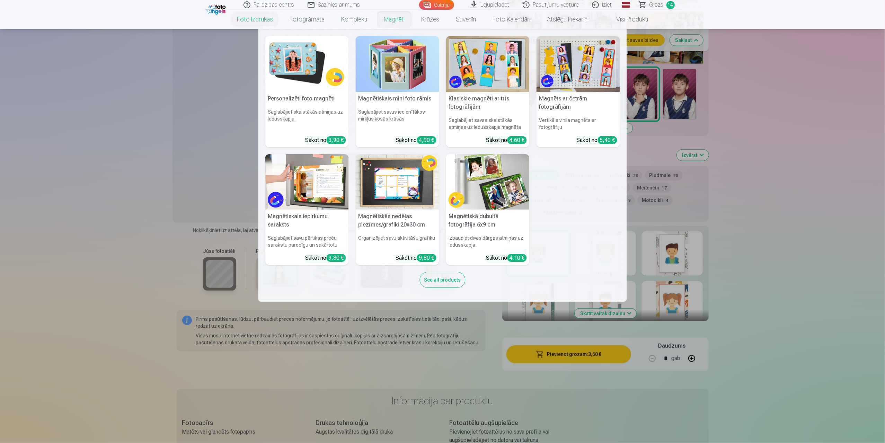
click at [297, 70] on img at bounding box center [306, 64] width 83 height 56
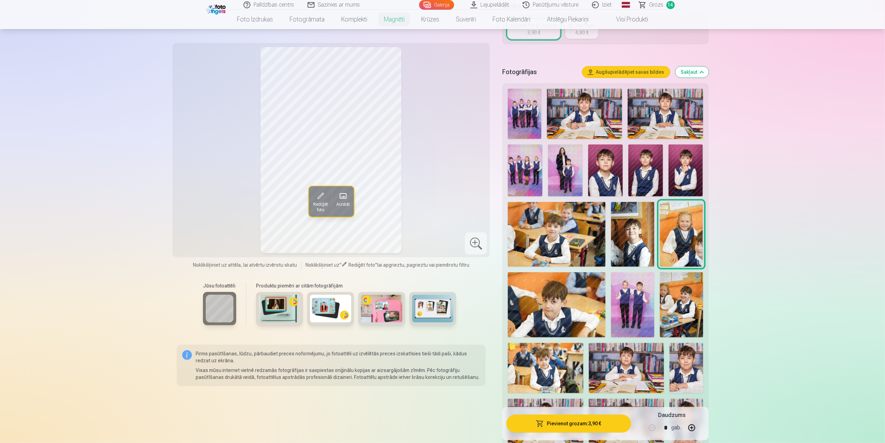
scroll to position [173, 0]
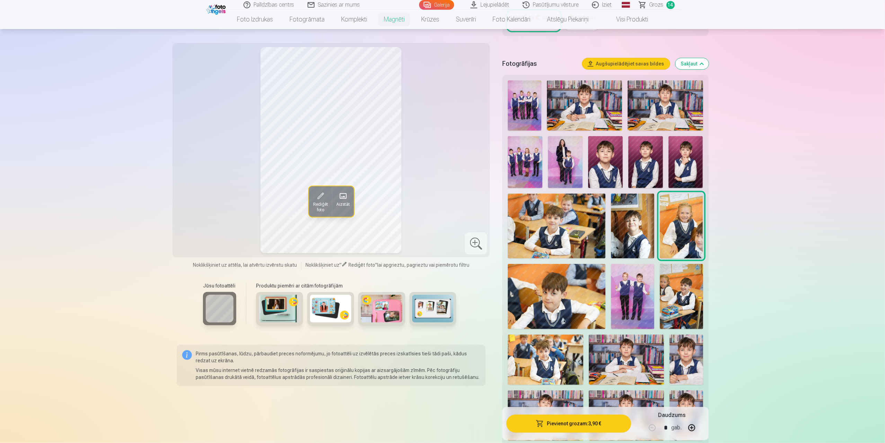
click at [631, 220] on img at bounding box center [632, 226] width 43 height 65
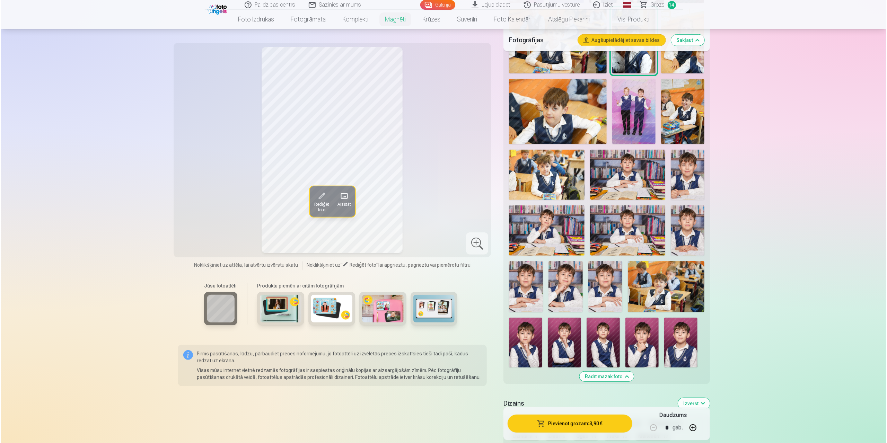
scroll to position [381, 0]
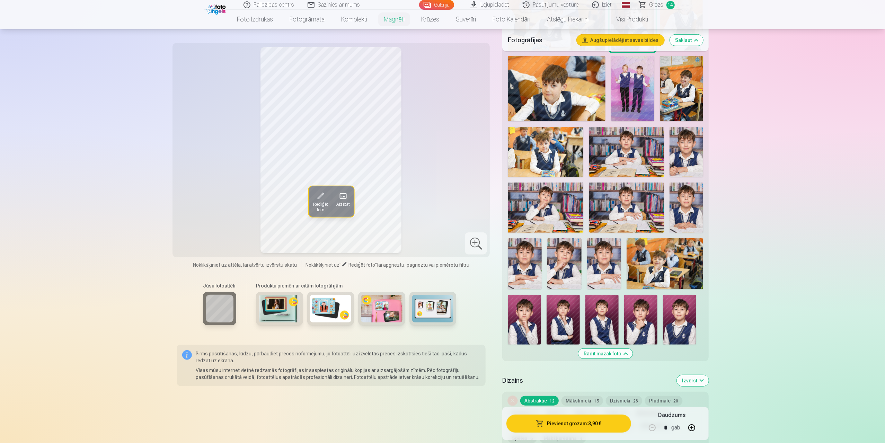
click at [647, 308] on img at bounding box center [640, 320] width 33 height 50
click at [585, 426] on button "Pievienot grozam : 3,90 €" at bounding box center [568, 424] width 124 height 18
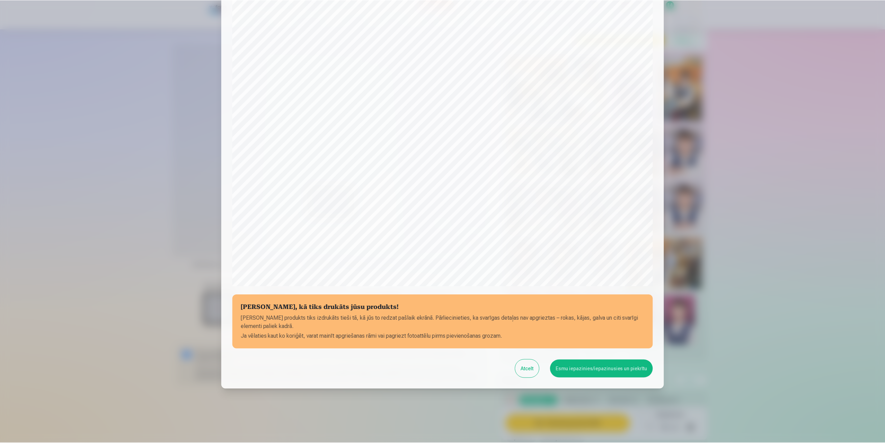
scroll to position [55, 0]
click at [591, 371] on button "Esmu iepazinies/iepazinusies un piekrītu" at bounding box center [602, 368] width 103 height 18
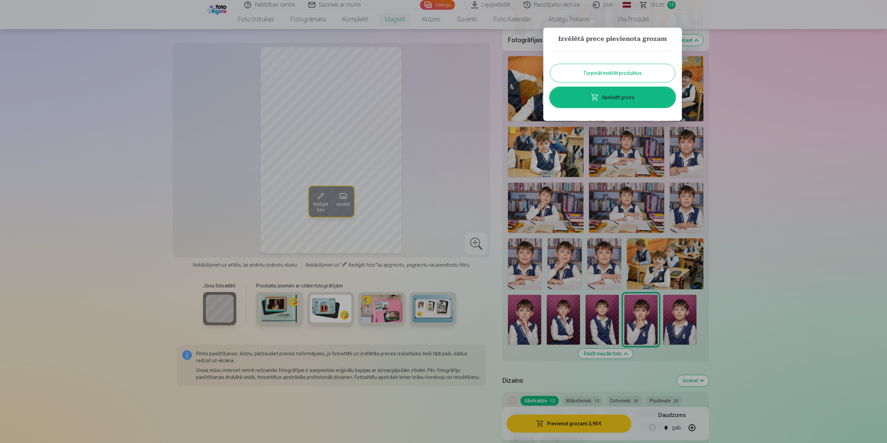
click at [755, 150] on div at bounding box center [443, 221] width 887 height 443
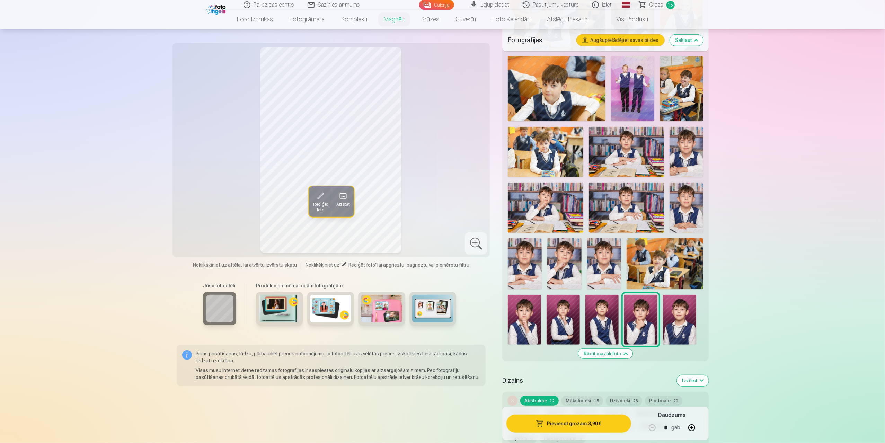
click at [653, 9] on span "Grozs" at bounding box center [656, 5] width 14 height 8
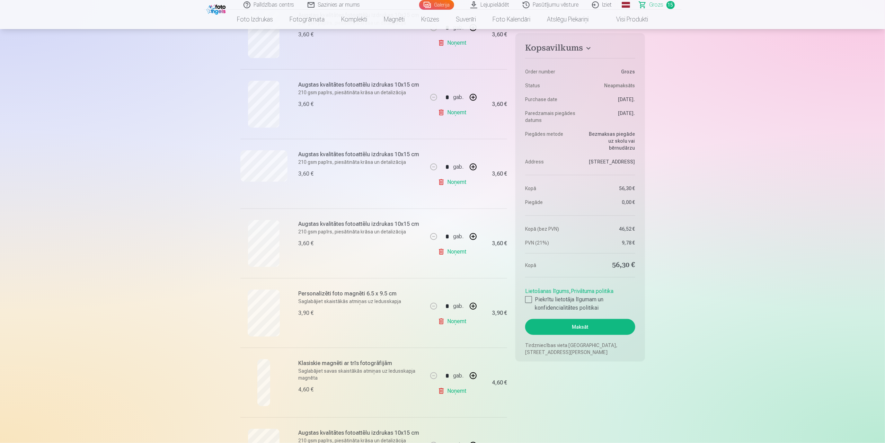
scroll to position [797, 0]
click at [472, 166] on button "button" at bounding box center [473, 167] width 17 height 17
type input "*"
click at [477, 374] on button "button" at bounding box center [473, 376] width 17 height 17
type input "*"
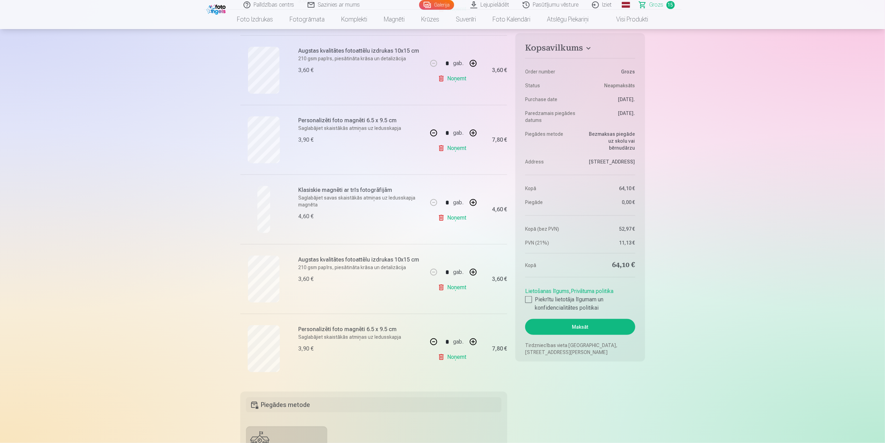
scroll to position [970, 0]
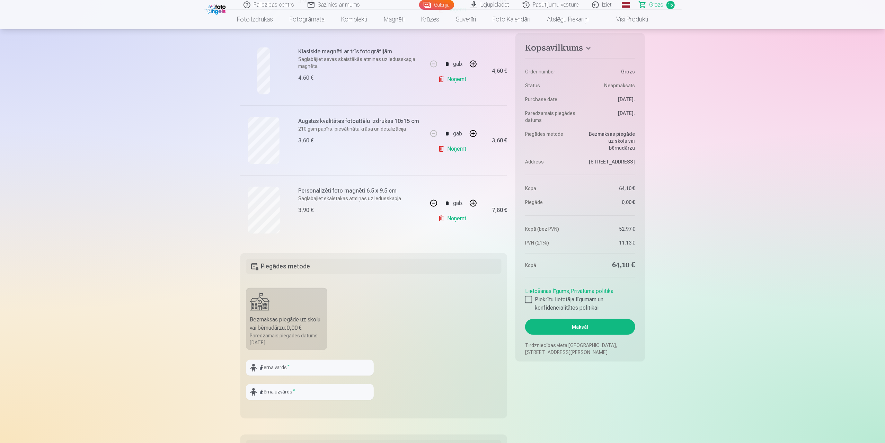
click at [457, 147] on link "Noņemt" at bounding box center [454, 149] width 32 height 14
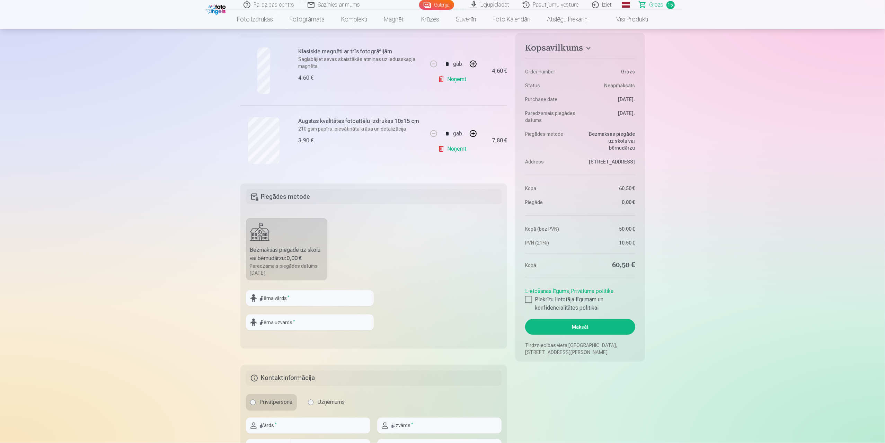
type input "*"
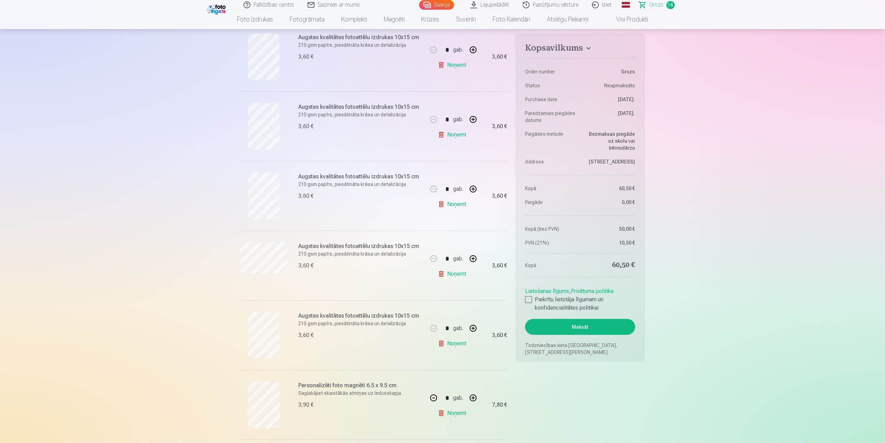
scroll to position [554, 0]
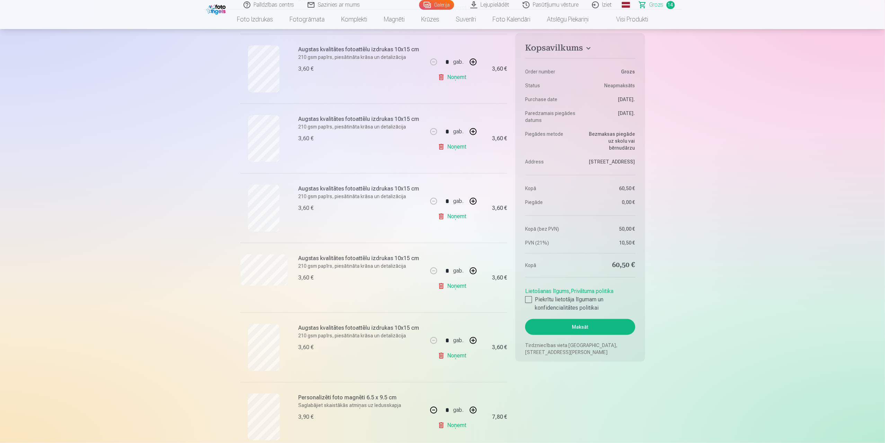
click at [455, 286] on link "Noņemt" at bounding box center [454, 286] width 32 height 14
type input "*"
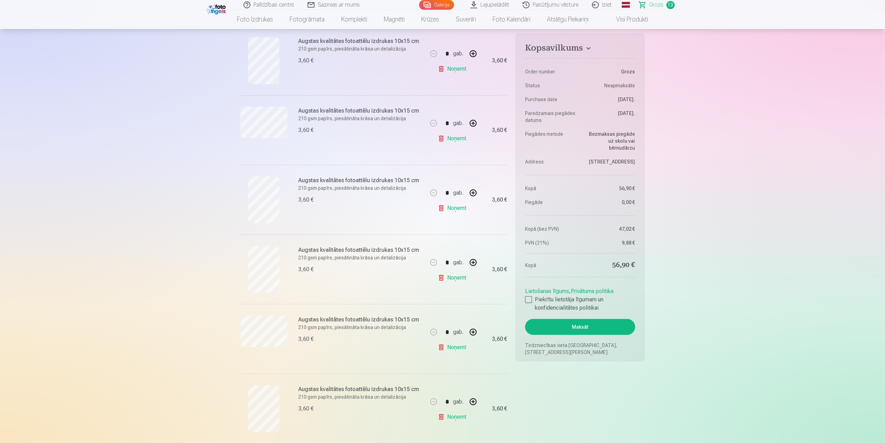
scroll to position [139, 0]
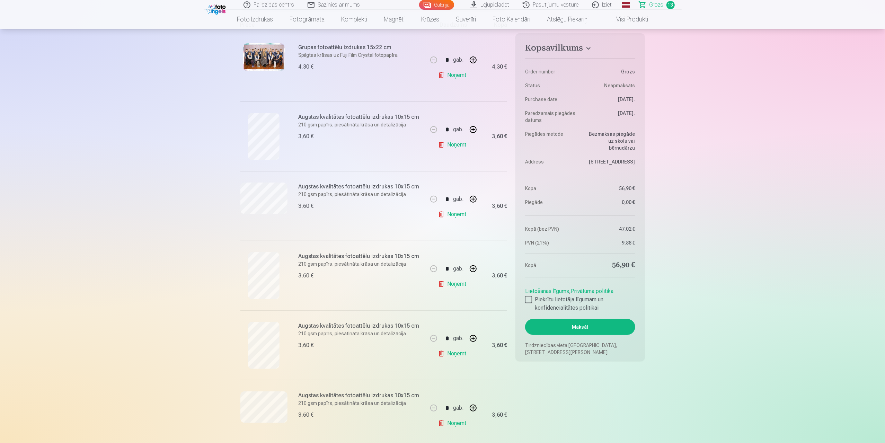
click at [453, 284] on link "Noņemt" at bounding box center [454, 284] width 32 height 14
type input "*"
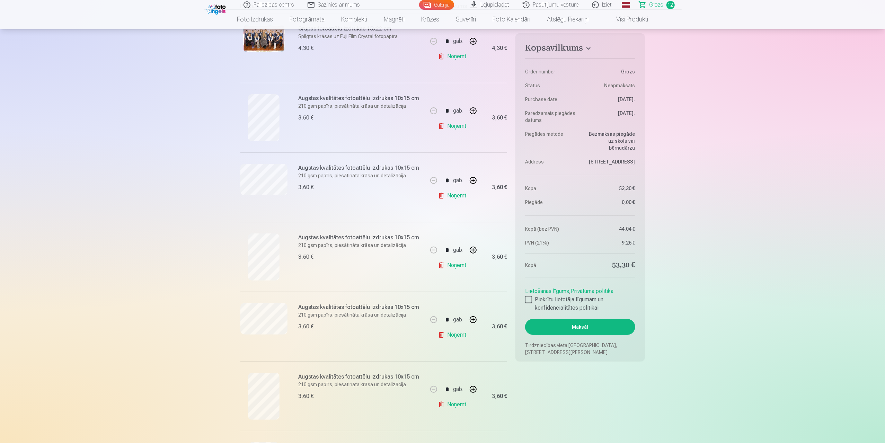
scroll to position [173, 0]
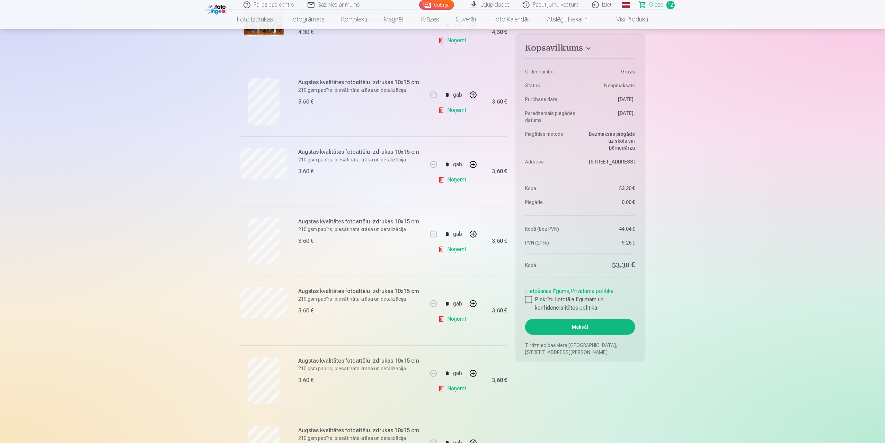
click at [457, 388] on link "Noņemt" at bounding box center [454, 389] width 32 height 14
type input "*"
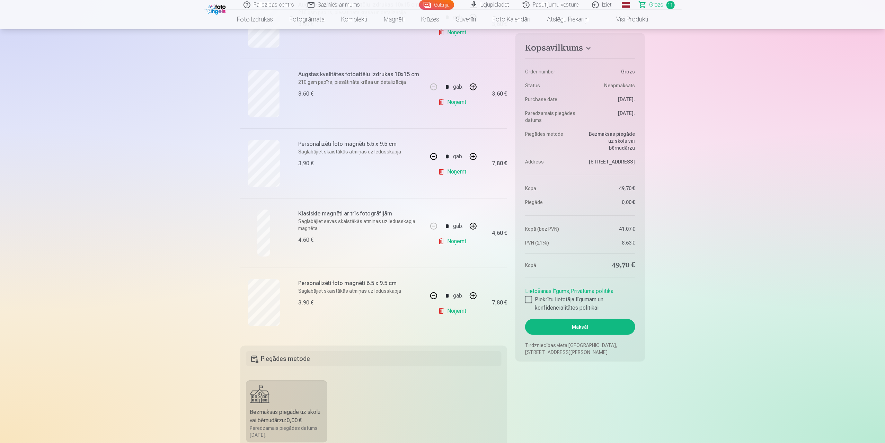
scroll to position [623, 0]
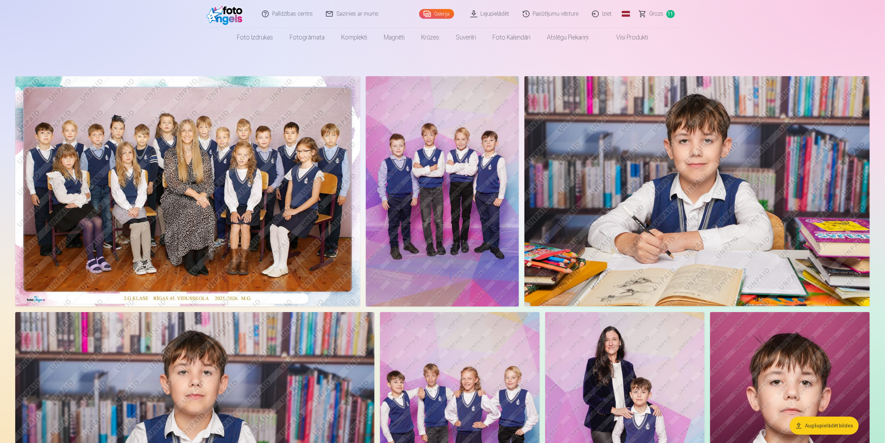
click at [654, 12] on span "Grozs" at bounding box center [656, 14] width 14 height 8
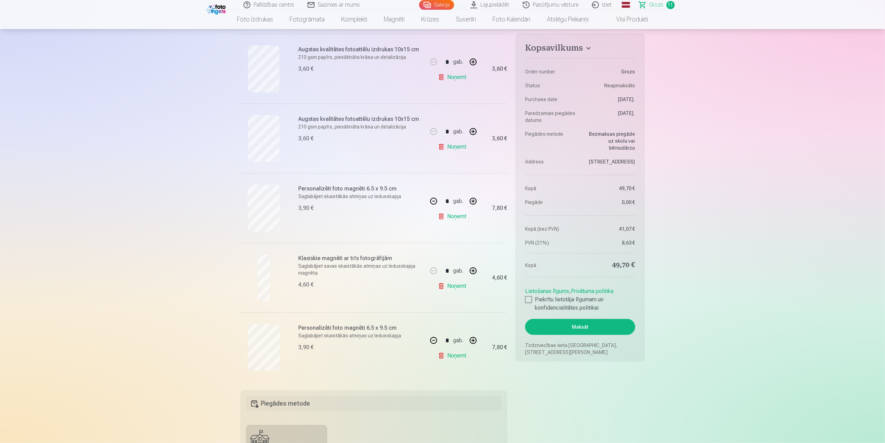
scroll to position [381, 0]
